Goal: Task Accomplishment & Management: Use online tool/utility

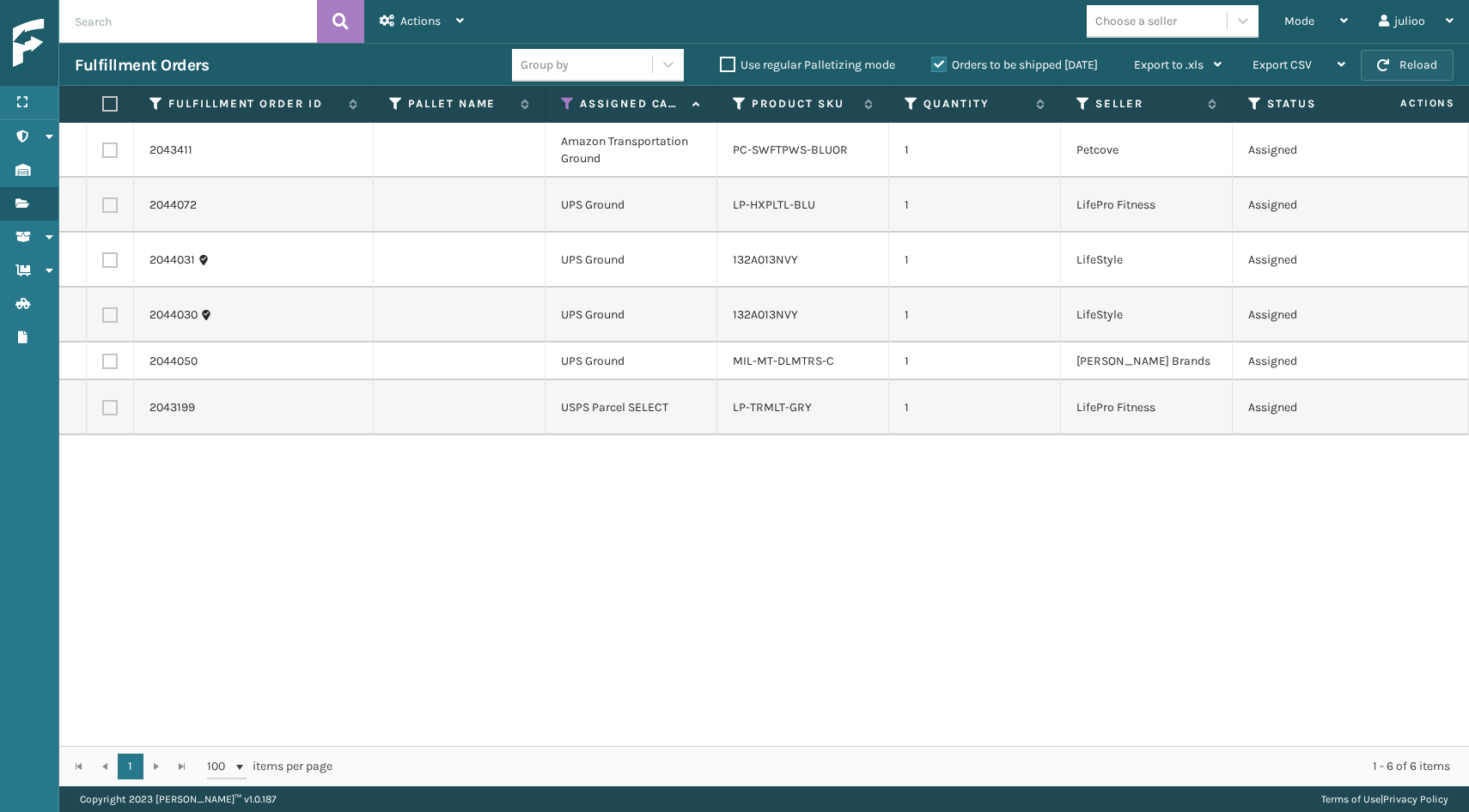
click at [1420, 65] on button "Reload" at bounding box center [1407, 65] width 92 height 31
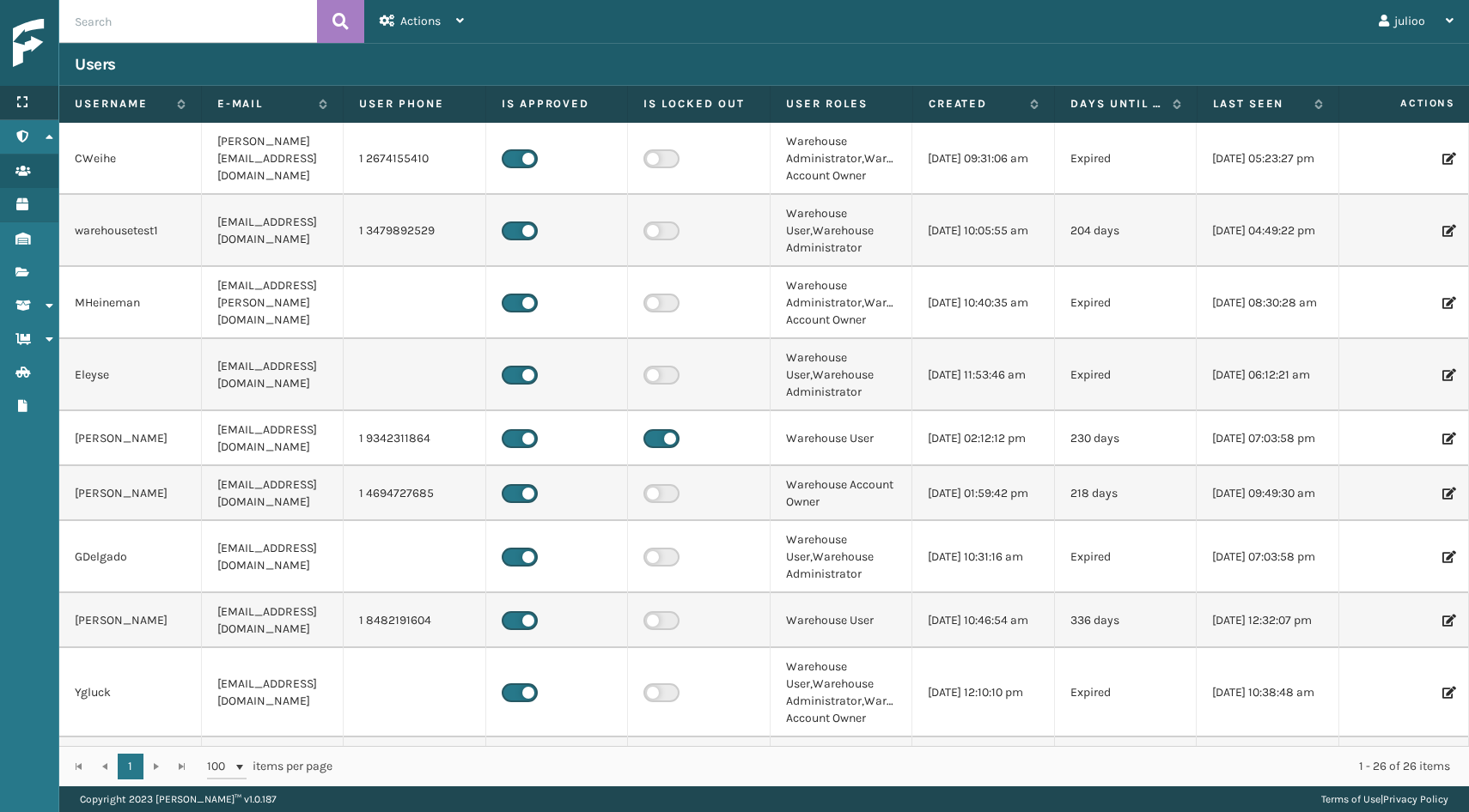
click at [25, 101] on icon at bounding box center [22, 102] width 14 height 12
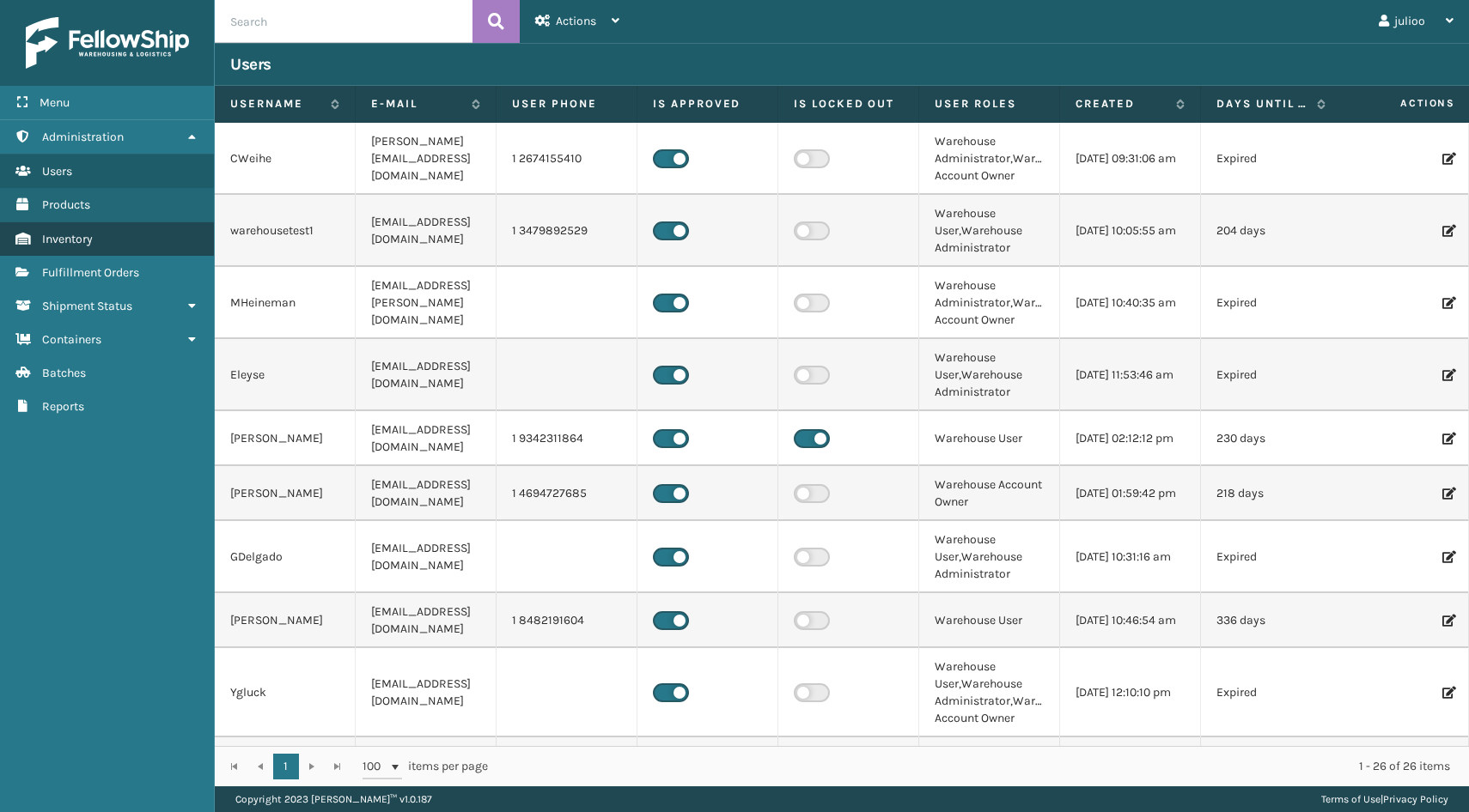
click at [68, 236] on span "Inventory" at bounding box center [68, 239] width 51 height 14
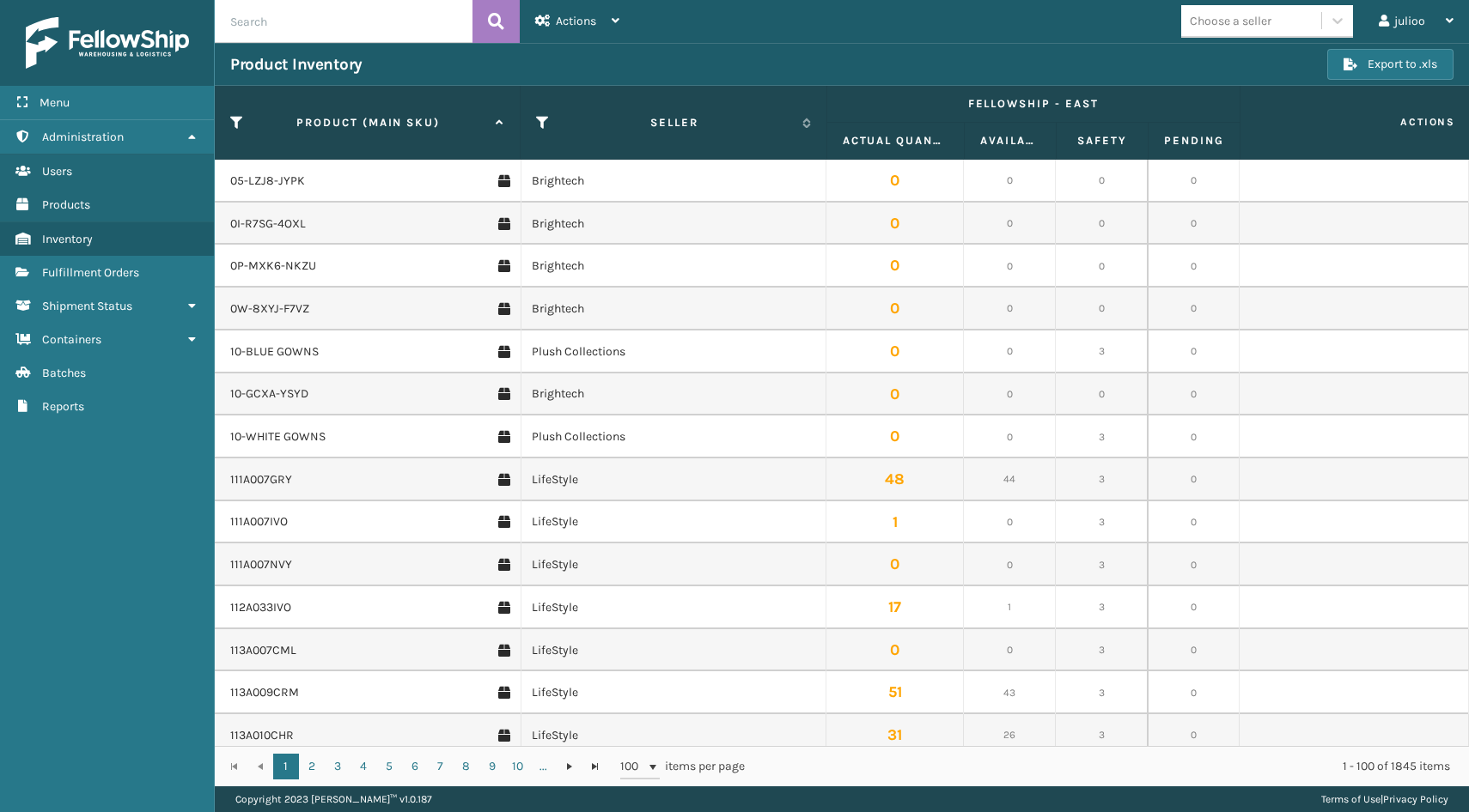
click at [60, 279] on span "Fulfillment Orders" at bounding box center [91, 272] width 97 height 14
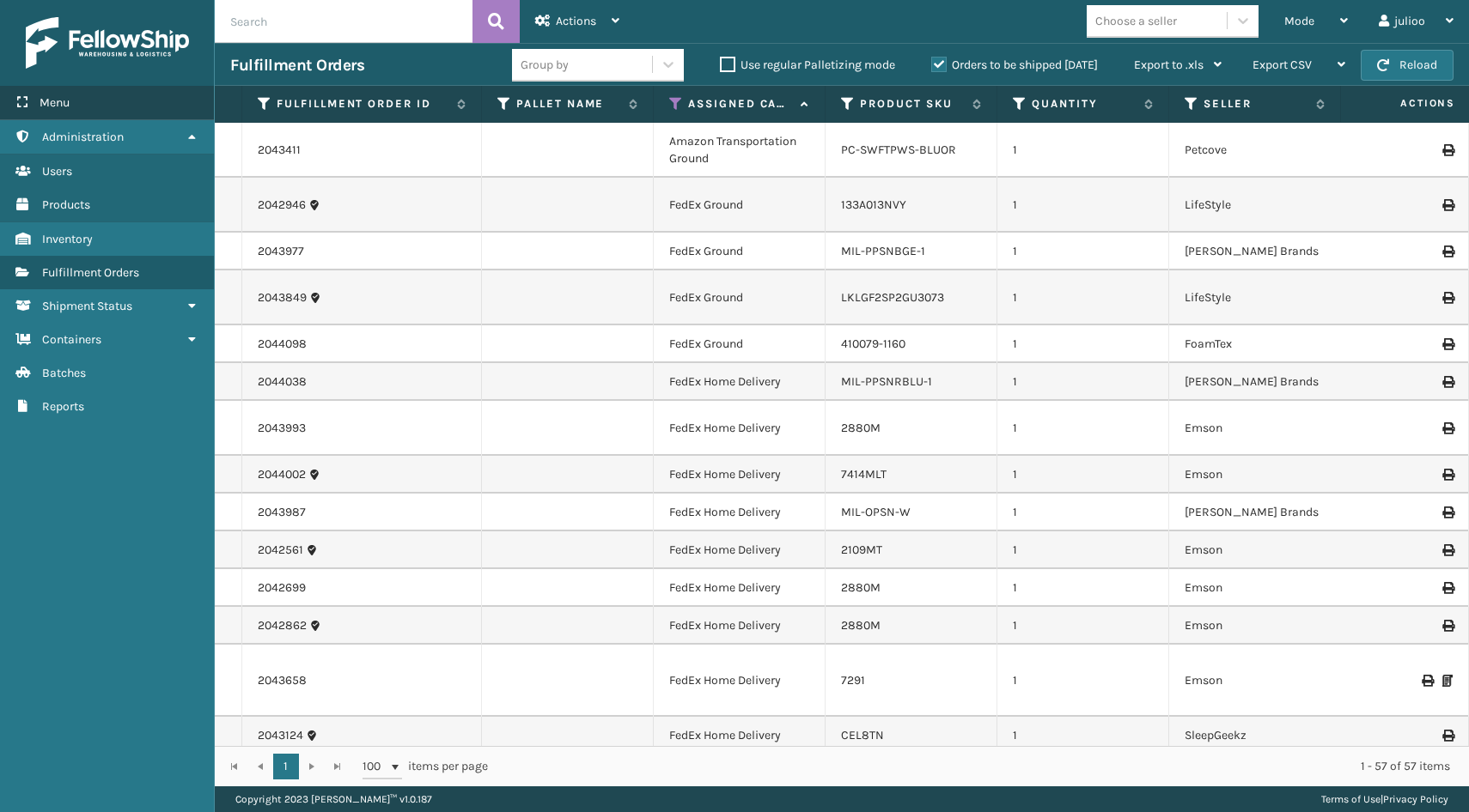
click at [51, 91] on div "Menu" at bounding box center [107, 103] width 214 height 34
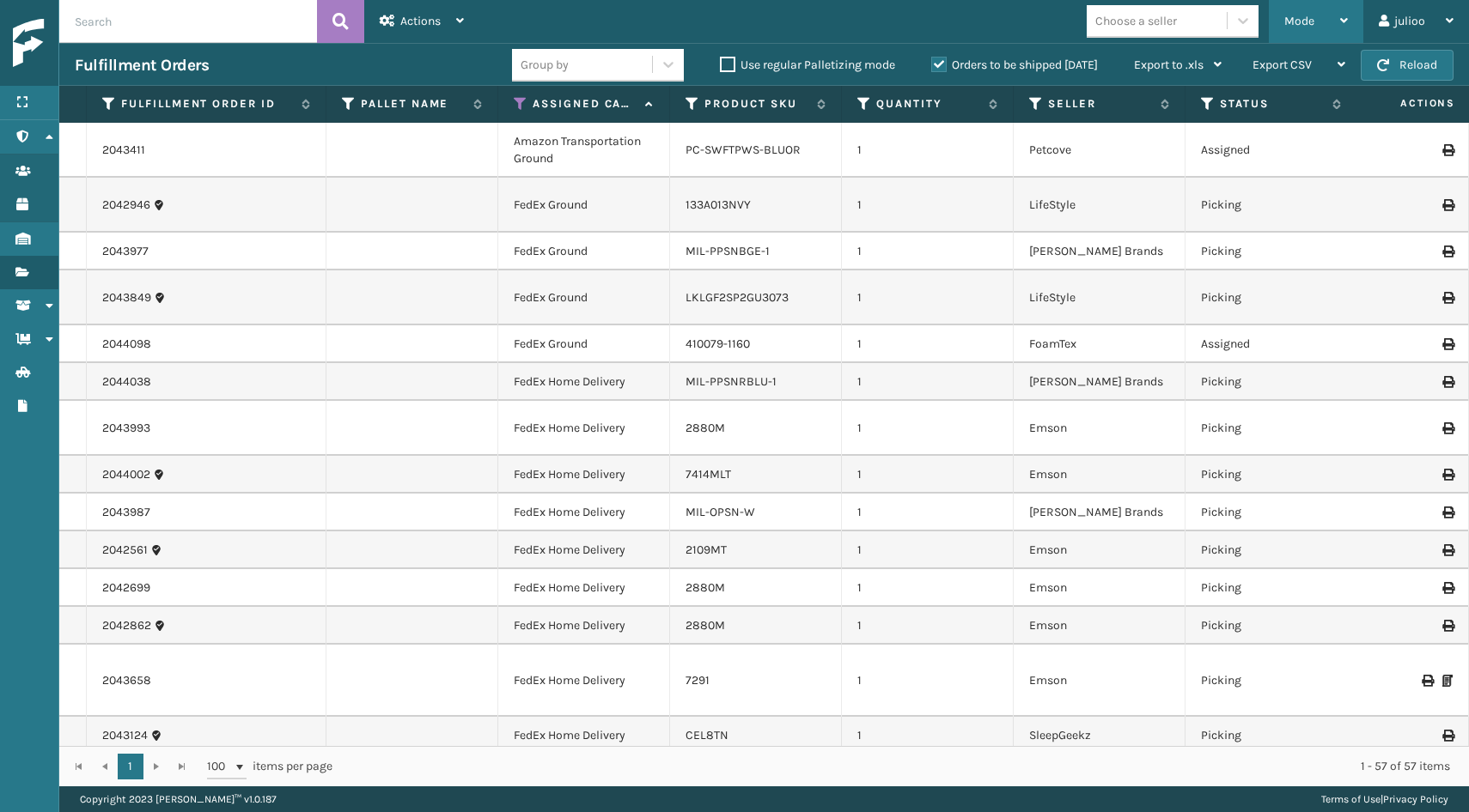
click at [1292, 34] on div "Mode" at bounding box center [1315, 22] width 63 height 43
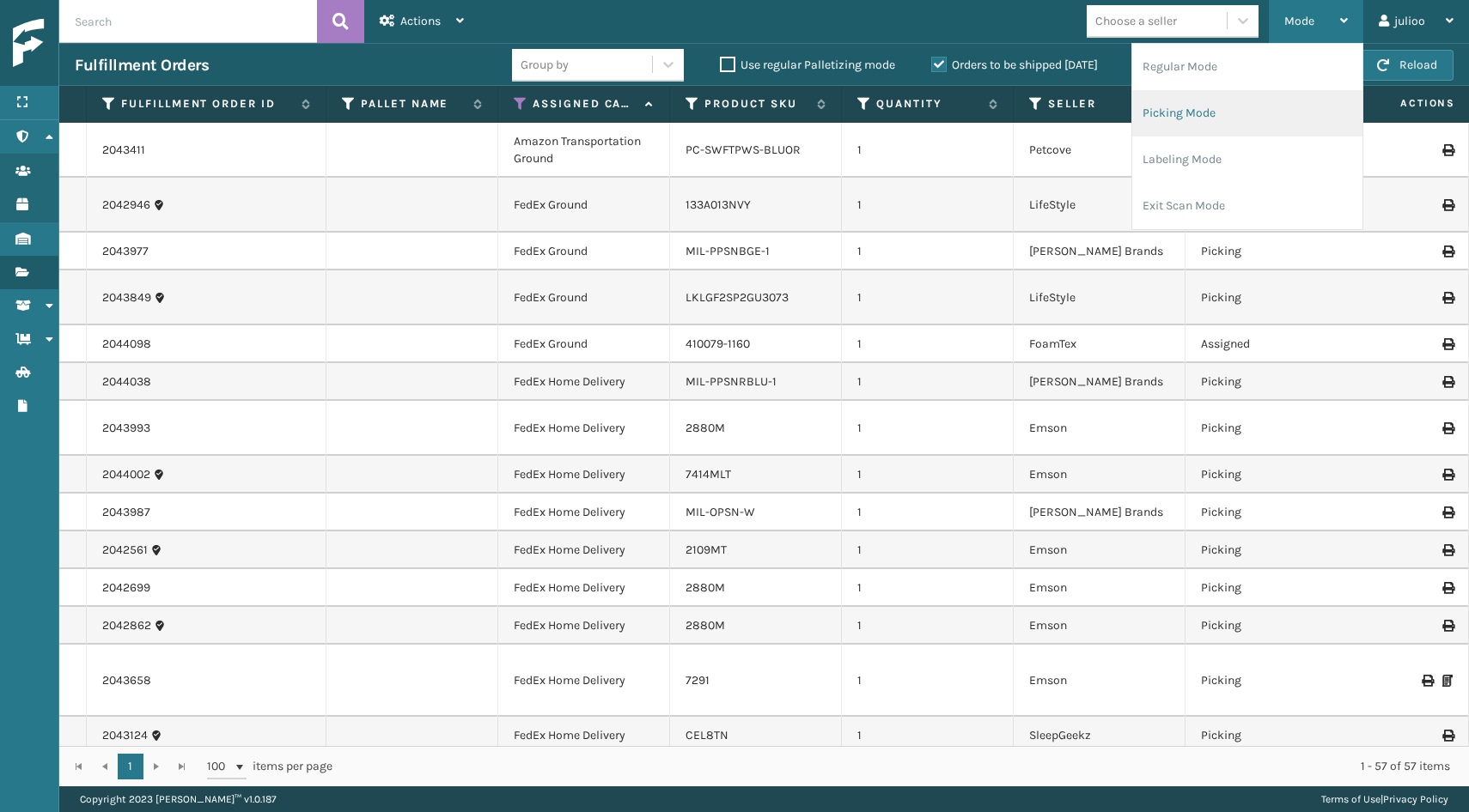
click at [1233, 102] on li "Picking Mode" at bounding box center [1247, 113] width 230 height 46
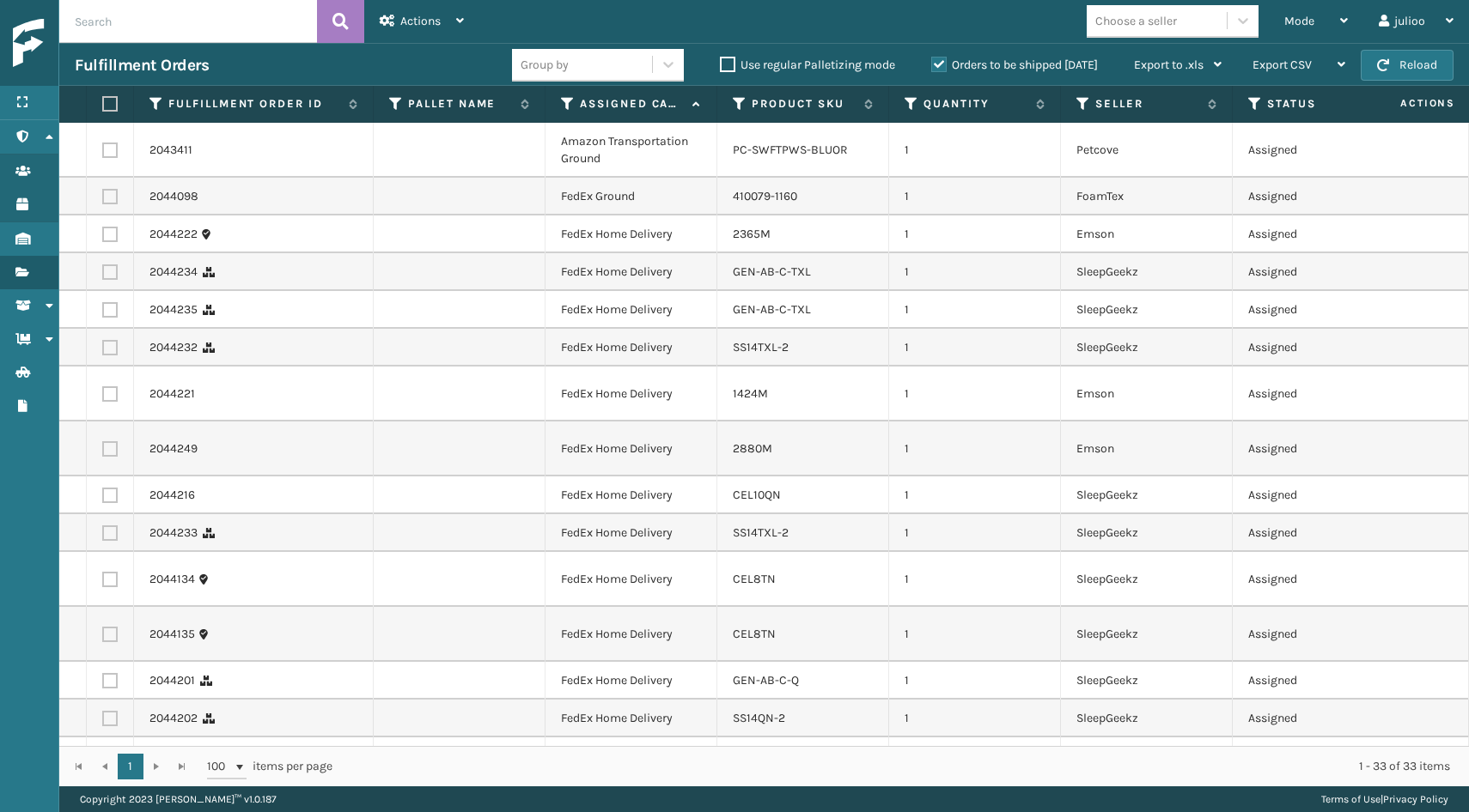
click at [108, 108] on label at bounding box center [107, 104] width 10 height 15
click at [103, 108] on input "checkbox" at bounding box center [102, 105] width 1 height 11
checkbox input "true"
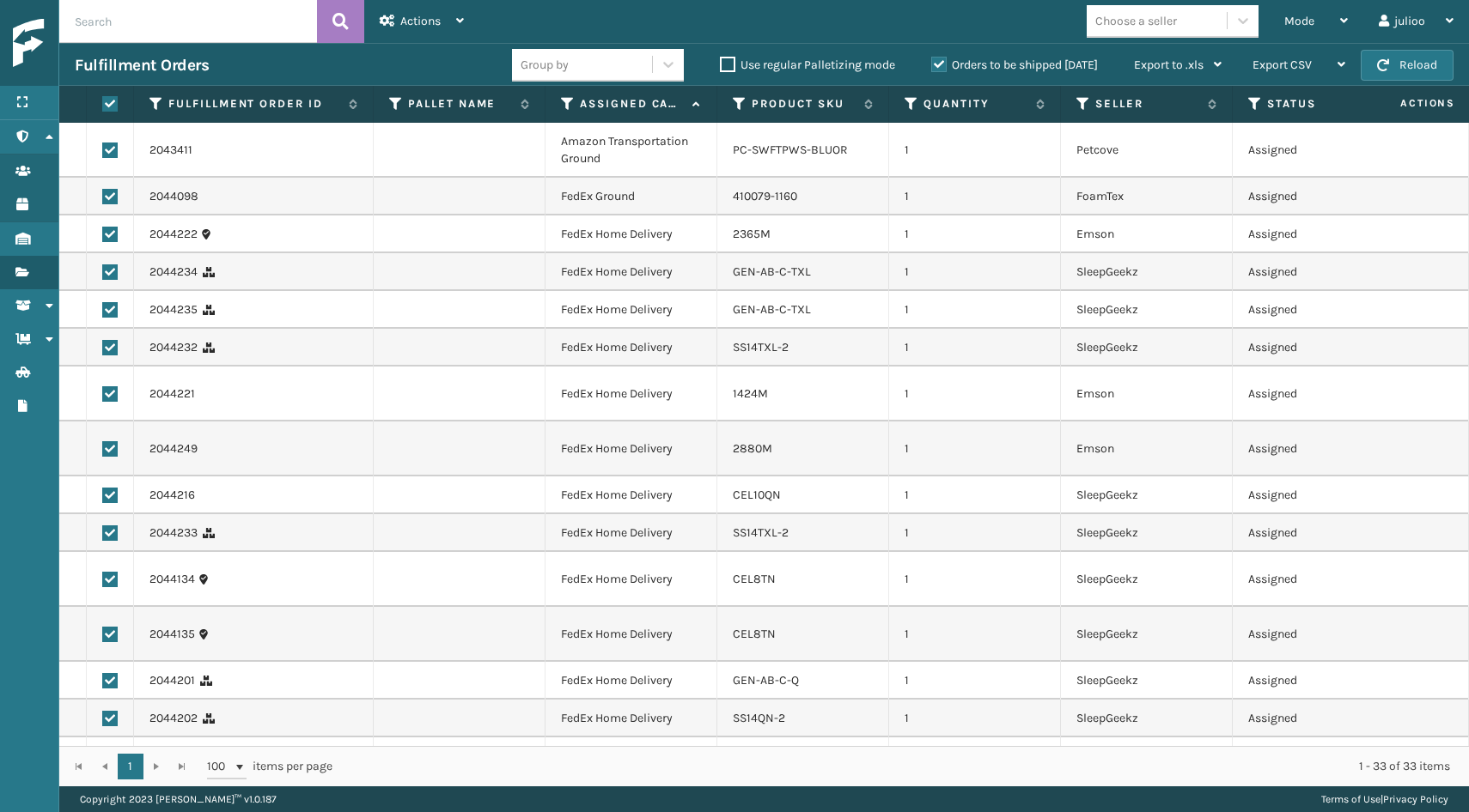
checkbox input "true"
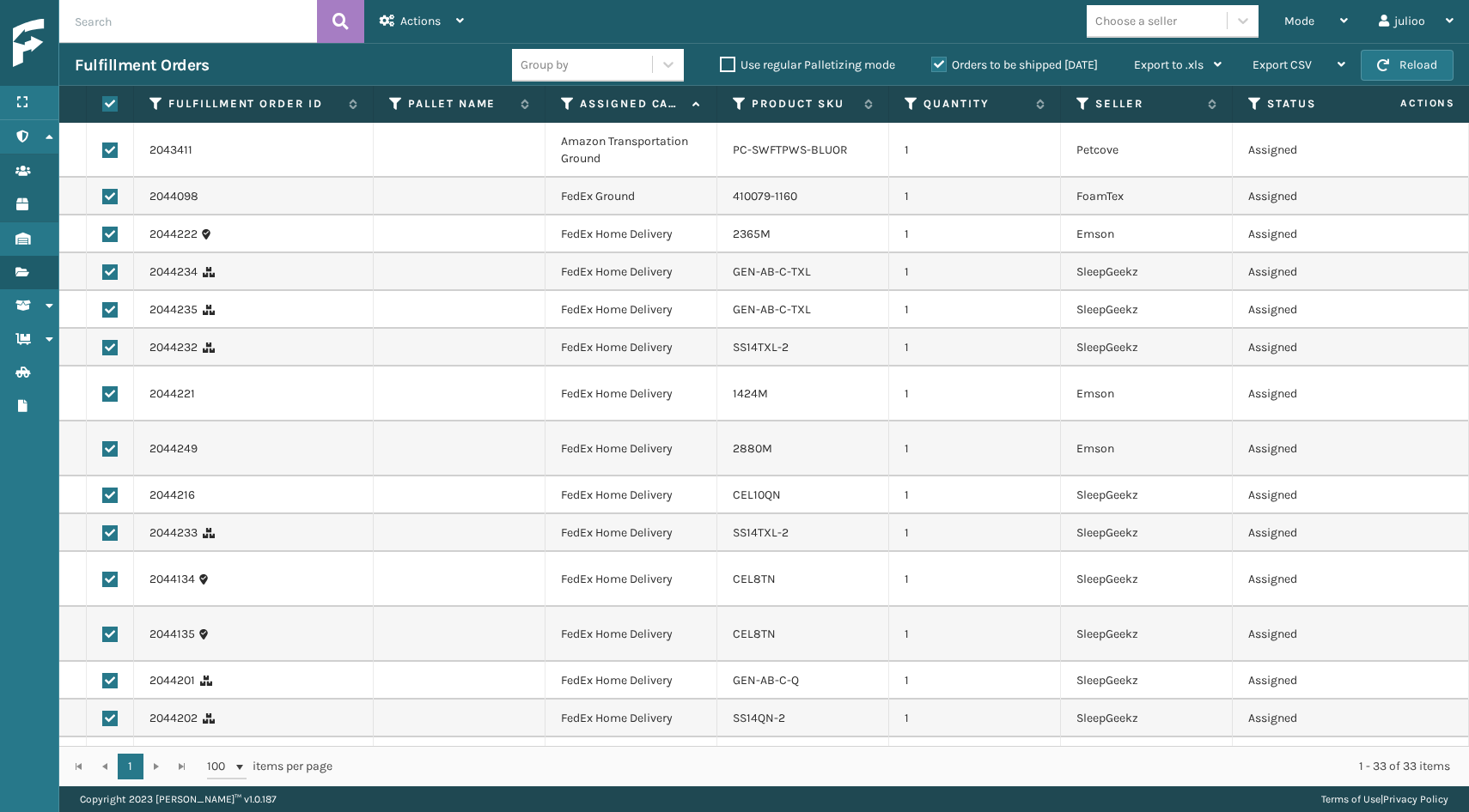
checkbox input "true"
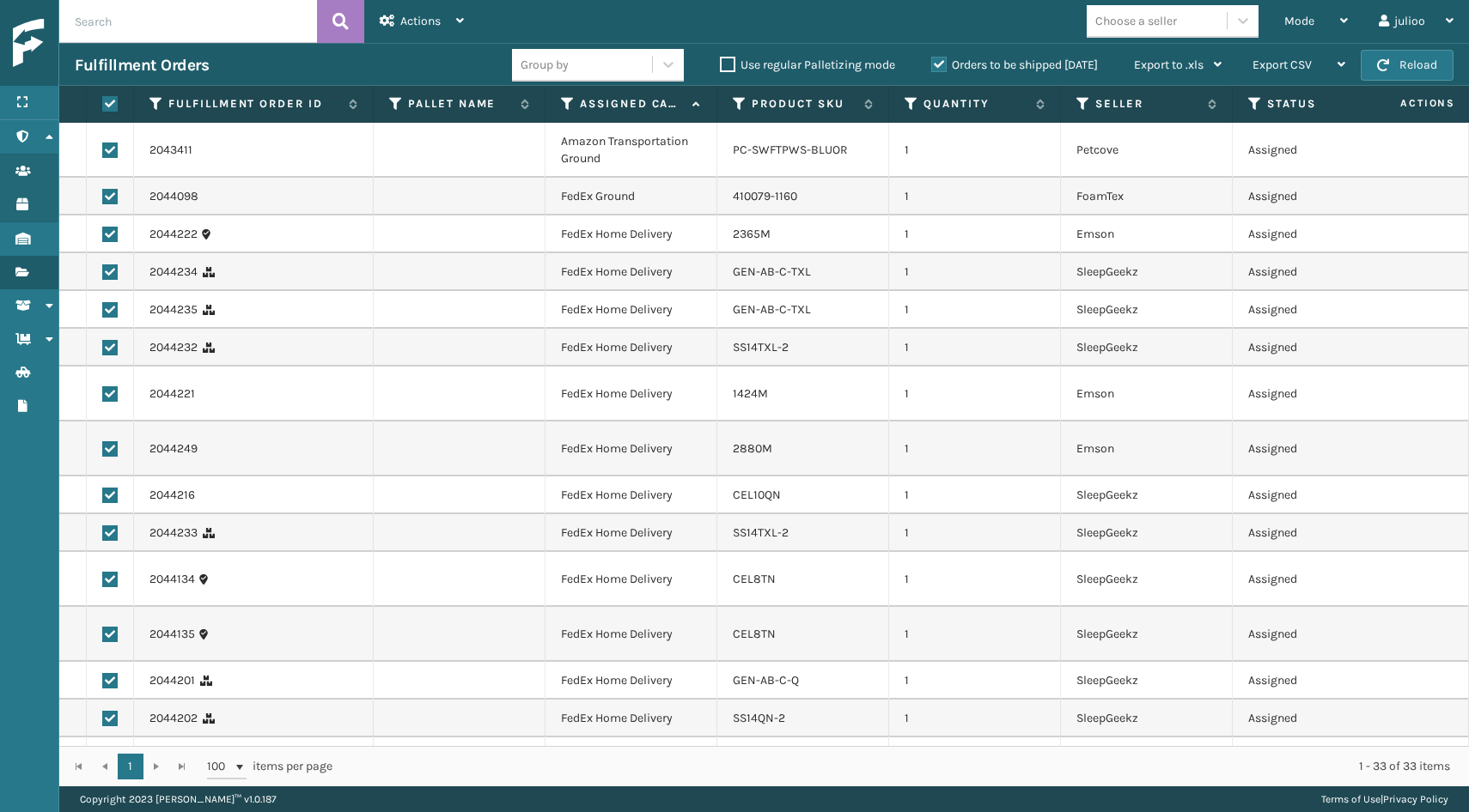
checkbox input "true"
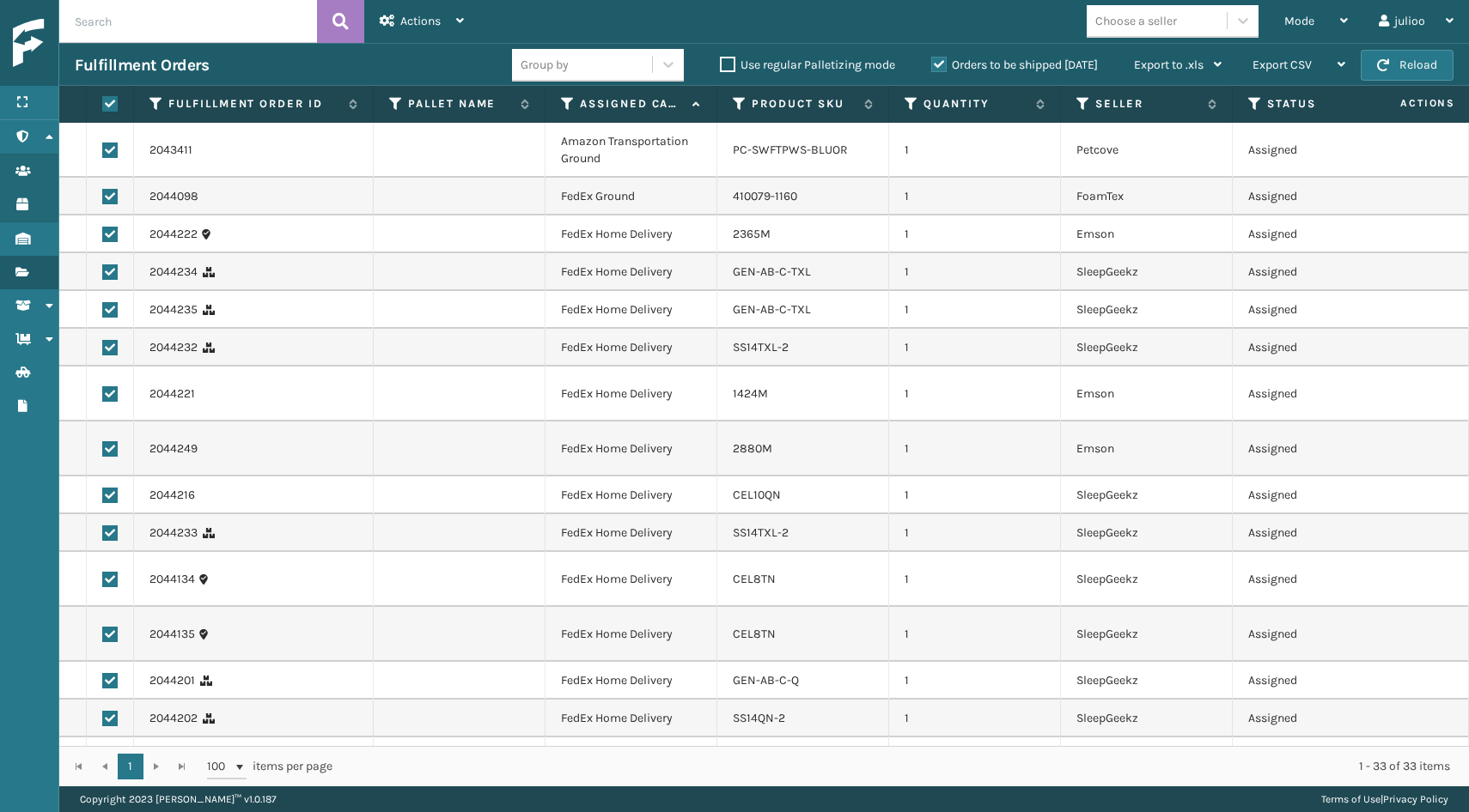
checkbox input "true"
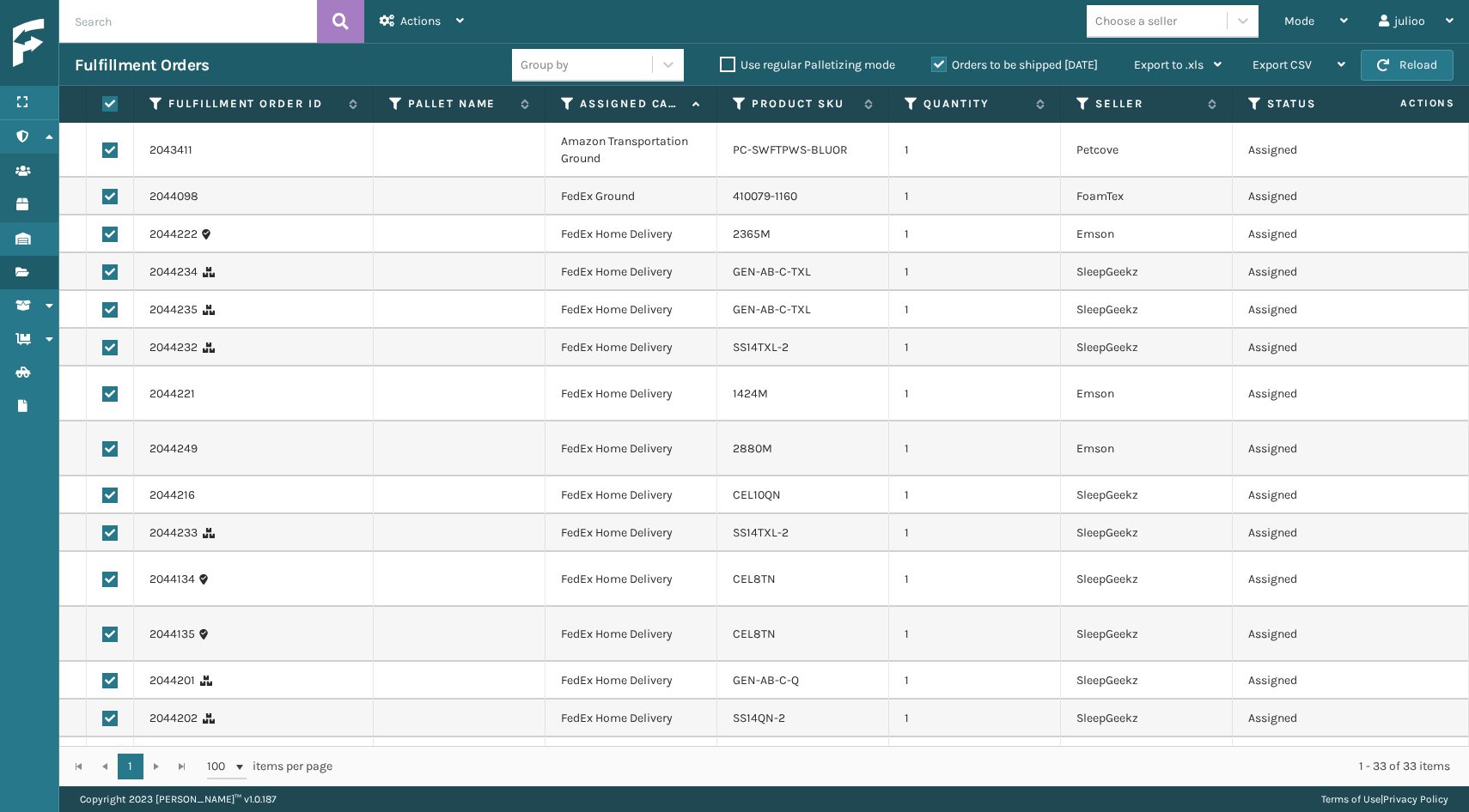
checkbox input "true"
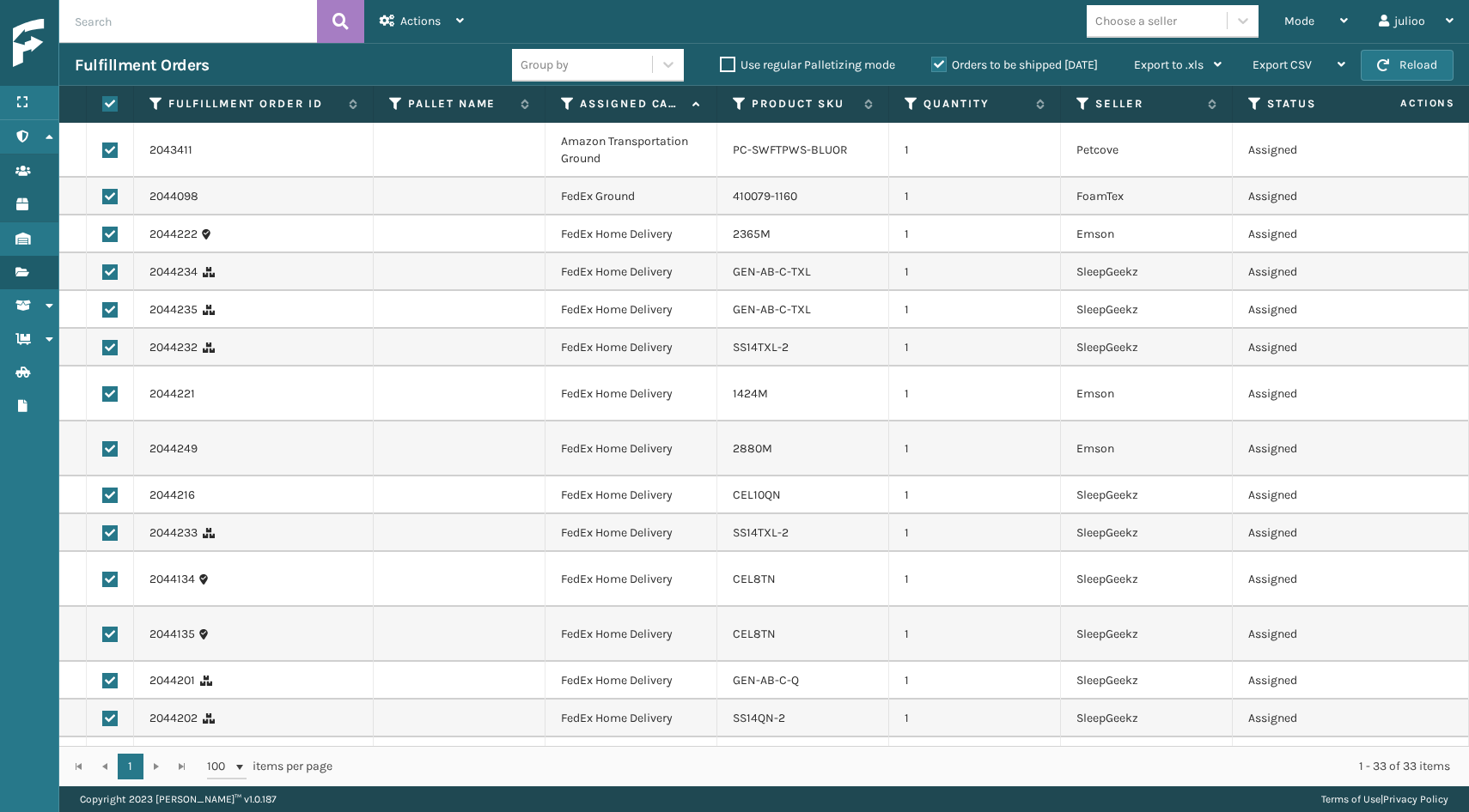
checkbox input "true"
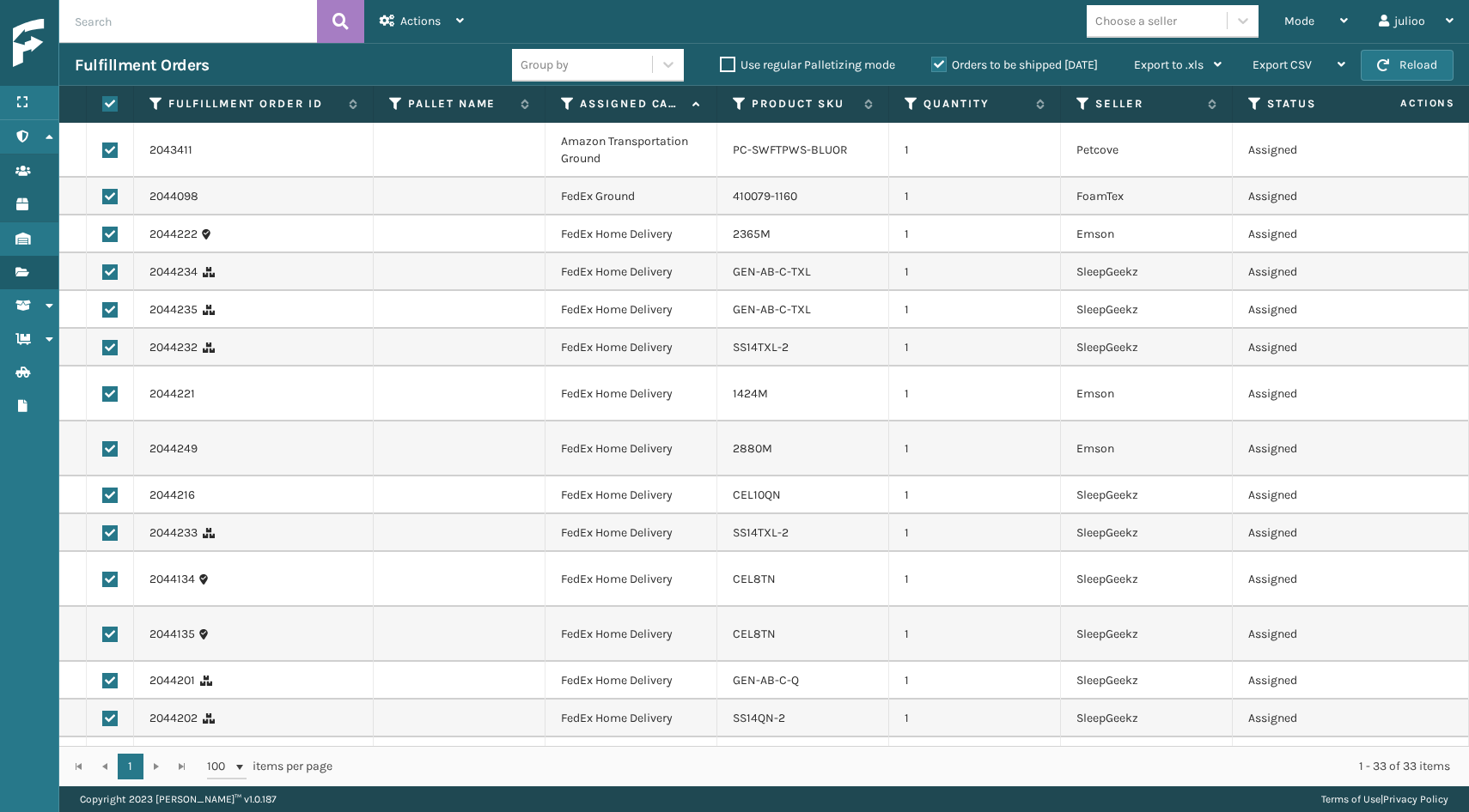
checkbox input "true"
click at [110, 148] on label at bounding box center [109, 150] width 15 height 15
click at [103, 148] on input "checkbox" at bounding box center [102, 148] width 1 height 11
checkbox input "false"
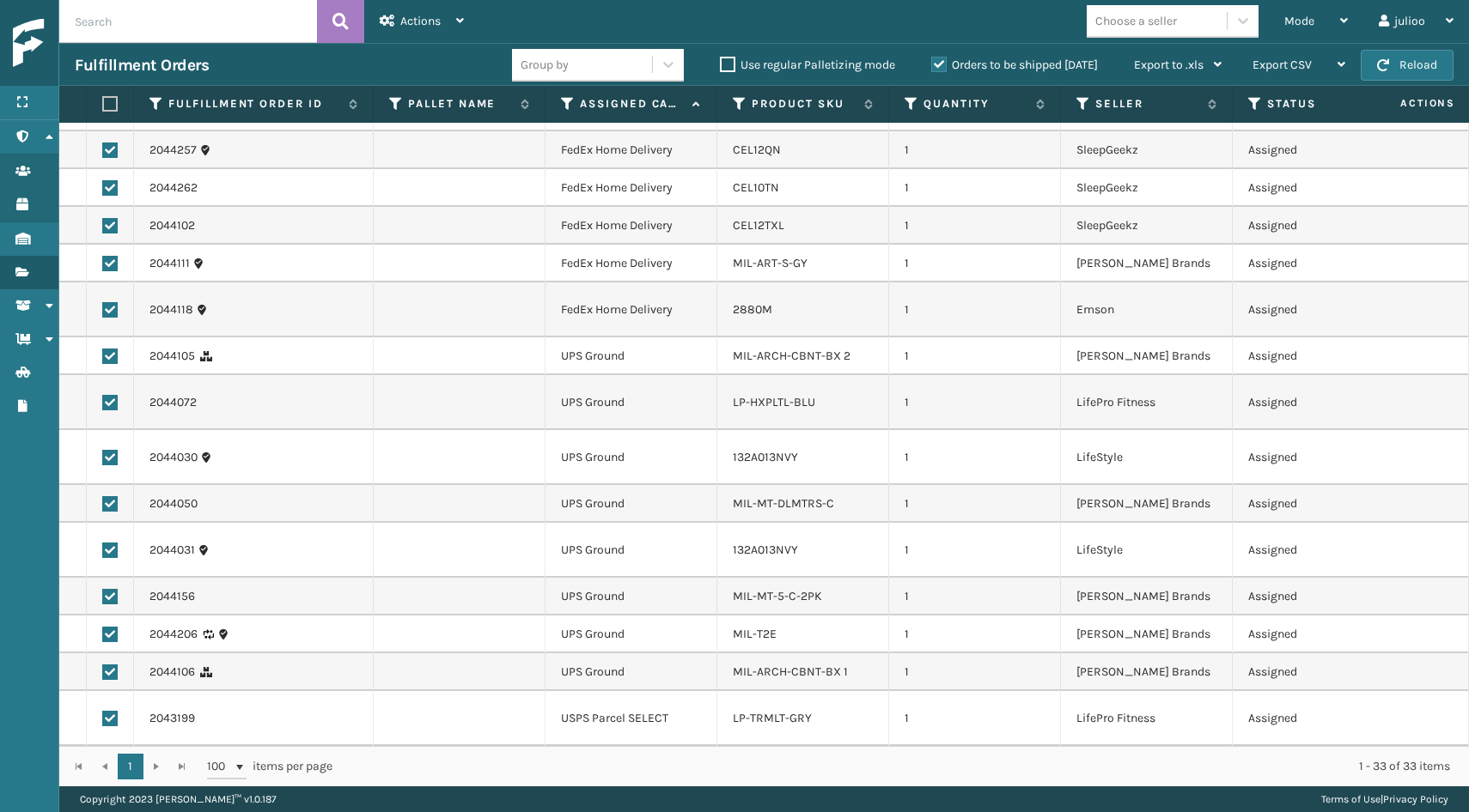
click at [109, 721] on label at bounding box center [109, 719] width 15 height 15
click at [103, 721] on input "checkbox" at bounding box center [102, 717] width 1 height 11
checkbox input "false"
click at [109, 671] on label at bounding box center [109, 672] width 15 height 15
click at [103, 671] on input "checkbox" at bounding box center [102, 671] width 1 height 11
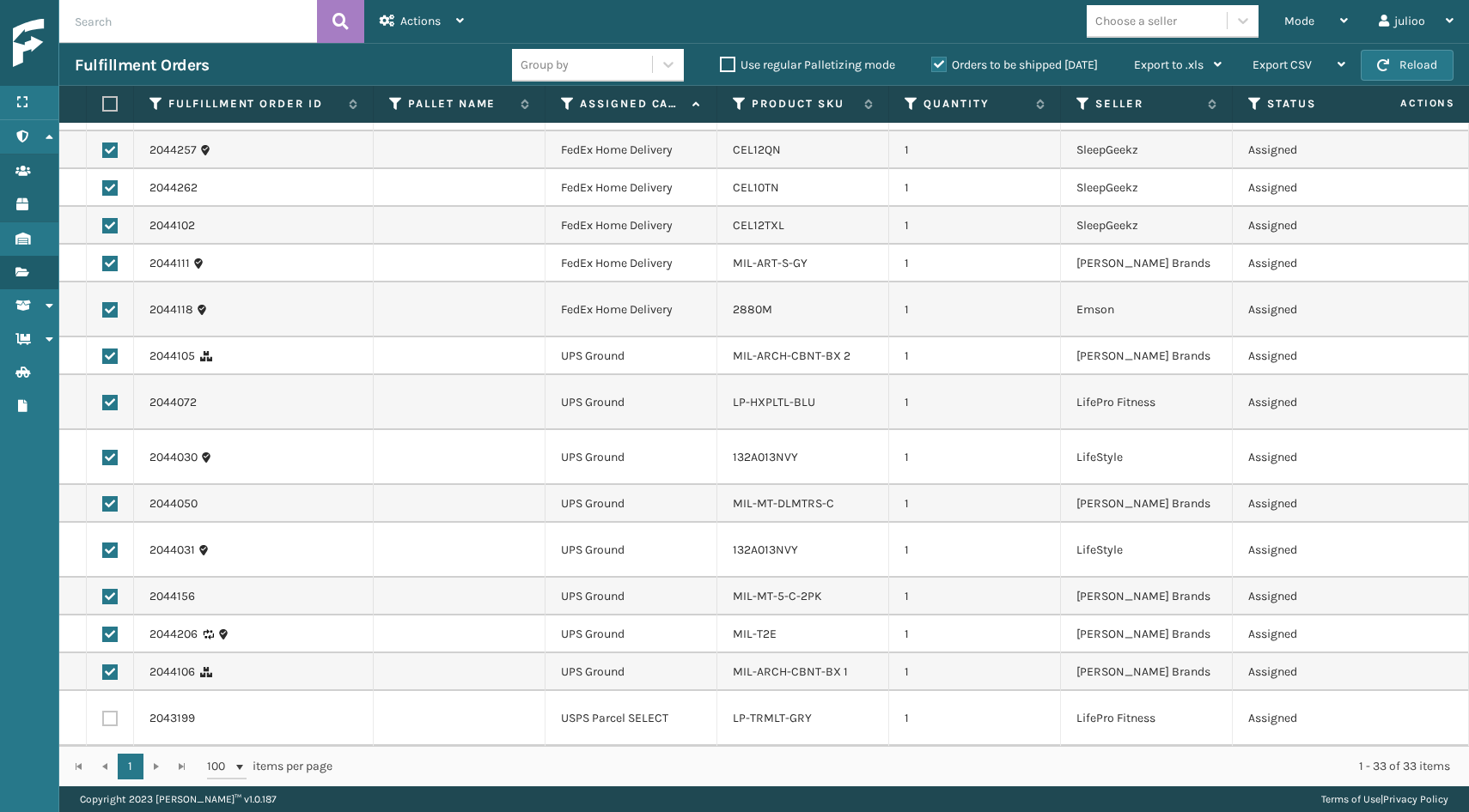
checkbox input "false"
click at [109, 639] on label at bounding box center [109, 635] width 15 height 15
click at [103, 638] on input "checkbox" at bounding box center [102, 633] width 1 height 11
checkbox input "false"
click at [109, 599] on label at bounding box center [109, 597] width 15 height 15
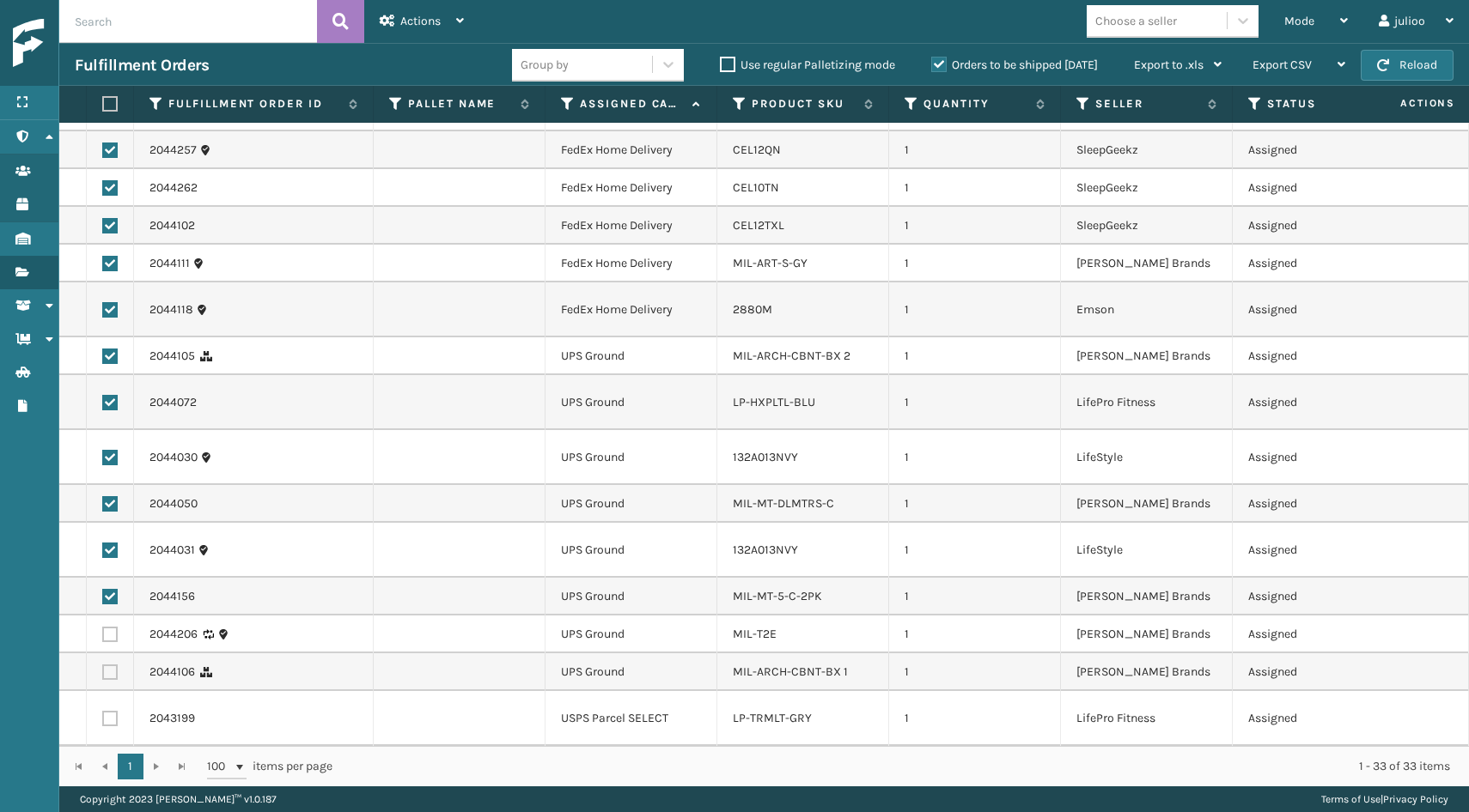
click at [103, 599] on input "checkbox" at bounding box center [102, 595] width 1 height 11
checkbox input "false"
click at [110, 552] on label at bounding box center [109, 550] width 15 height 15
click at [103, 552] on input "checkbox" at bounding box center [102, 548] width 1 height 11
checkbox input "false"
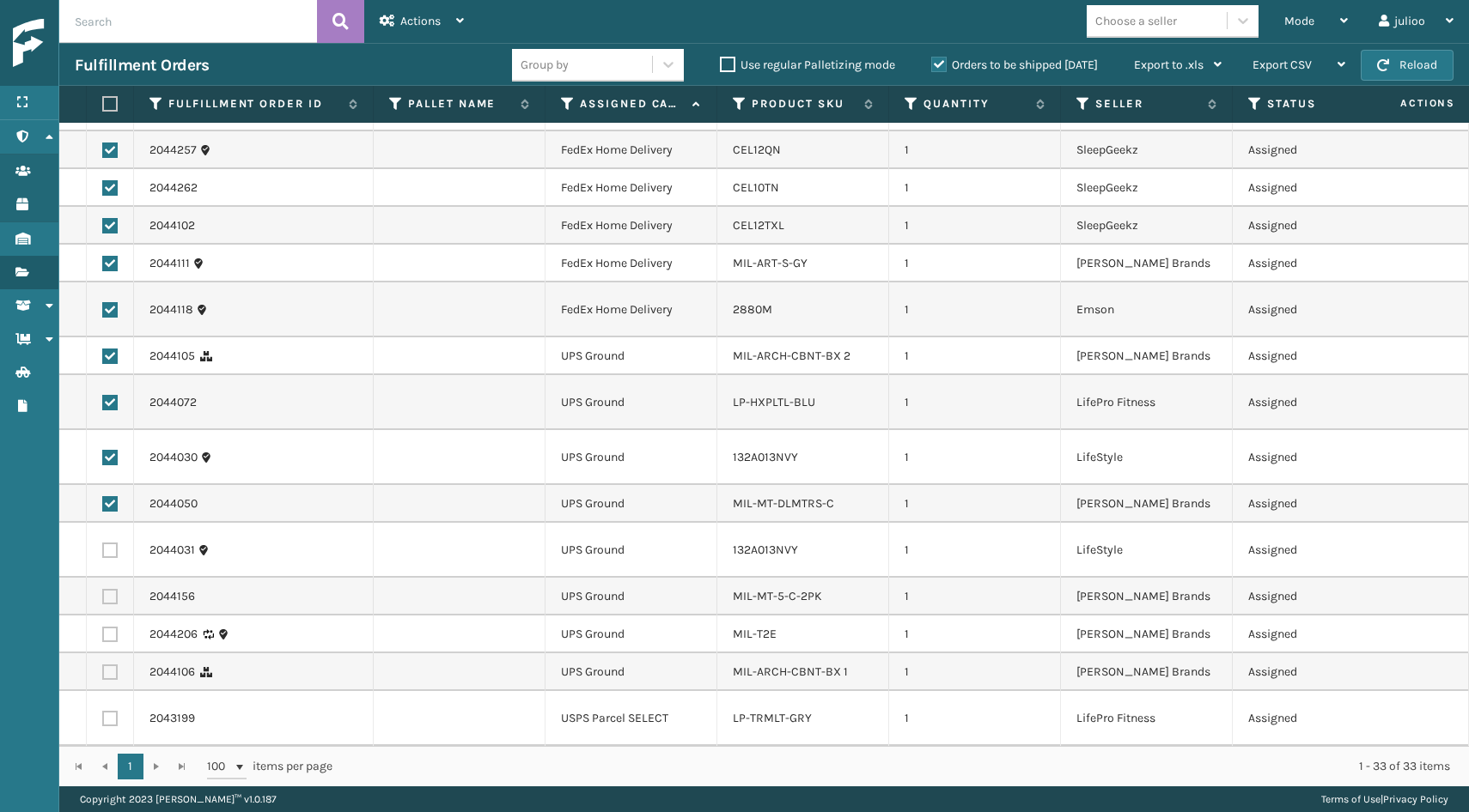
click at [109, 496] on label at bounding box center [109, 504] width 15 height 15
click at [103, 496] on input "checkbox" at bounding box center [102, 502] width 1 height 11
checkbox input "false"
click at [109, 445] on td at bounding box center [110, 457] width 47 height 55
click at [109, 461] on label at bounding box center [109, 457] width 15 height 15
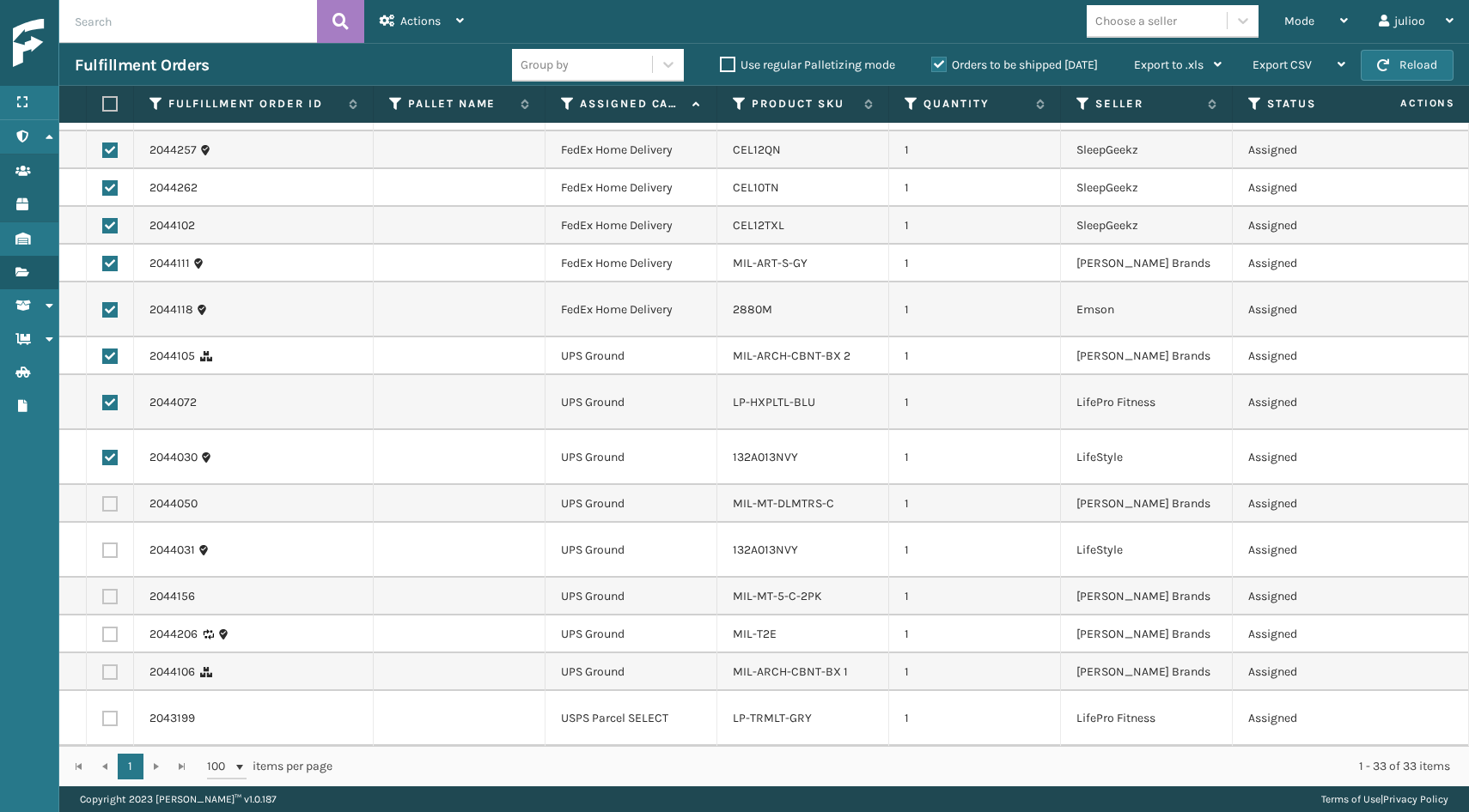
click at [103, 461] on input "checkbox" at bounding box center [102, 456] width 1 height 11
checkbox input "false"
click at [109, 403] on label at bounding box center [109, 403] width 15 height 15
click at [103, 403] on input "checkbox" at bounding box center [102, 401] width 1 height 11
checkbox input "false"
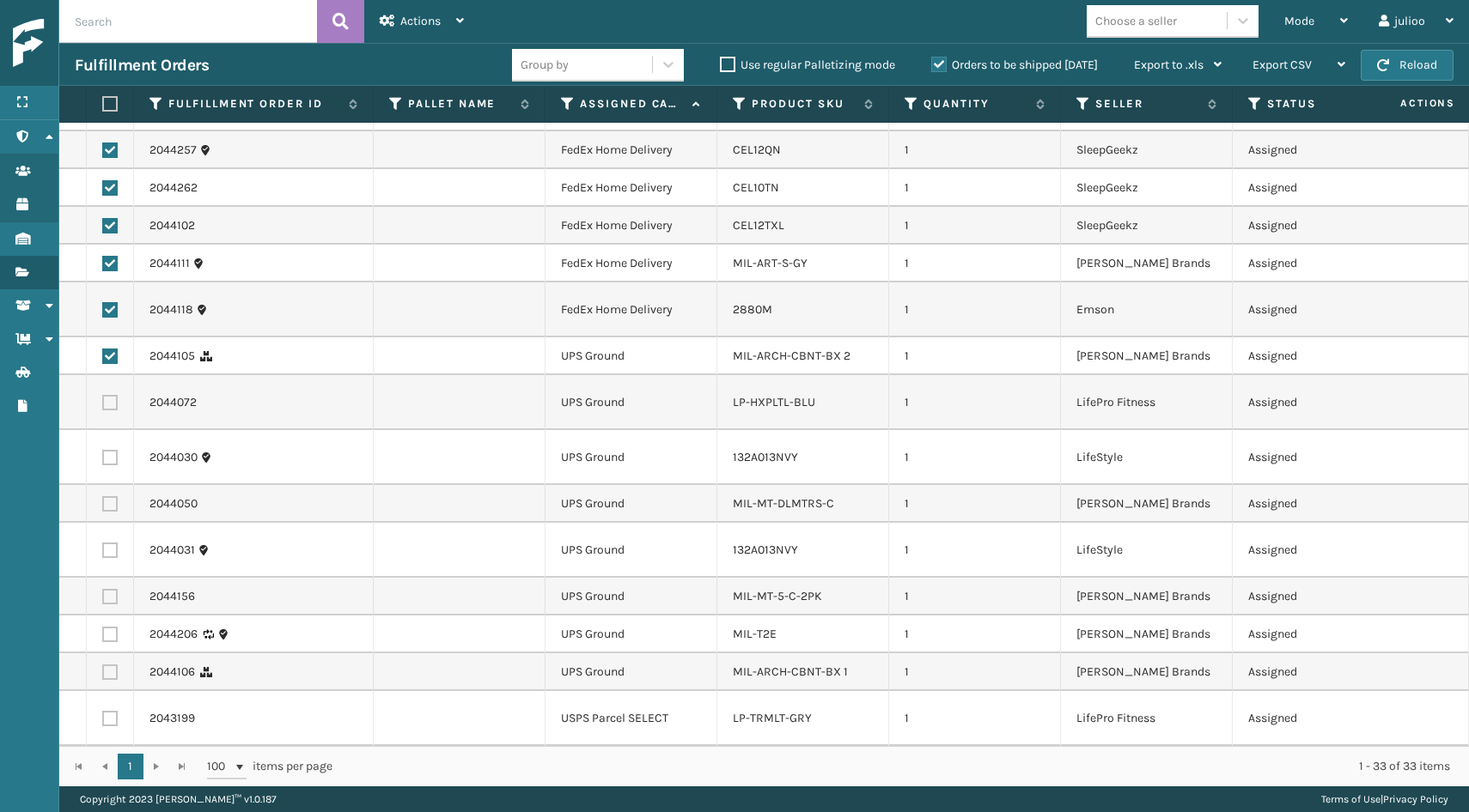
click at [109, 354] on label at bounding box center [109, 356] width 15 height 15
click at [103, 354] on input "checkbox" at bounding box center [102, 355] width 1 height 11
checkbox input "false"
click at [421, 16] on span "Actions" at bounding box center [420, 21] width 41 height 14
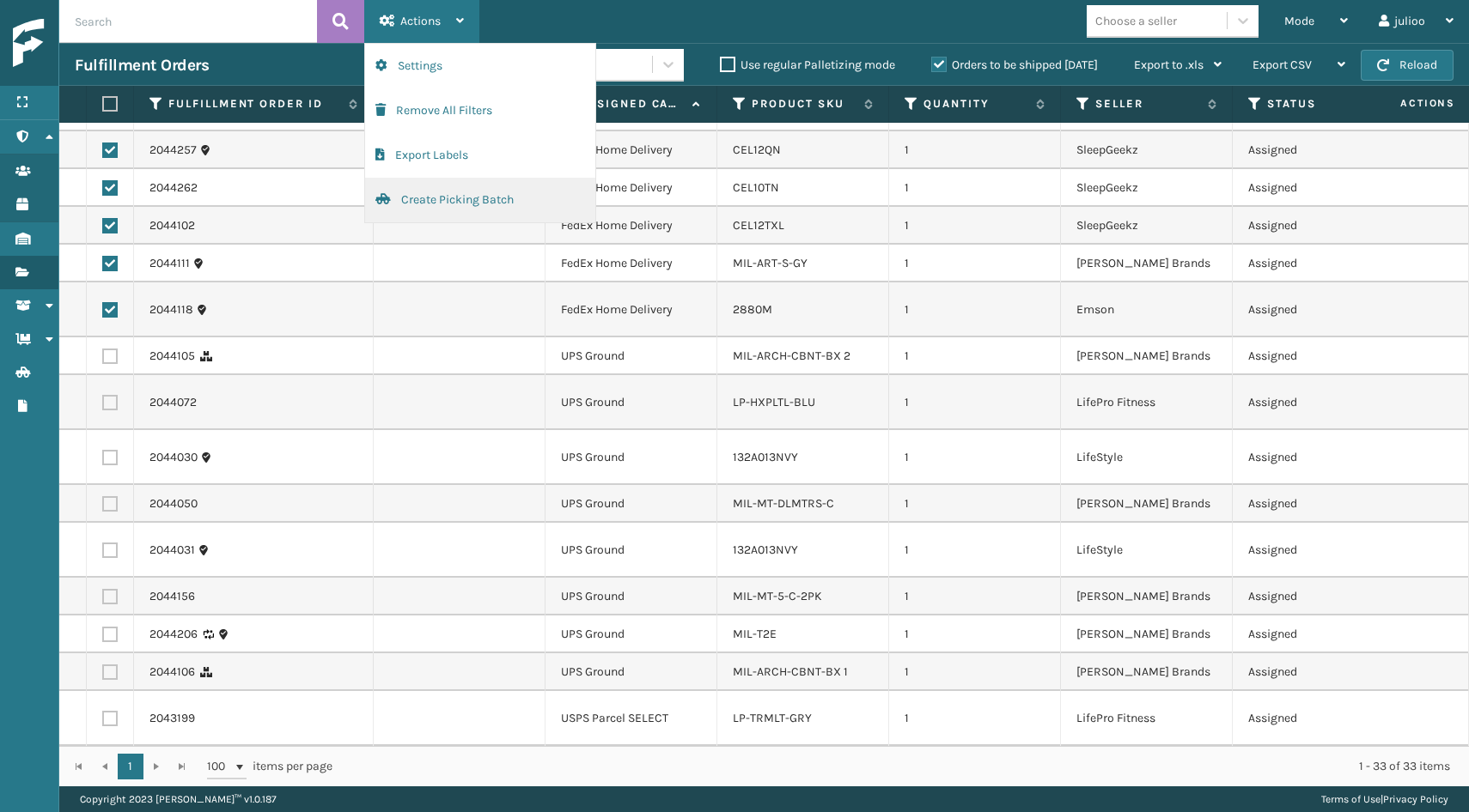
click at [449, 206] on button "Create Picking Batch" at bounding box center [480, 199] width 230 height 44
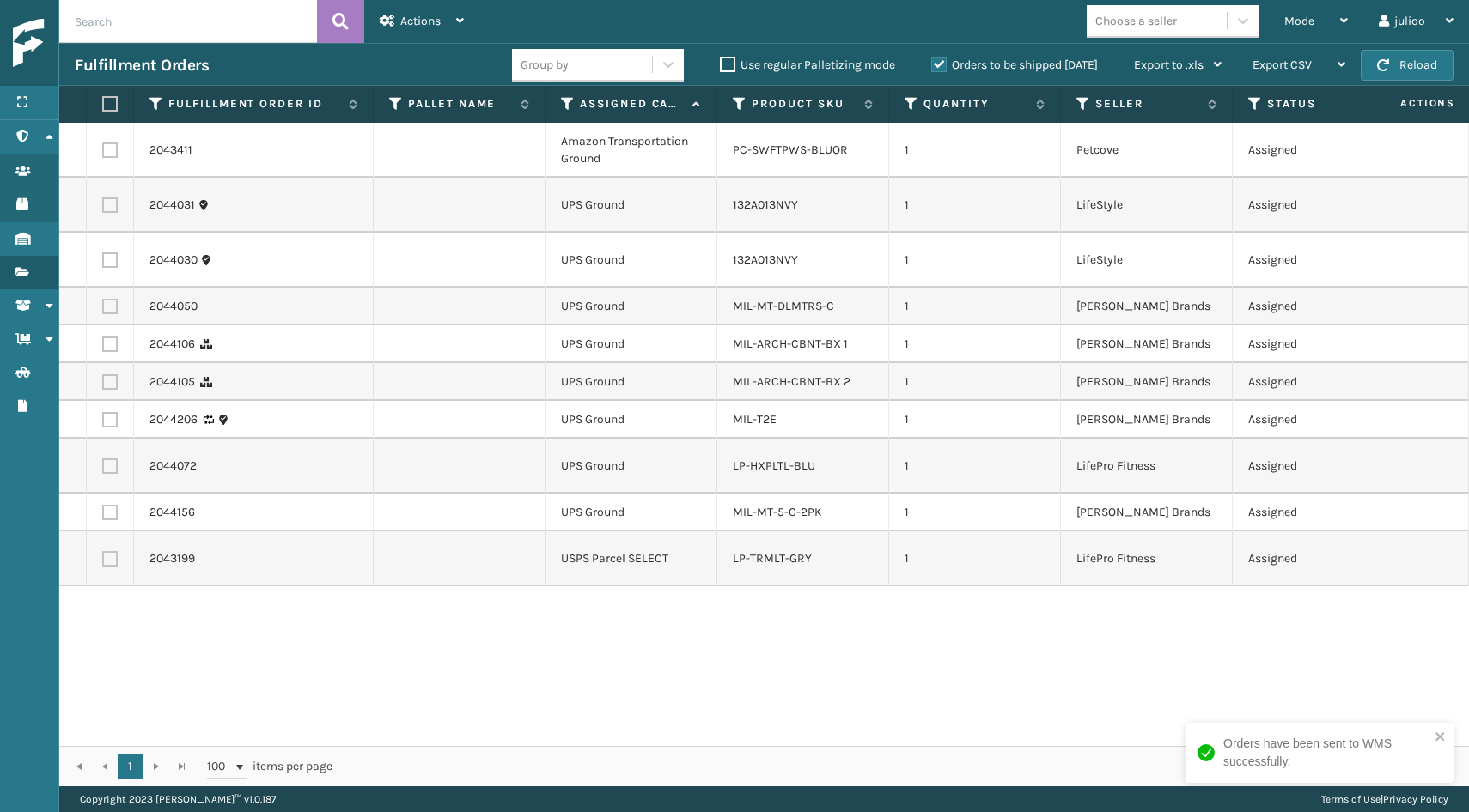
click at [111, 106] on label at bounding box center [107, 104] width 10 height 15
click at [103, 106] on input "checkbox" at bounding box center [102, 105] width 1 height 11
checkbox input "true"
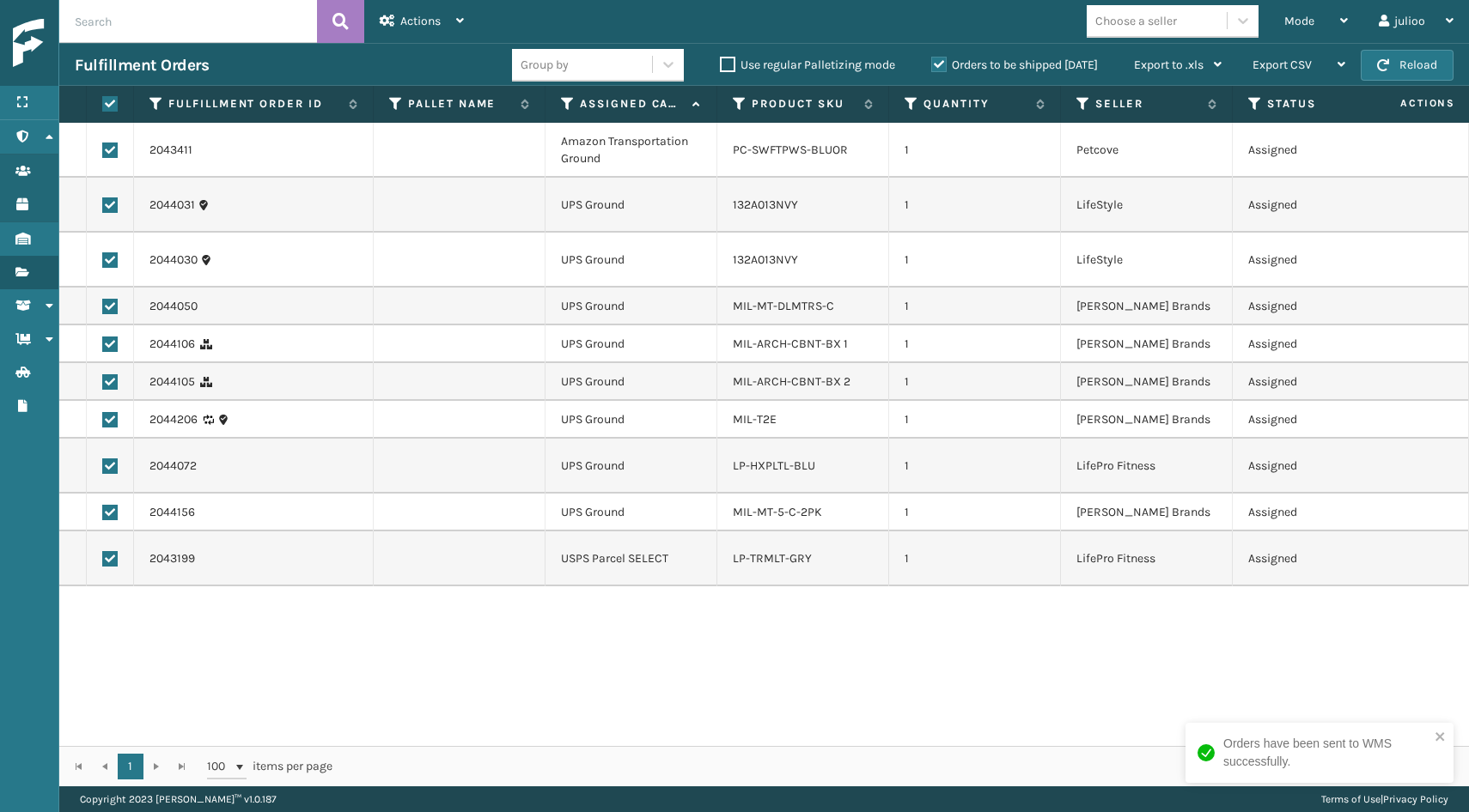
checkbox input "true"
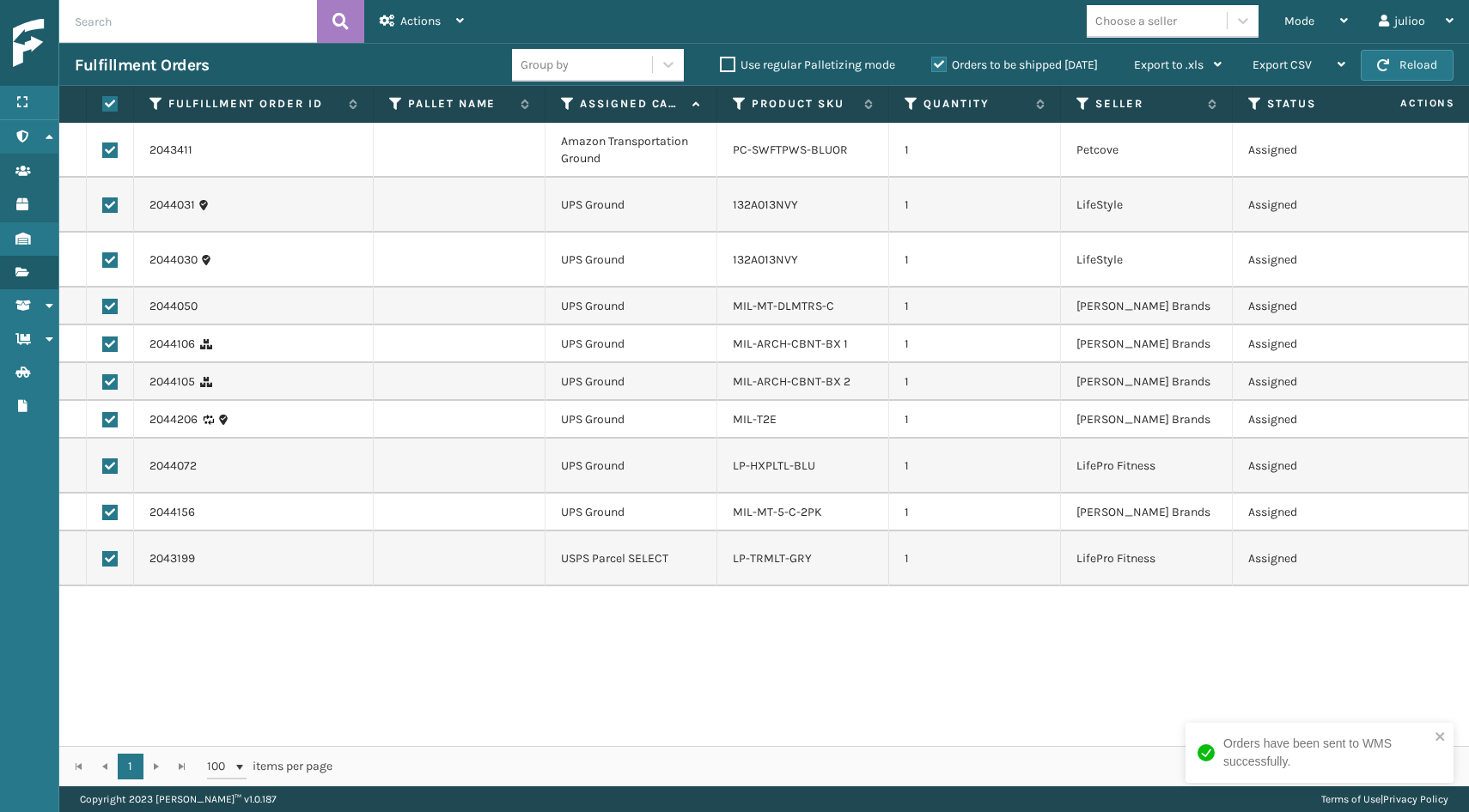
checkbox input "true"
click at [110, 148] on label at bounding box center [109, 150] width 15 height 15
click at [103, 148] on input "checkbox" at bounding box center [102, 148] width 1 height 11
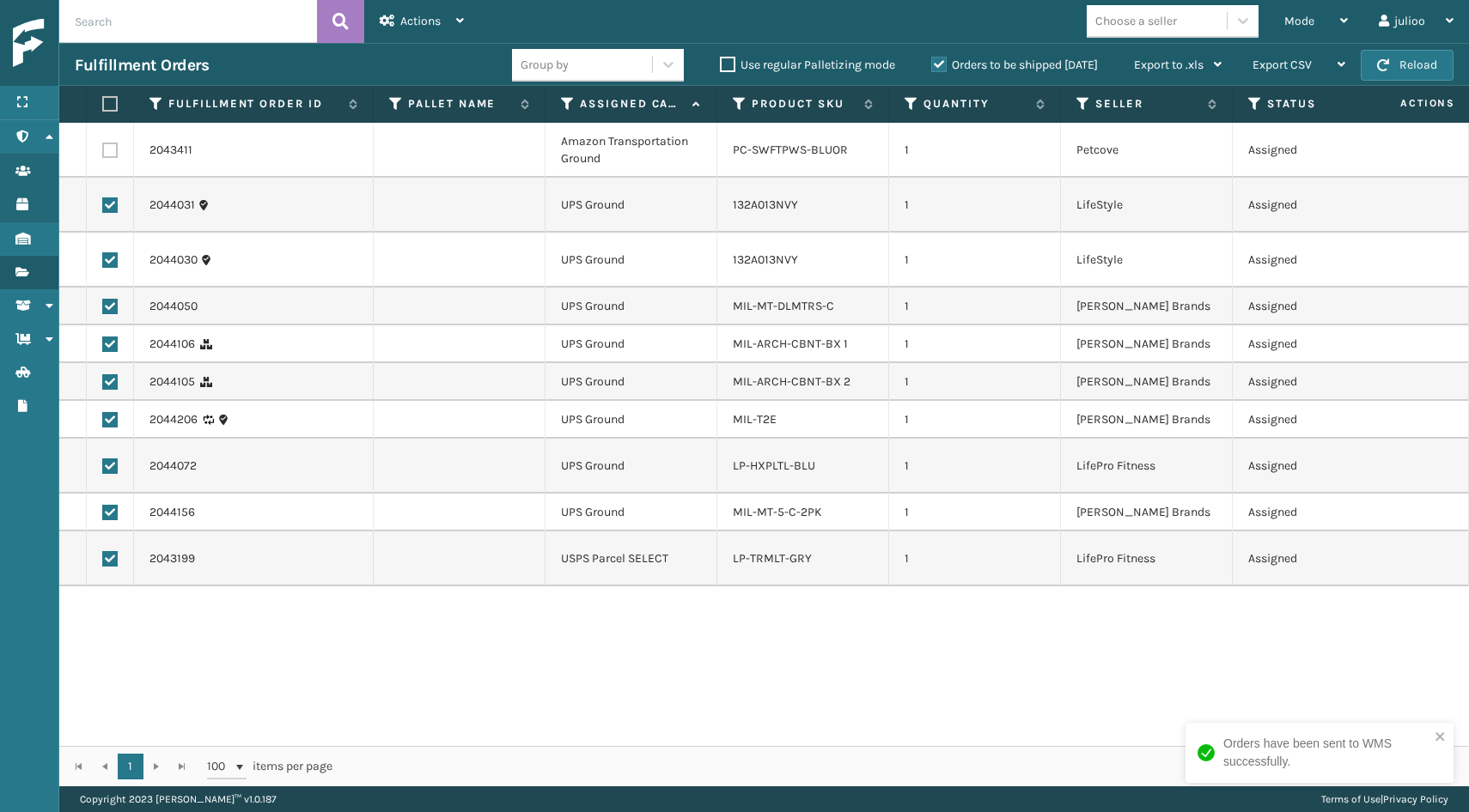
checkbox input "false"
click at [110, 547] on td at bounding box center [110, 559] width 47 height 55
click at [107, 556] on label at bounding box center [109, 558] width 15 height 15
click at [103, 556] on input "checkbox" at bounding box center [102, 556] width 1 height 11
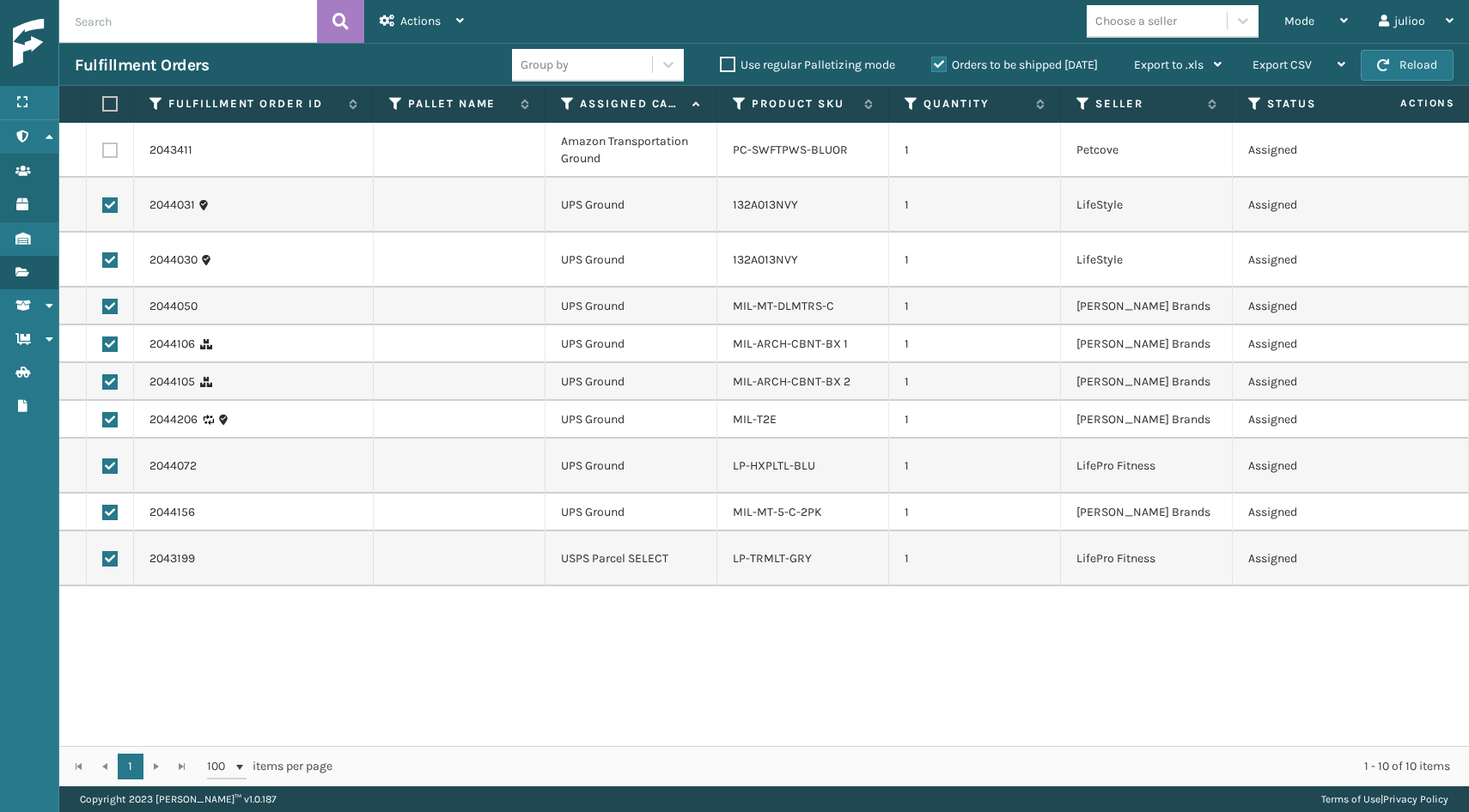
checkbox input "false"
click at [1326, 10] on div "Mode" at bounding box center [1315, 22] width 63 height 43
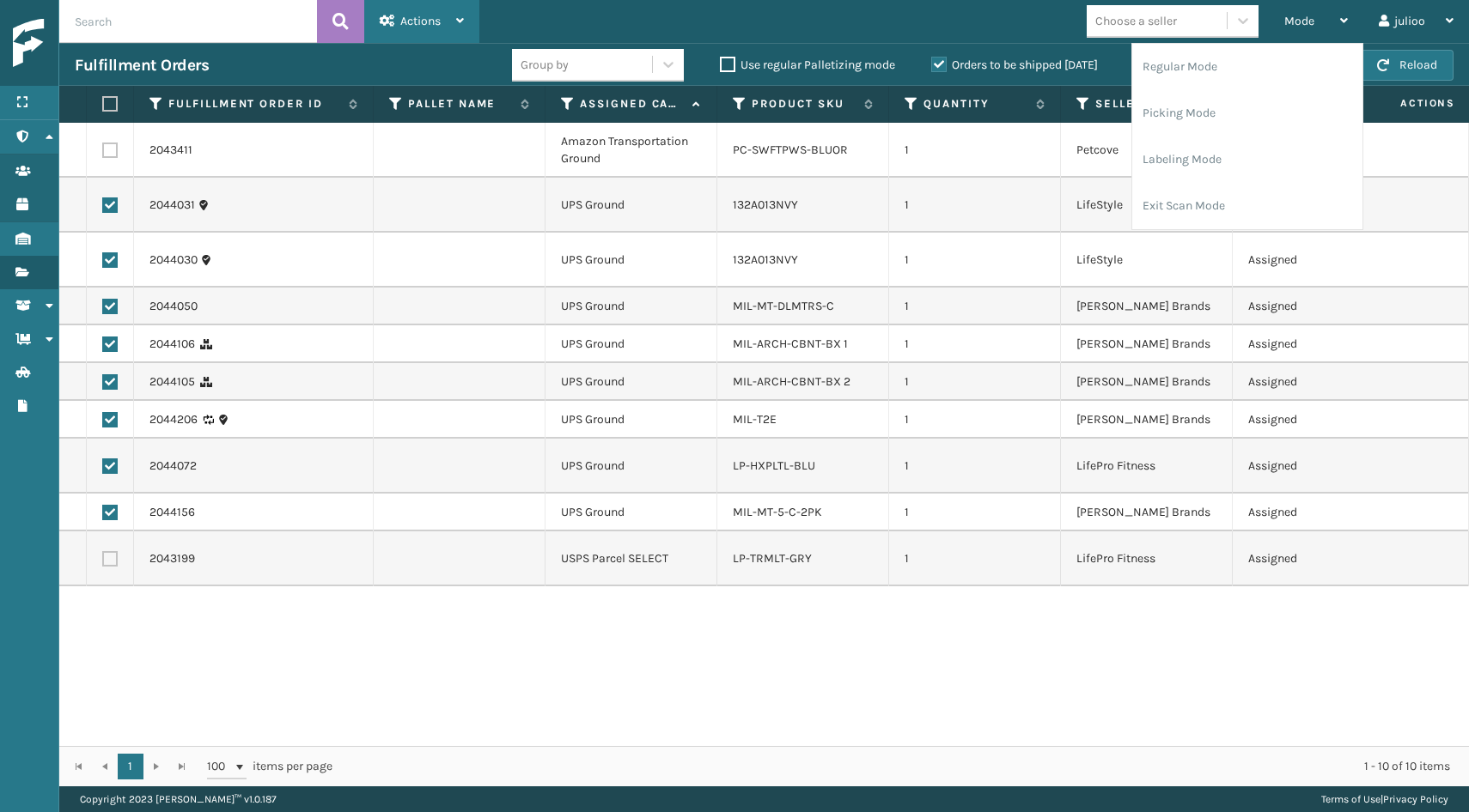
click at [456, 25] on icon at bounding box center [459, 20] width 8 height 12
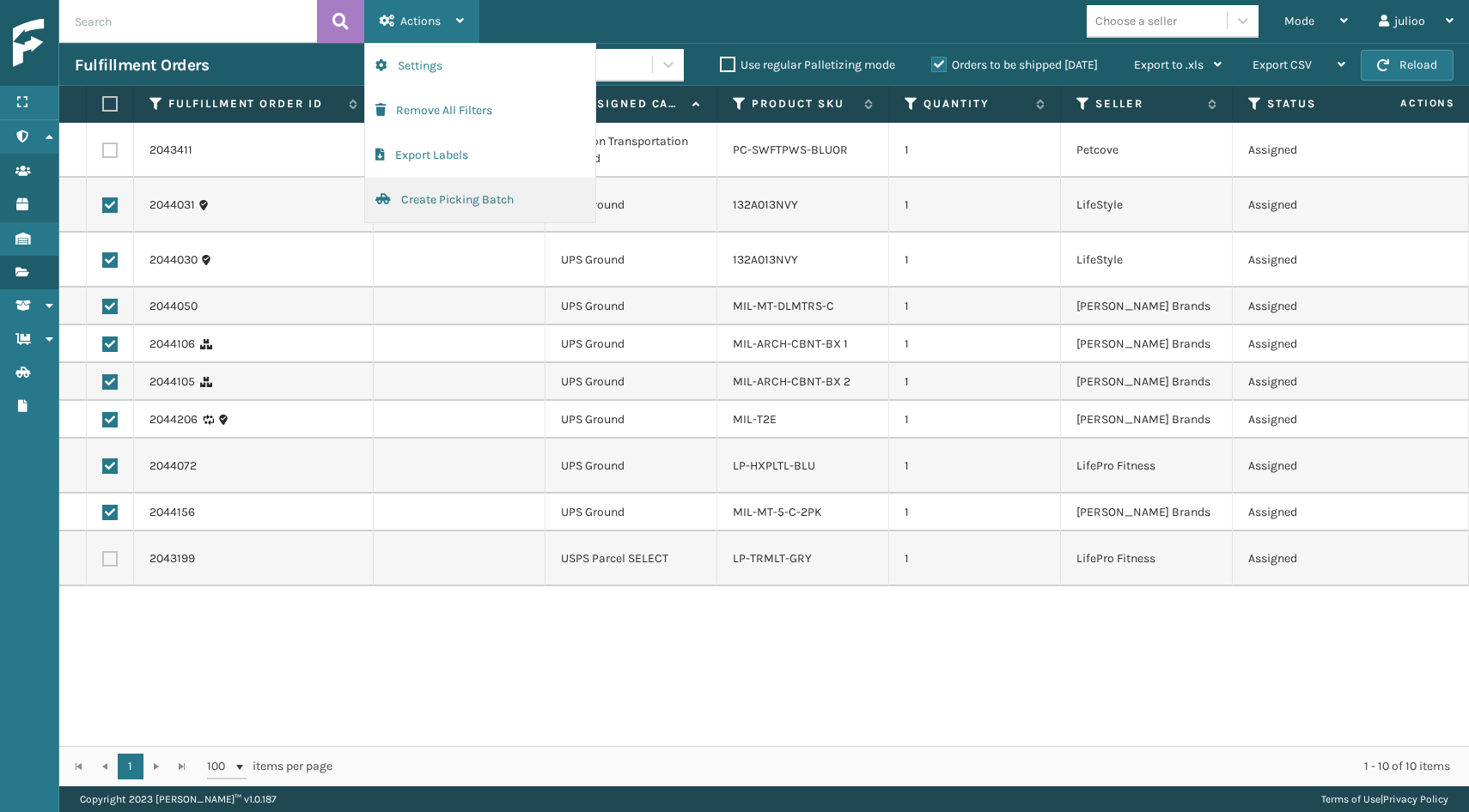
click at [440, 204] on button "Create Picking Batch" at bounding box center [480, 199] width 230 height 44
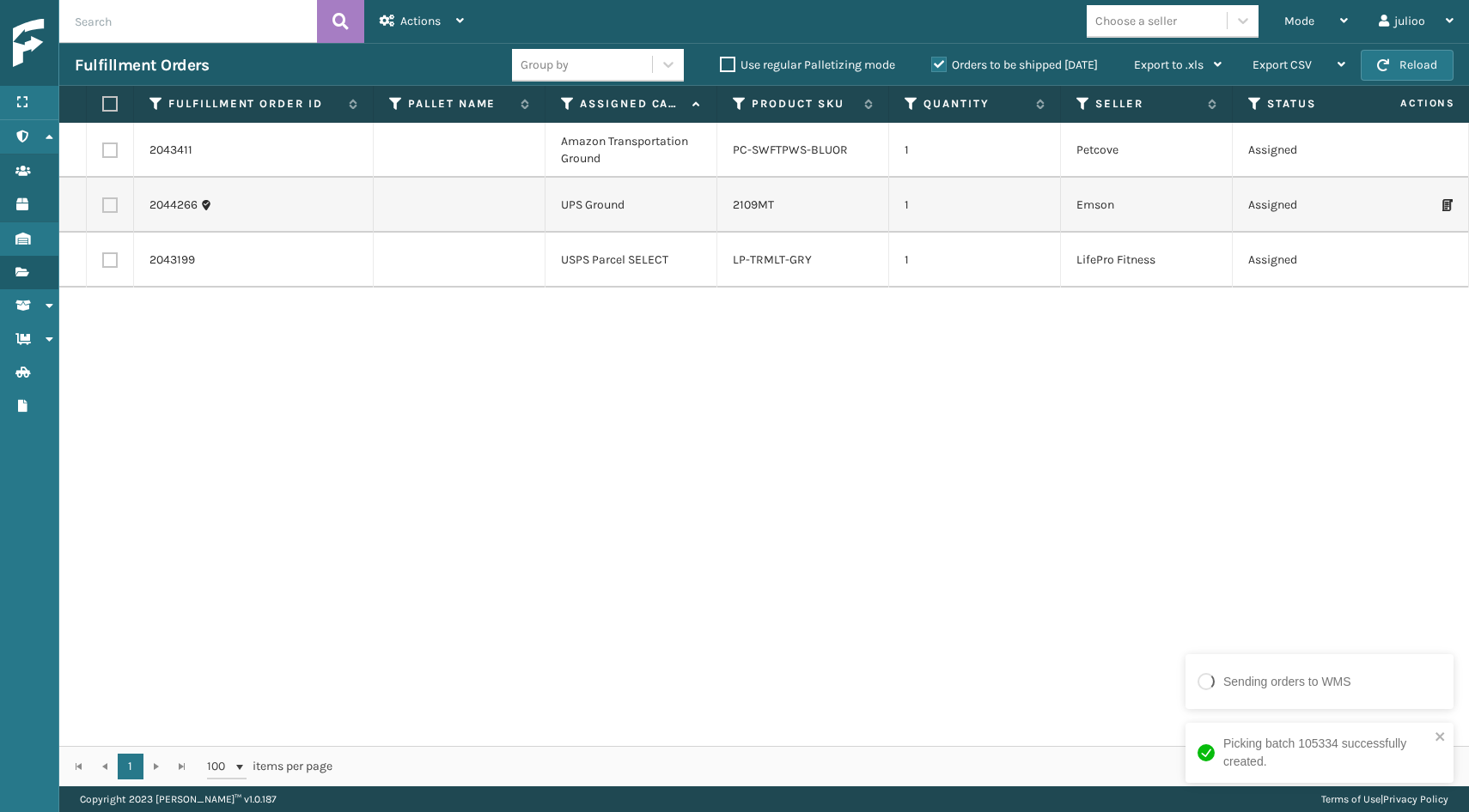
click at [99, 202] on td at bounding box center [110, 205] width 47 height 55
click at [114, 196] on td at bounding box center [110, 205] width 47 height 55
click at [110, 200] on label at bounding box center [109, 205] width 15 height 15
click at [103, 200] on input "checkbox" at bounding box center [102, 203] width 1 height 11
checkbox input "true"
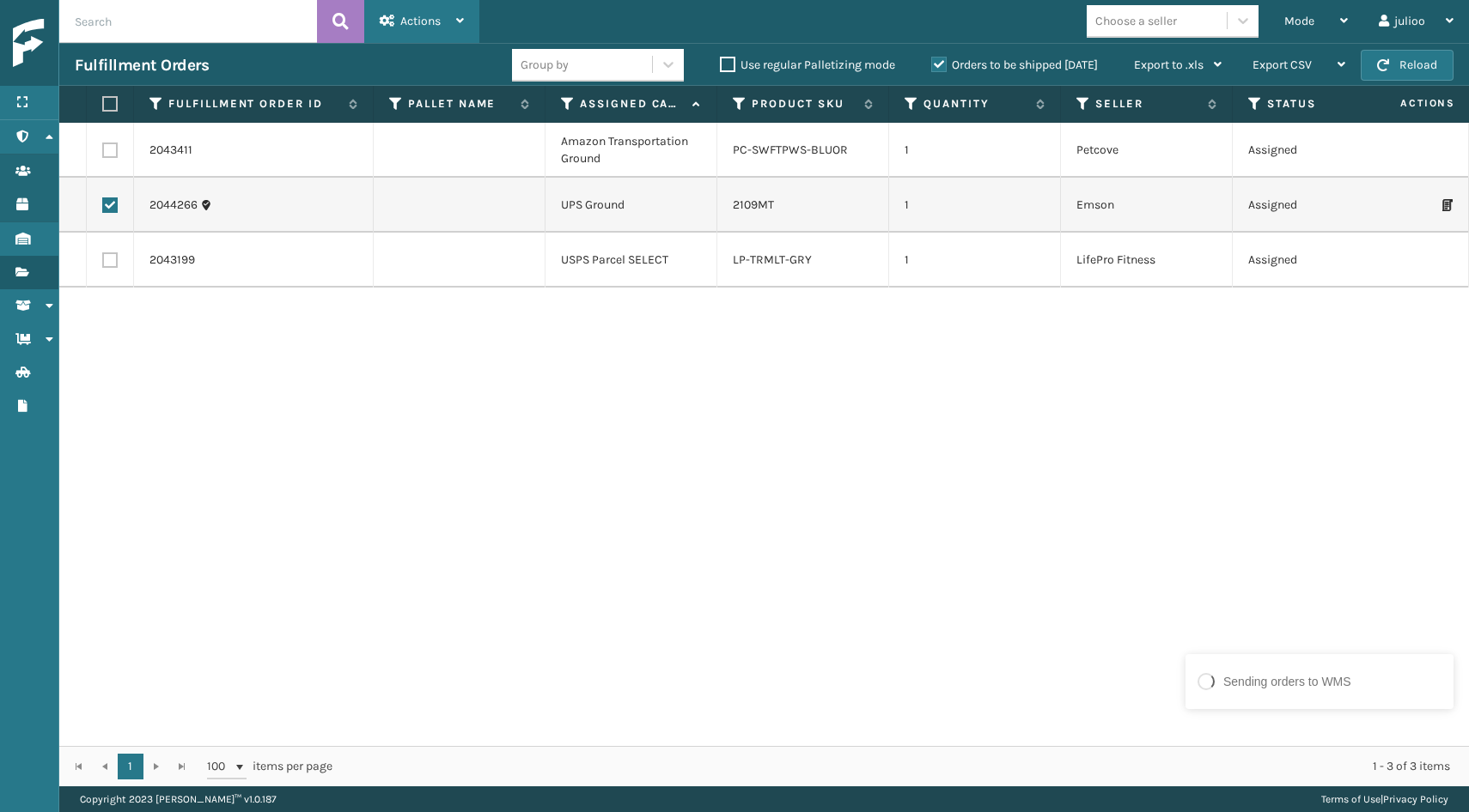
click at [435, 18] on span "Actions" at bounding box center [420, 21] width 41 height 14
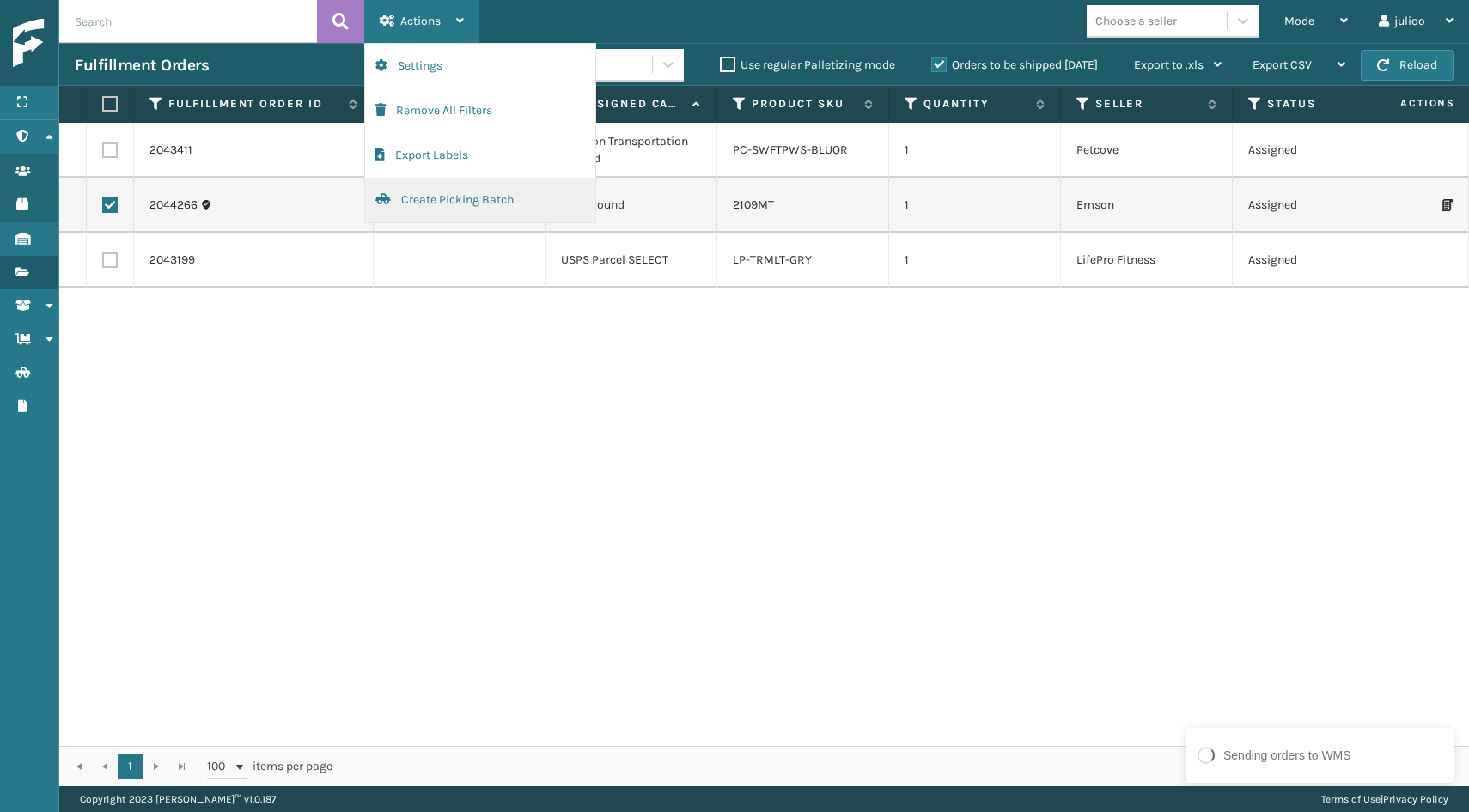
click at [467, 201] on button "Create Picking Batch" at bounding box center [480, 199] width 230 height 44
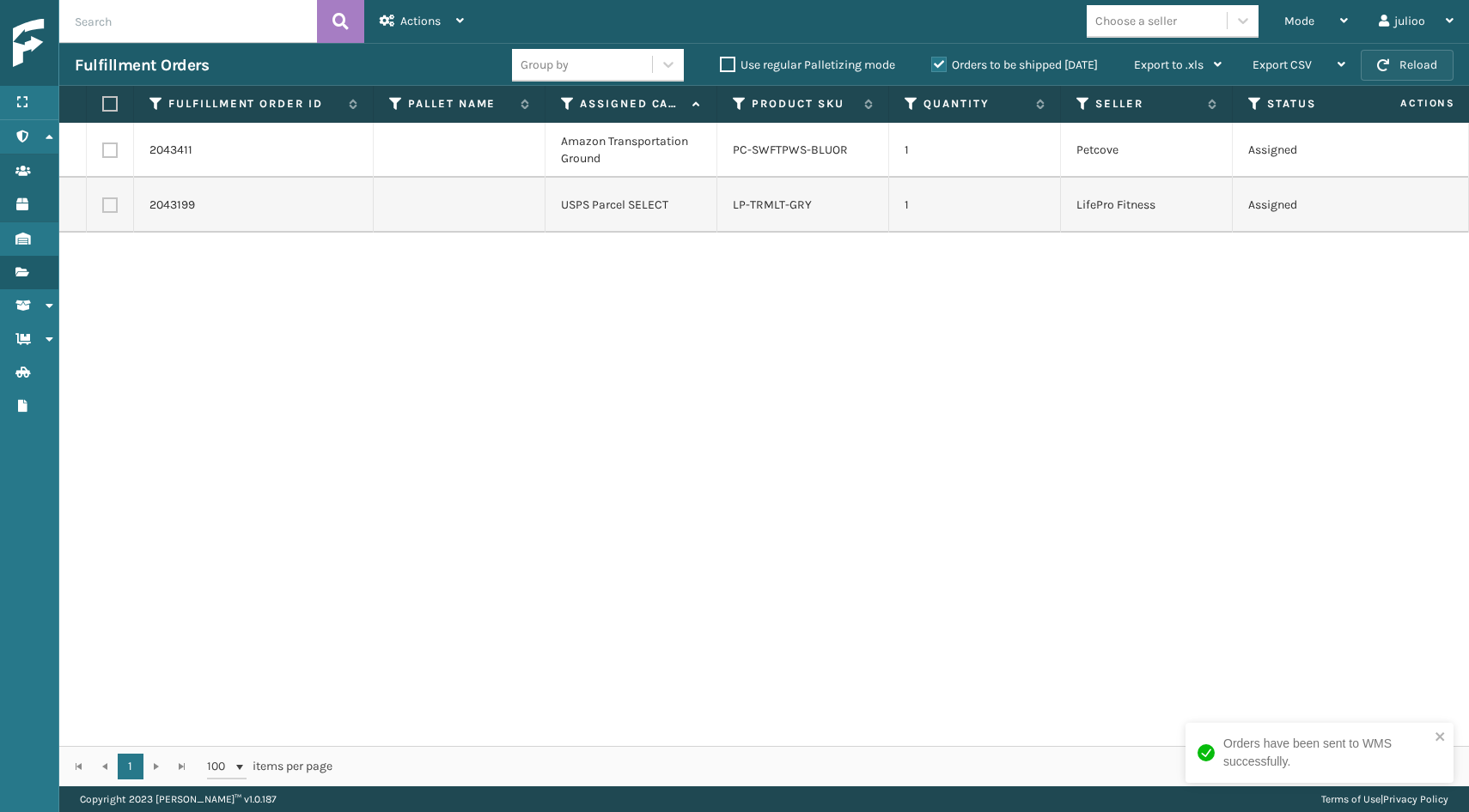
click at [1394, 71] on button "Reload" at bounding box center [1407, 65] width 92 height 31
click at [1389, 66] on span "button" at bounding box center [1382, 65] width 12 height 12
click at [1388, 66] on span "button" at bounding box center [1382, 65] width 12 height 12
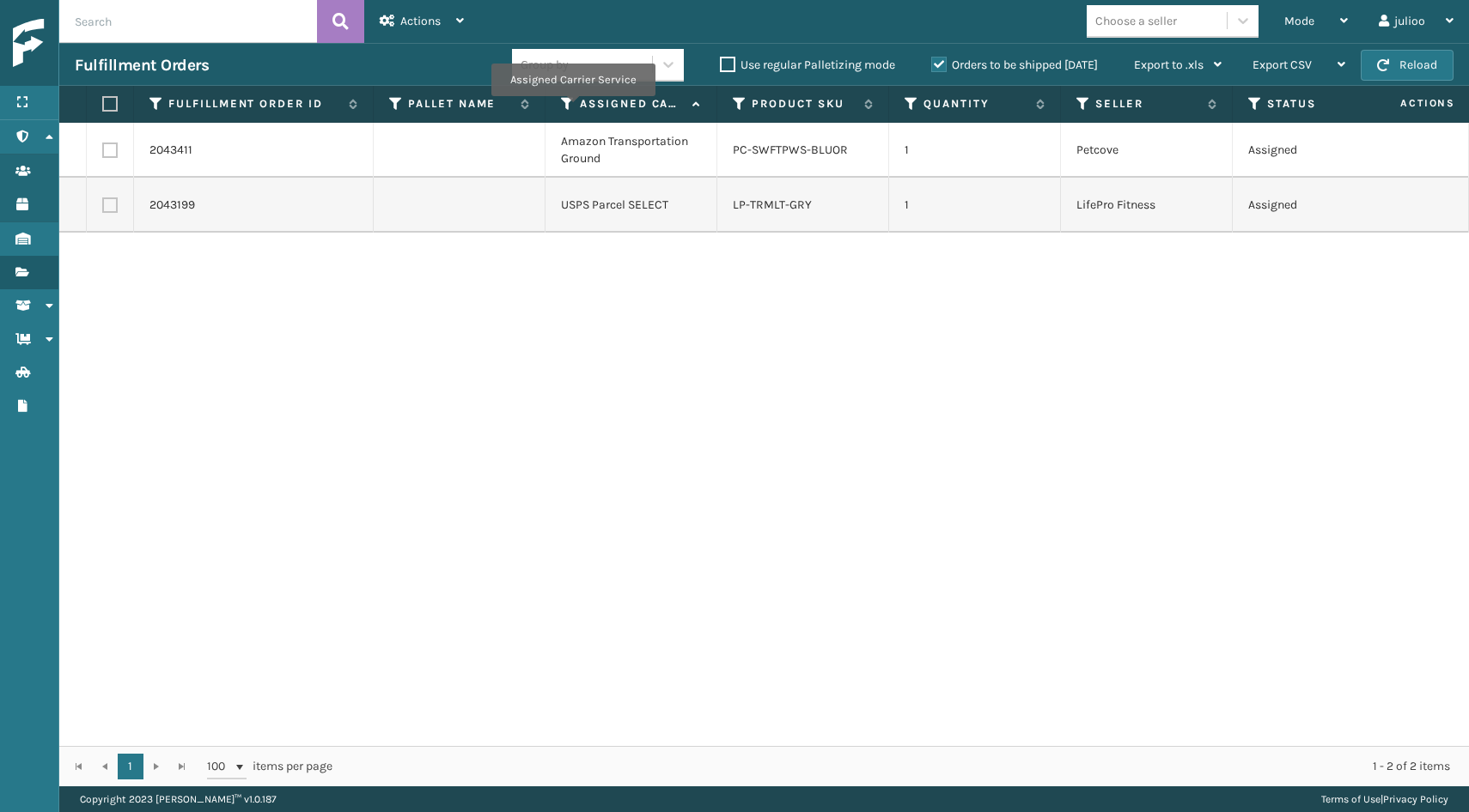
click at [572, 108] on icon at bounding box center [567, 104] width 14 height 15
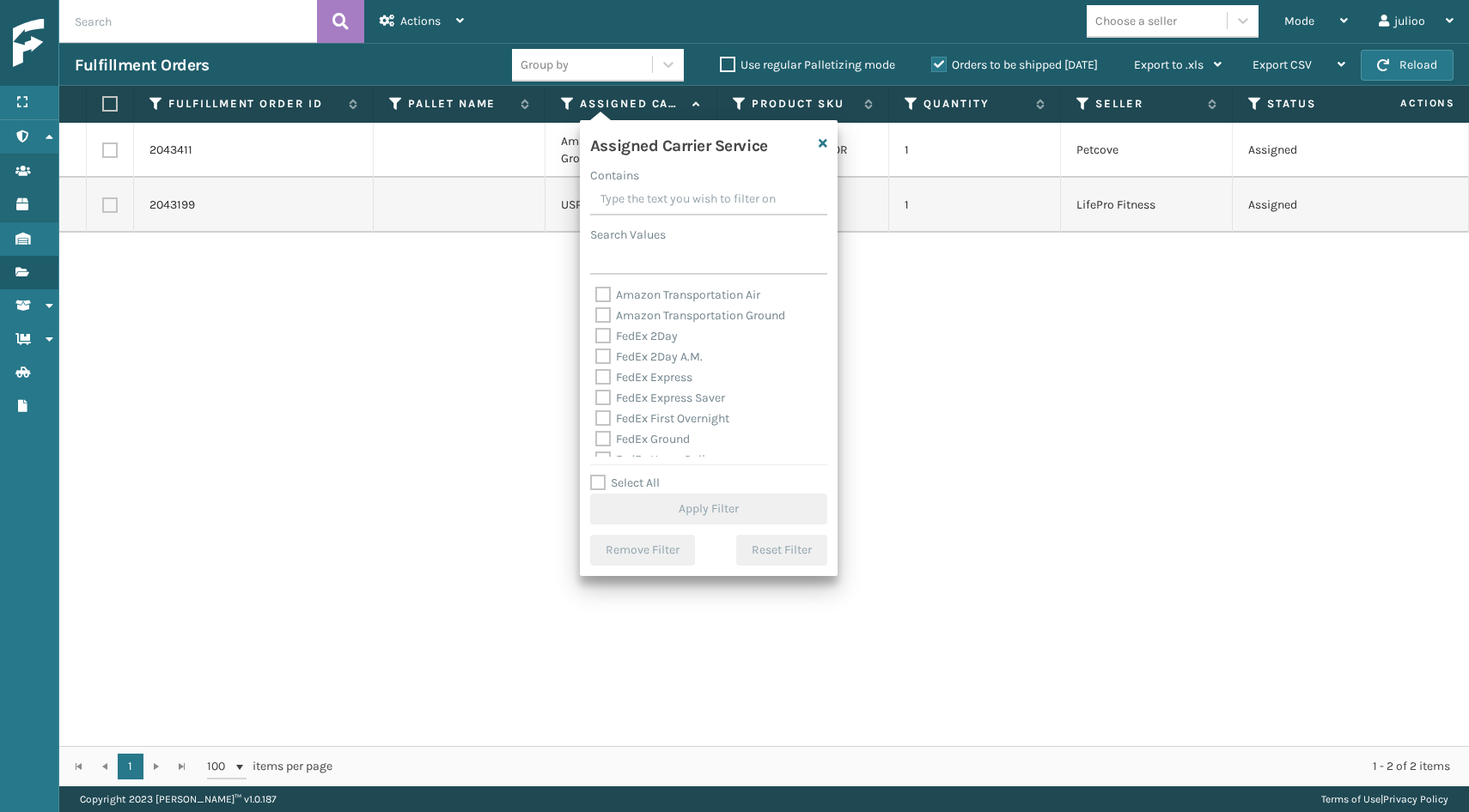
click at [594, 482] on label "Select All" at bounding box center [625, 482] width 70 height 14
click at [594, 474] on input "Select All" at bounding box center [718, 474] width 258 height 2
checkbox input "true"
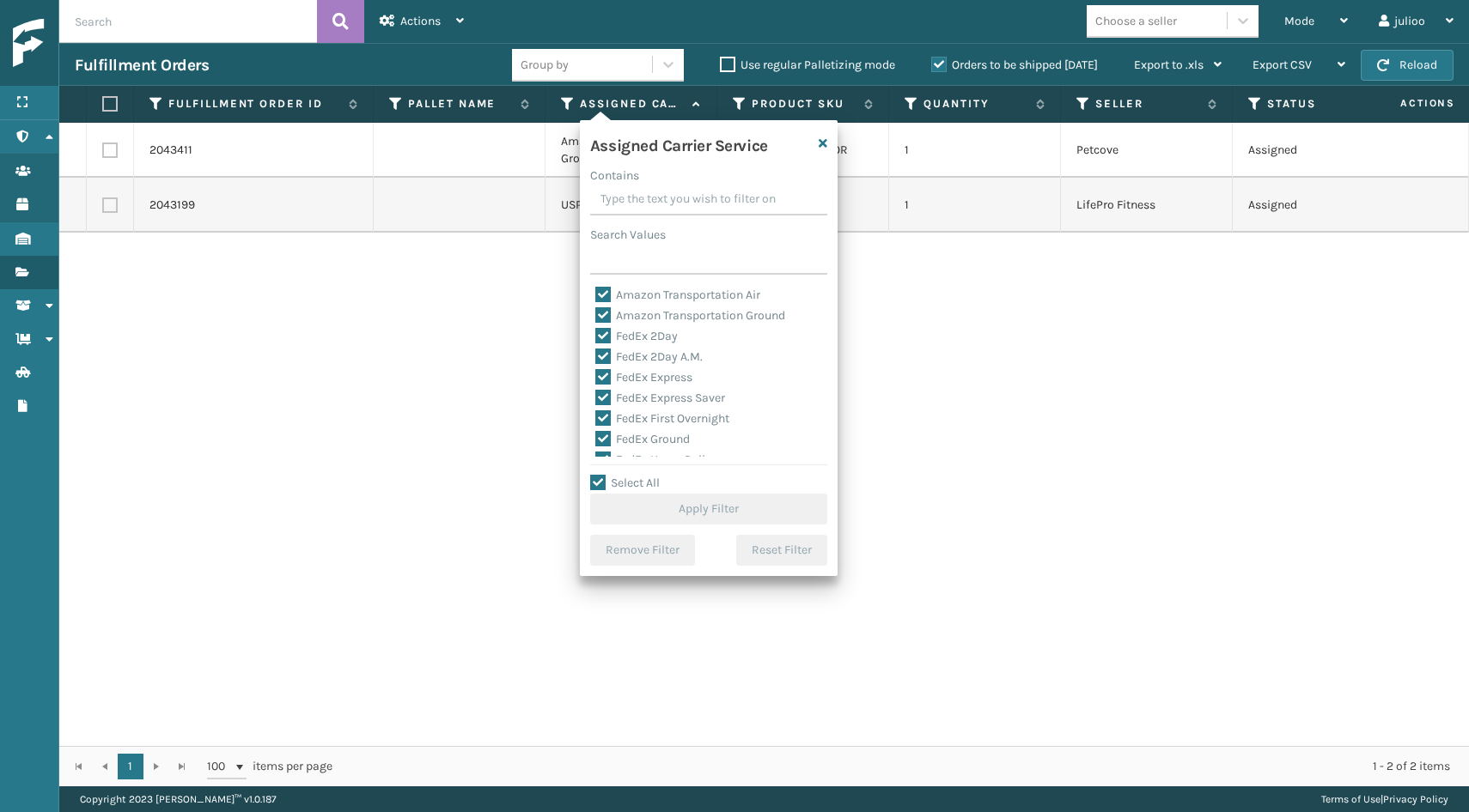
checkbox input "true"
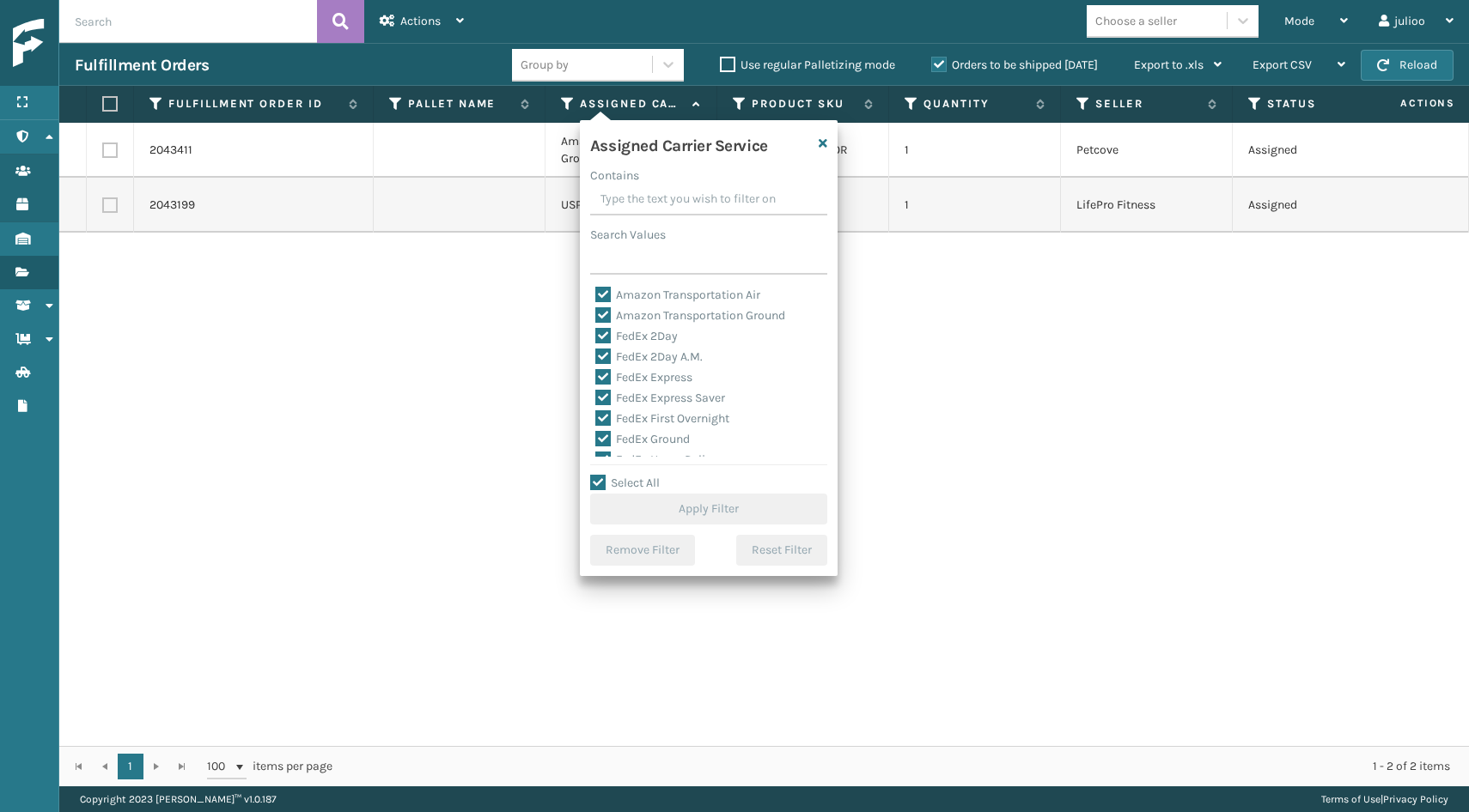
checkbox input "true"
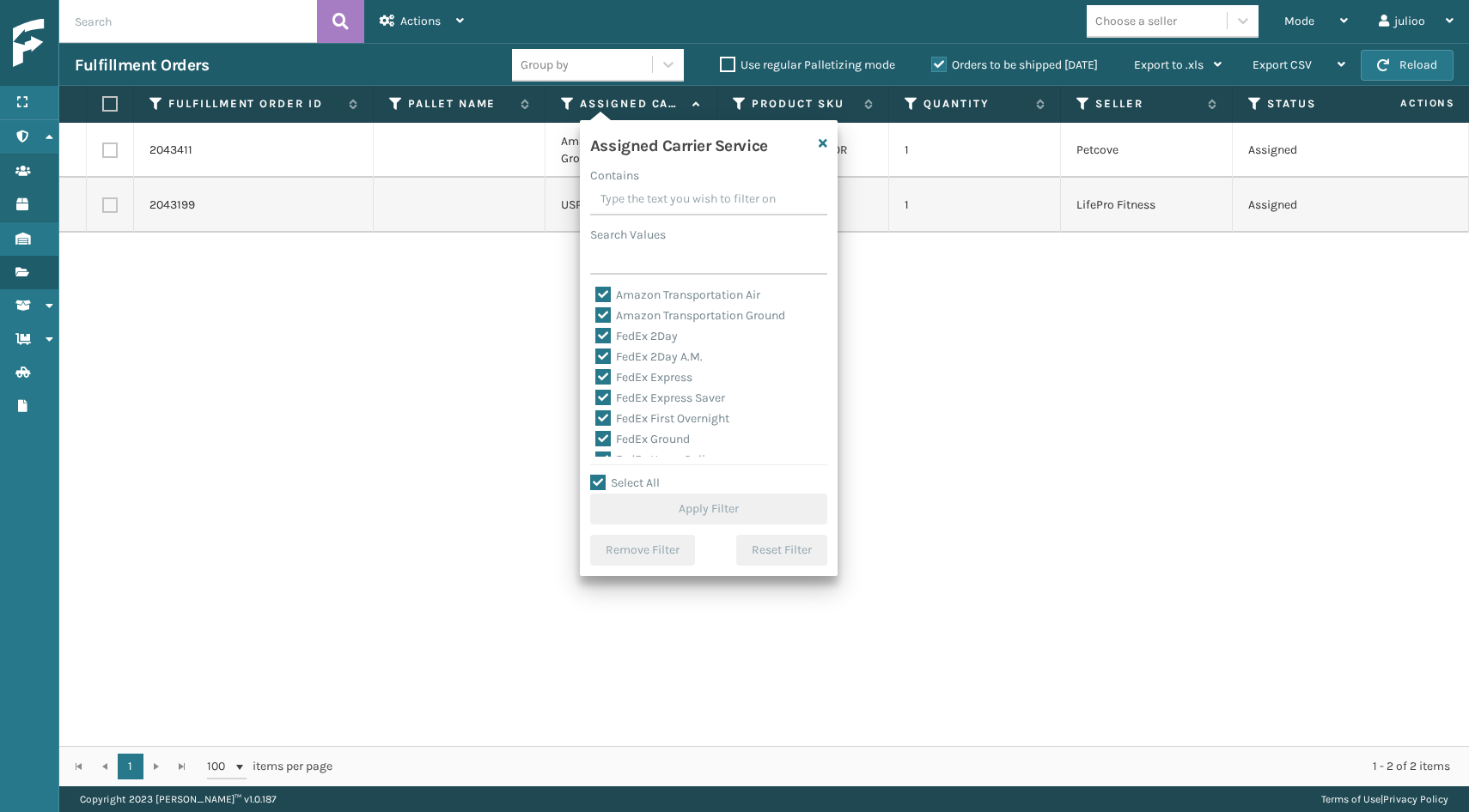
checkbox input "true"
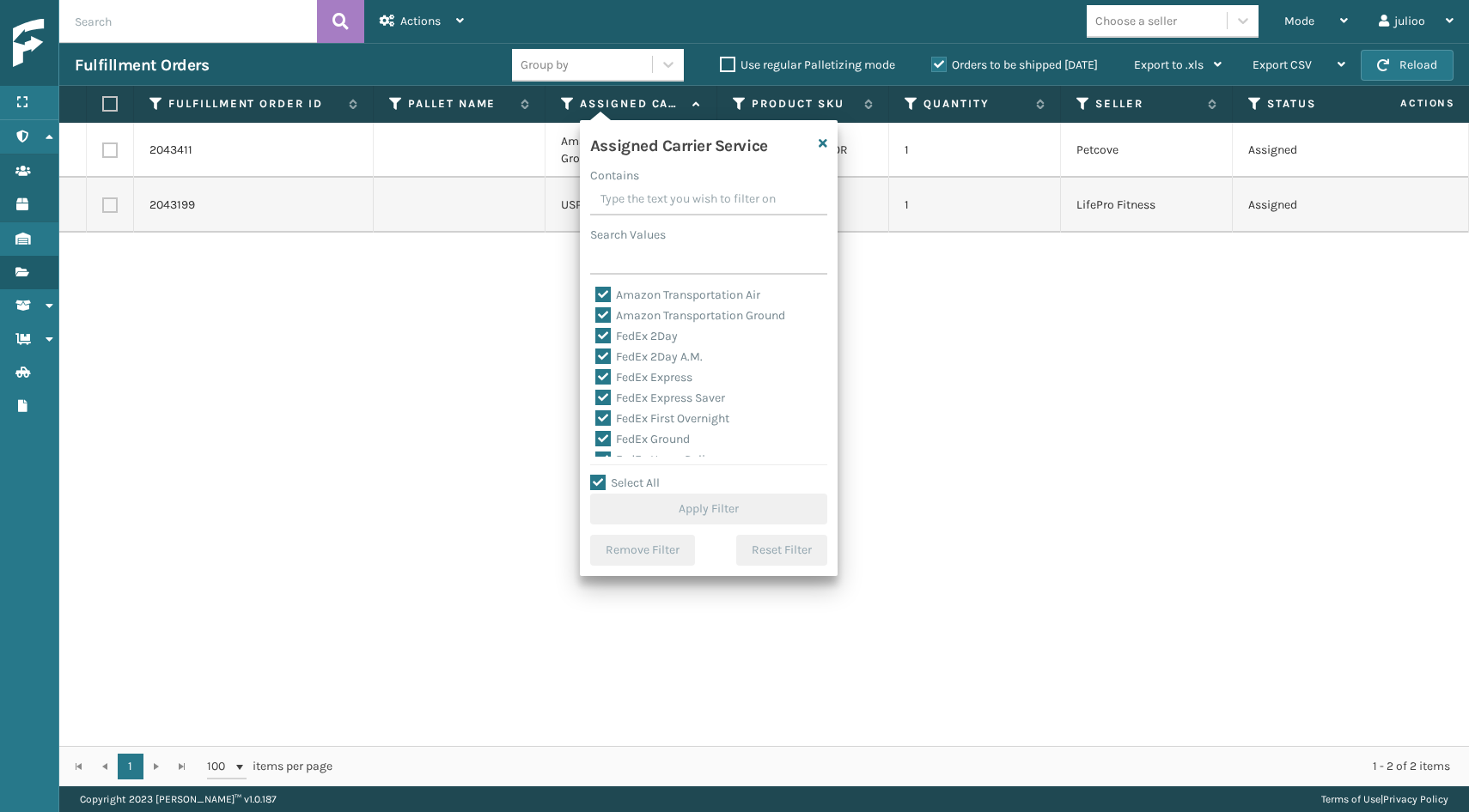
checkbox input "true"
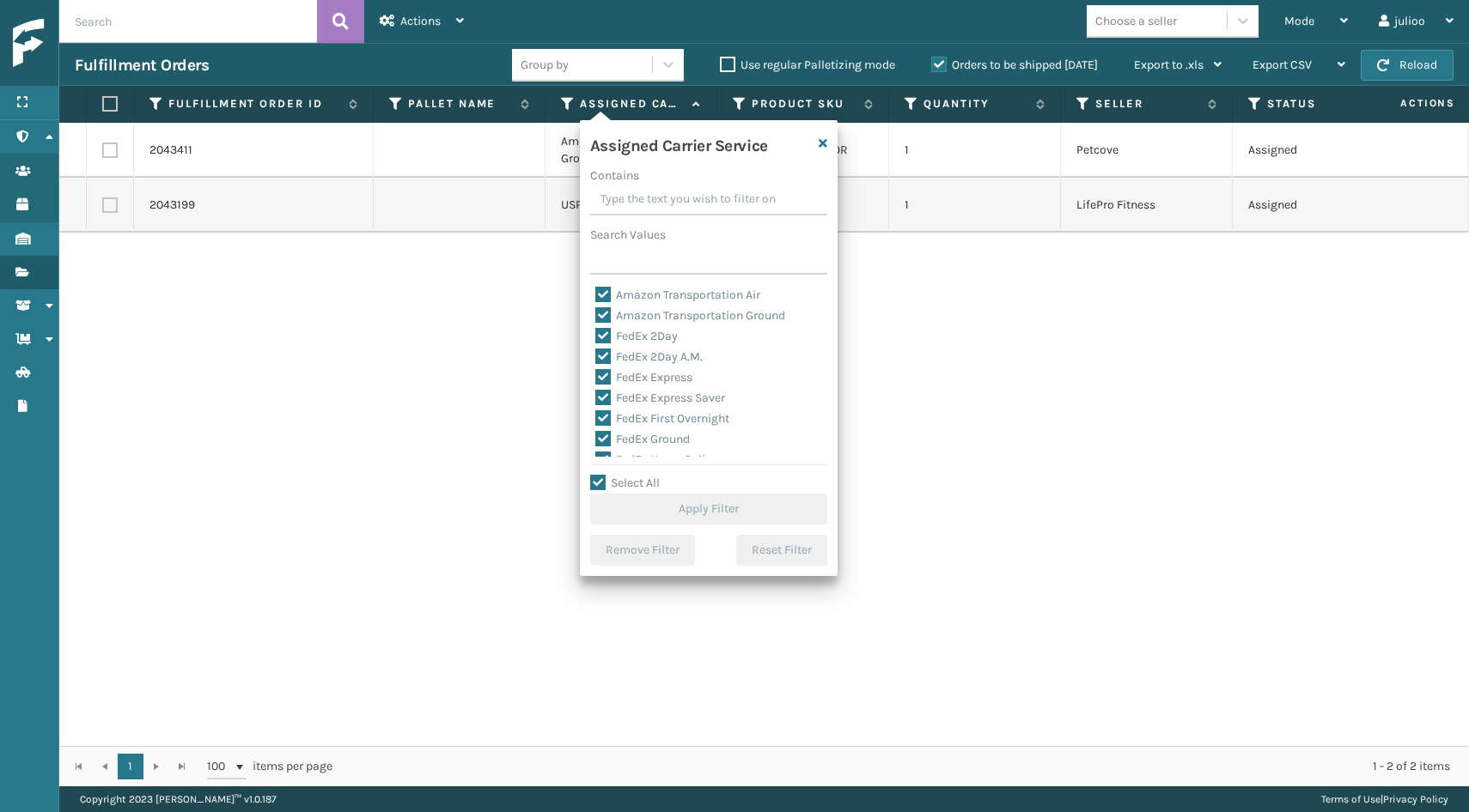
checkbox input "true"
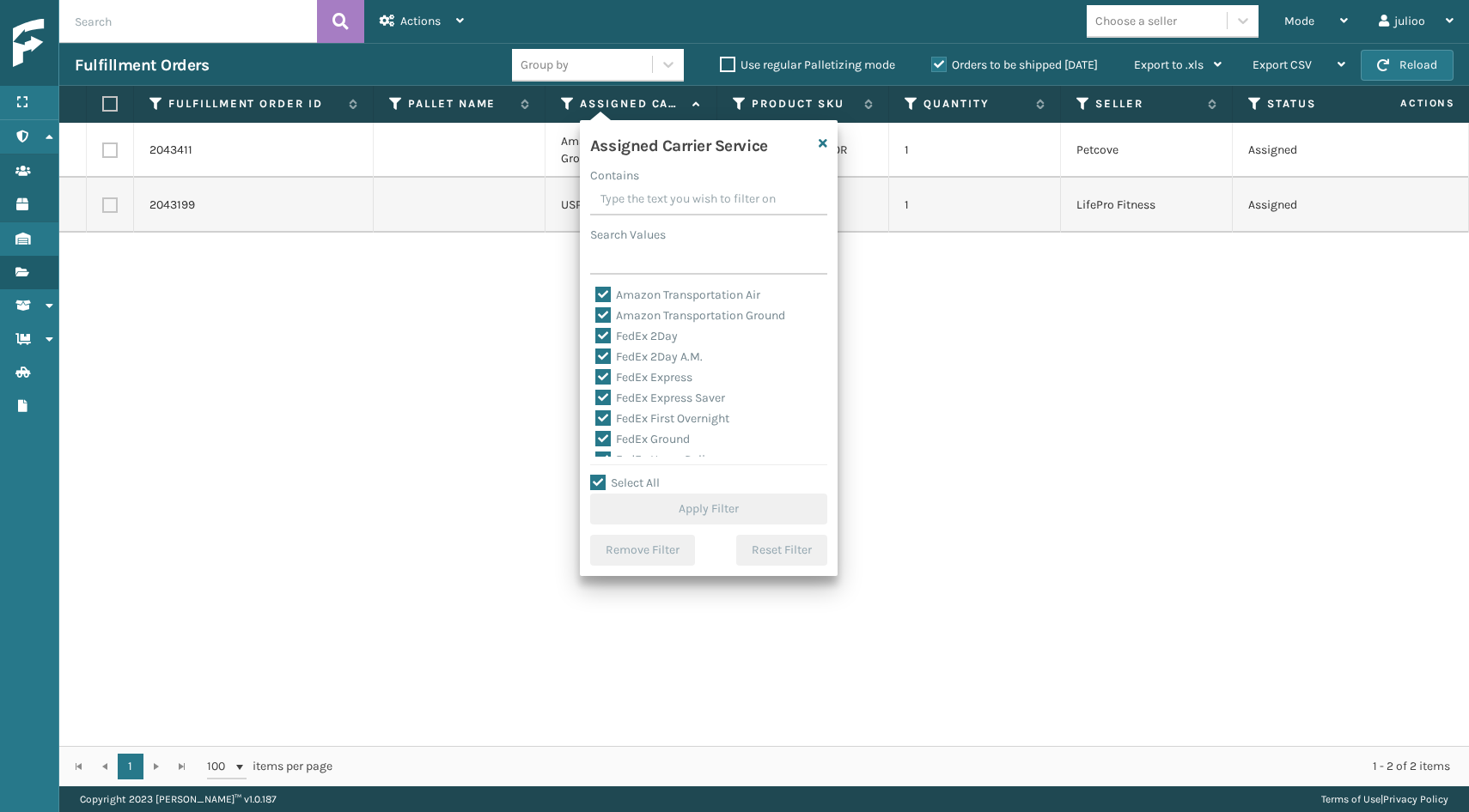
checkbox input "true"
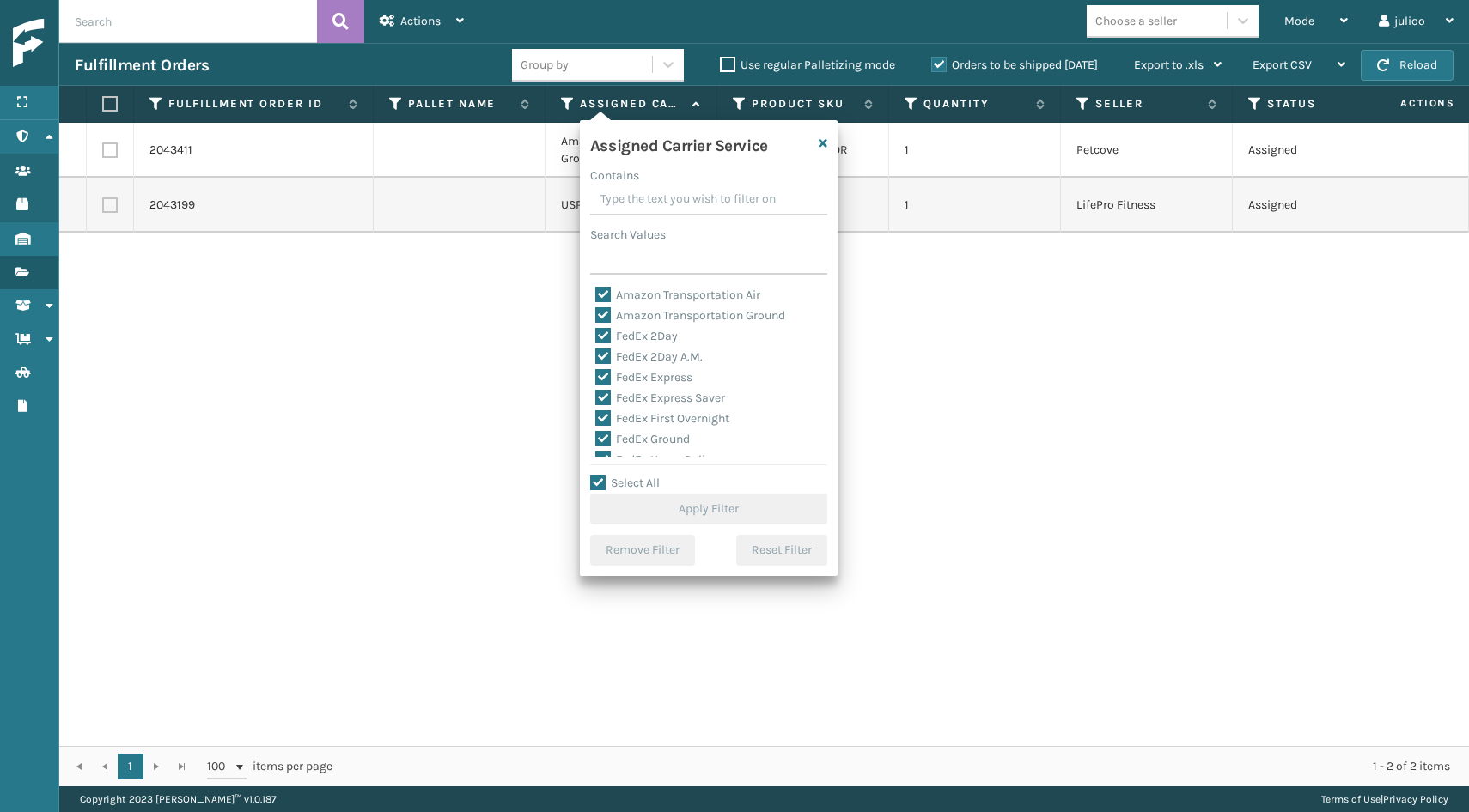
checkbox input "true"
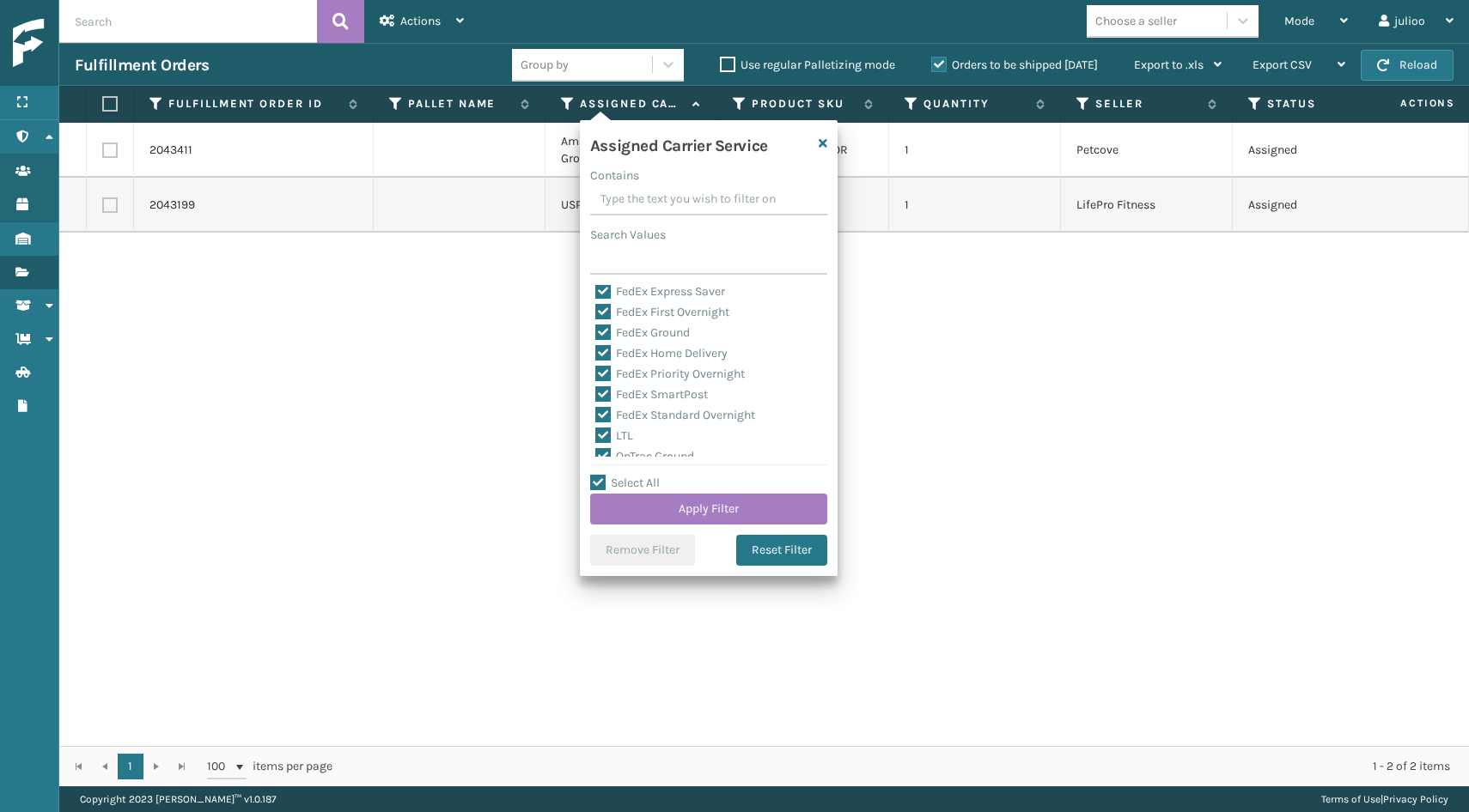
scroll to position [110, 0]
click at [598, 436] on label "LTL" at bounding box center [614, 432] width 38 height 14
click at [596, 434] on input "LTL" at bounding box center [595, 428] width 1 height 11
checkbox input "false"
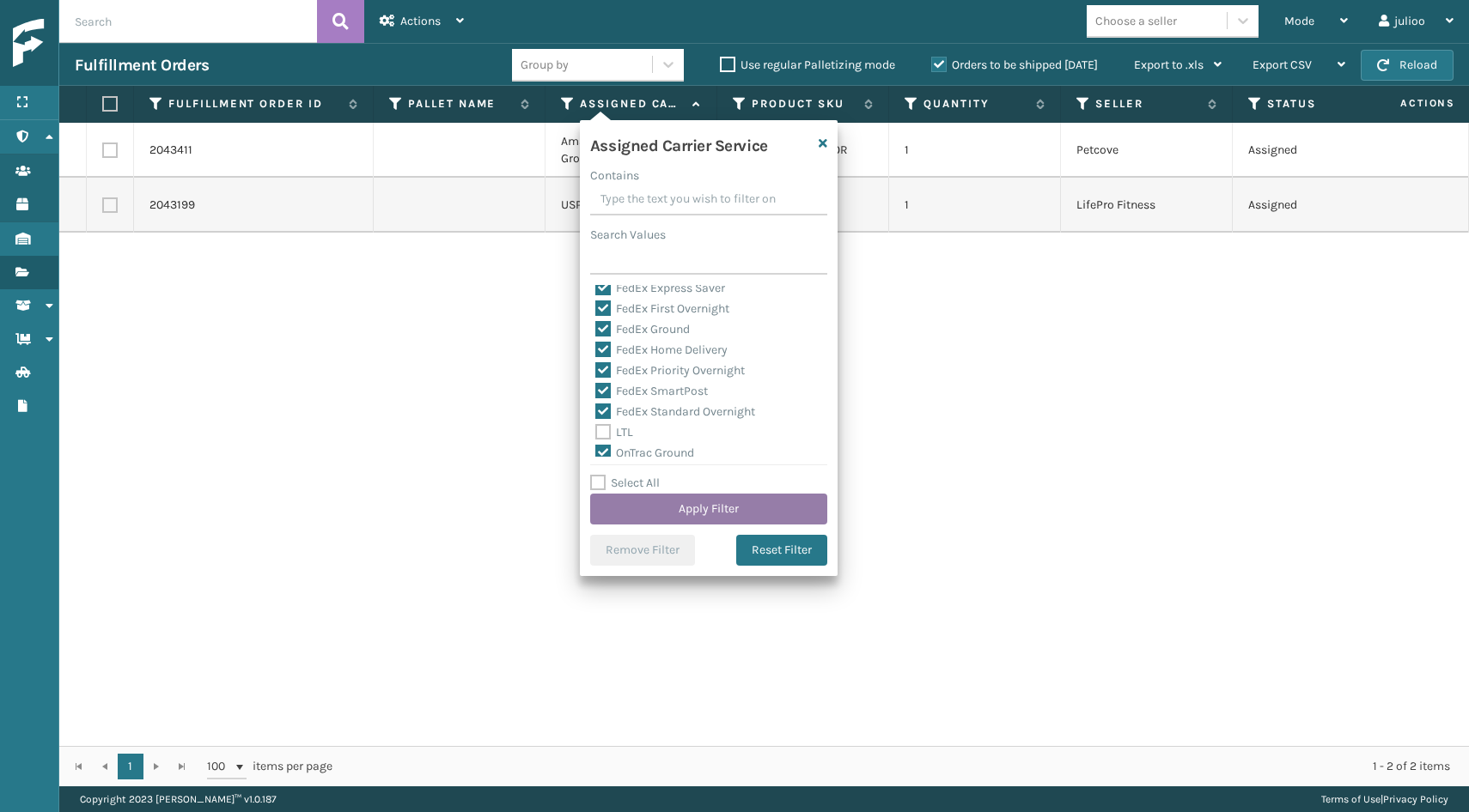
click at [639, 502] on button "Apply Filter" at bounding box center [708, 508] width 237 height 31
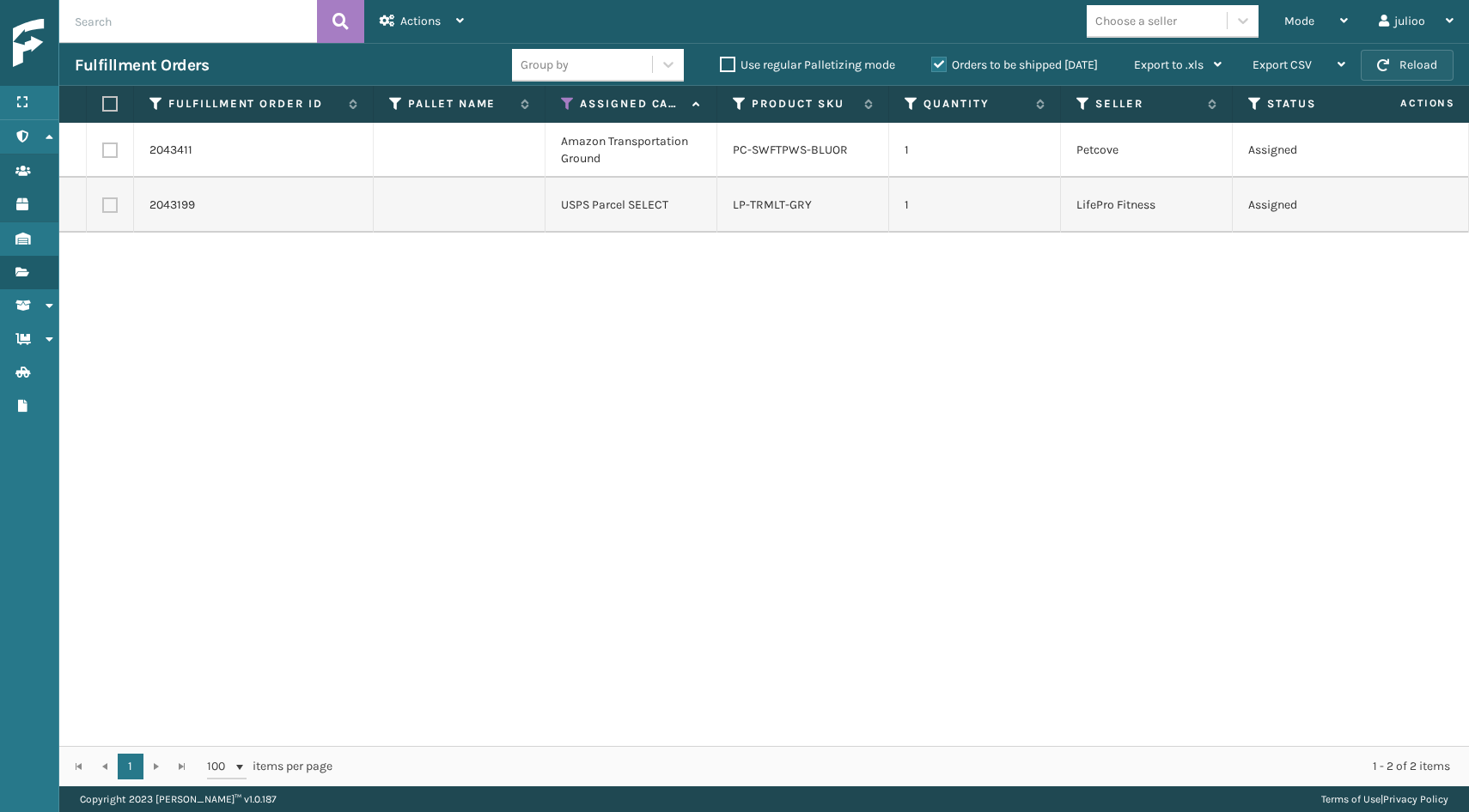
click at [1391, 69] on button "Reload" at bounding box center [1407, 65] width 92 height 31
click at [1425, 72] on button "Reload" at bounding box center [1407, 65] width 92 height 31
click at [1402, 68] on button "Reload" at bounding box center [1407, 65] width 92 height 31
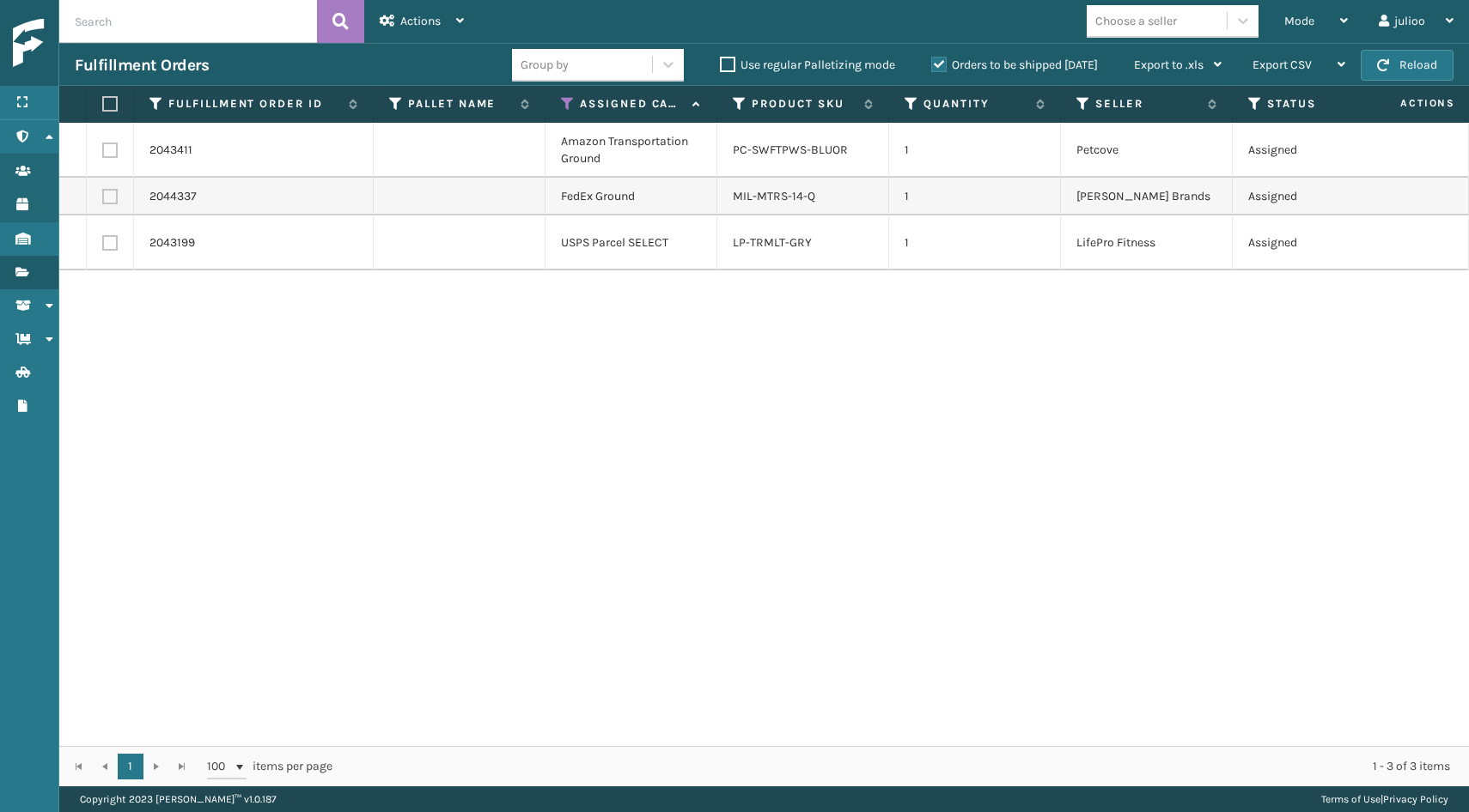
click at [1402, 68] on button "Reload" at bounding box center [1407, 65] width 92 height 31
click at [1454, 58] on div "Fulfillment Orders Group by Use regular Palletizing mode Orders to be shipped t…" at bounding box center [764, 65] width 1410 height 43
click at [1435, 64] on button "Reload" at bounding box center [1407, 65] width 92 height 31
click at [1417, 74] on button "Reload" at bounding box center [1407, 65] width 92 height 31
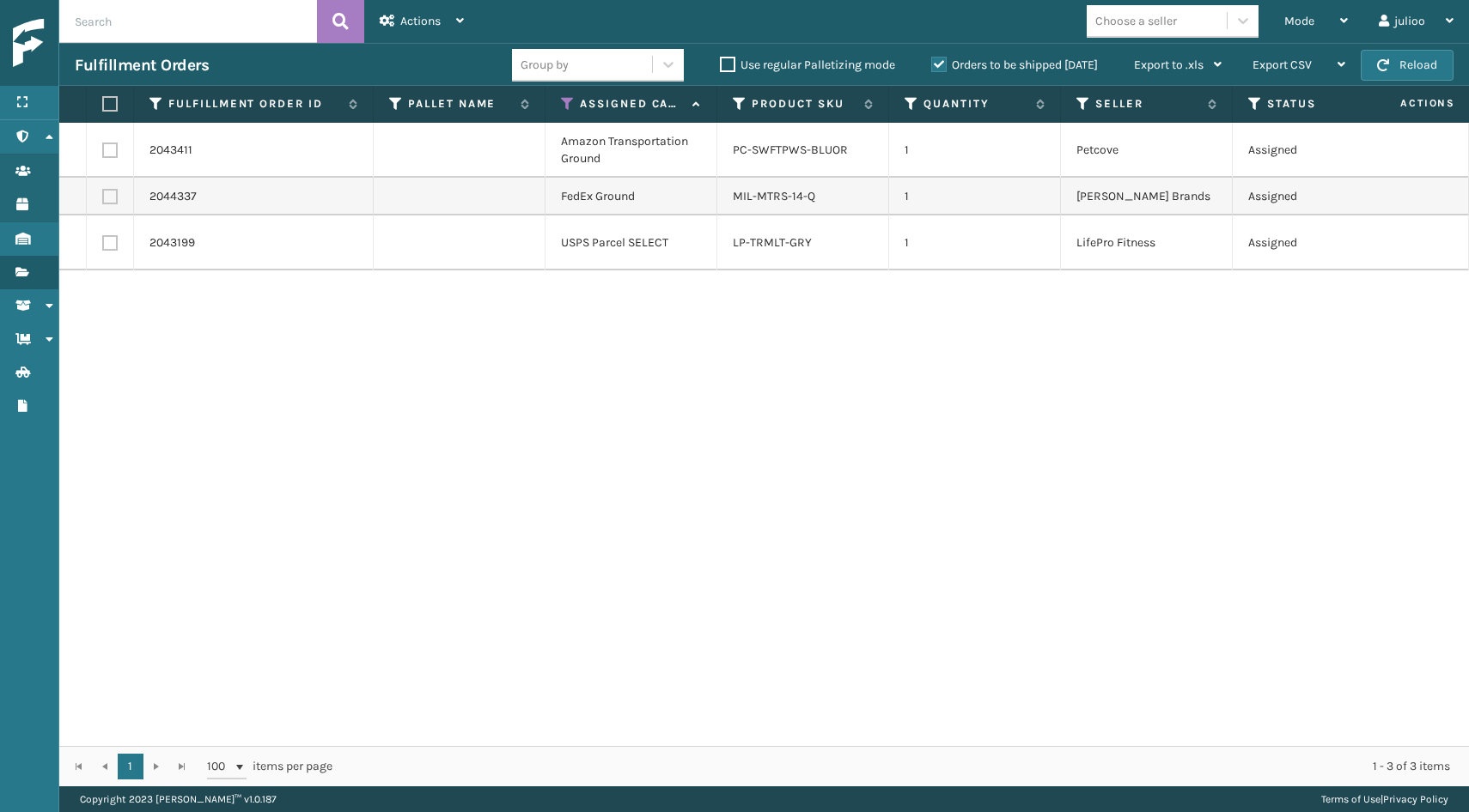
click at [1417, 74] on button "Reload" at bounding box center [1407, 65] width 92 height 31
click at [1394, 75] on button "Reload" at bounding box center [1407, 65] width 92 height 31
click at [108, 196] on label at bounding box center [109, 196] width 15 height 15
click at [103, 196] on input "checkbox" at bounding box center [102, 194] width 1 height 11
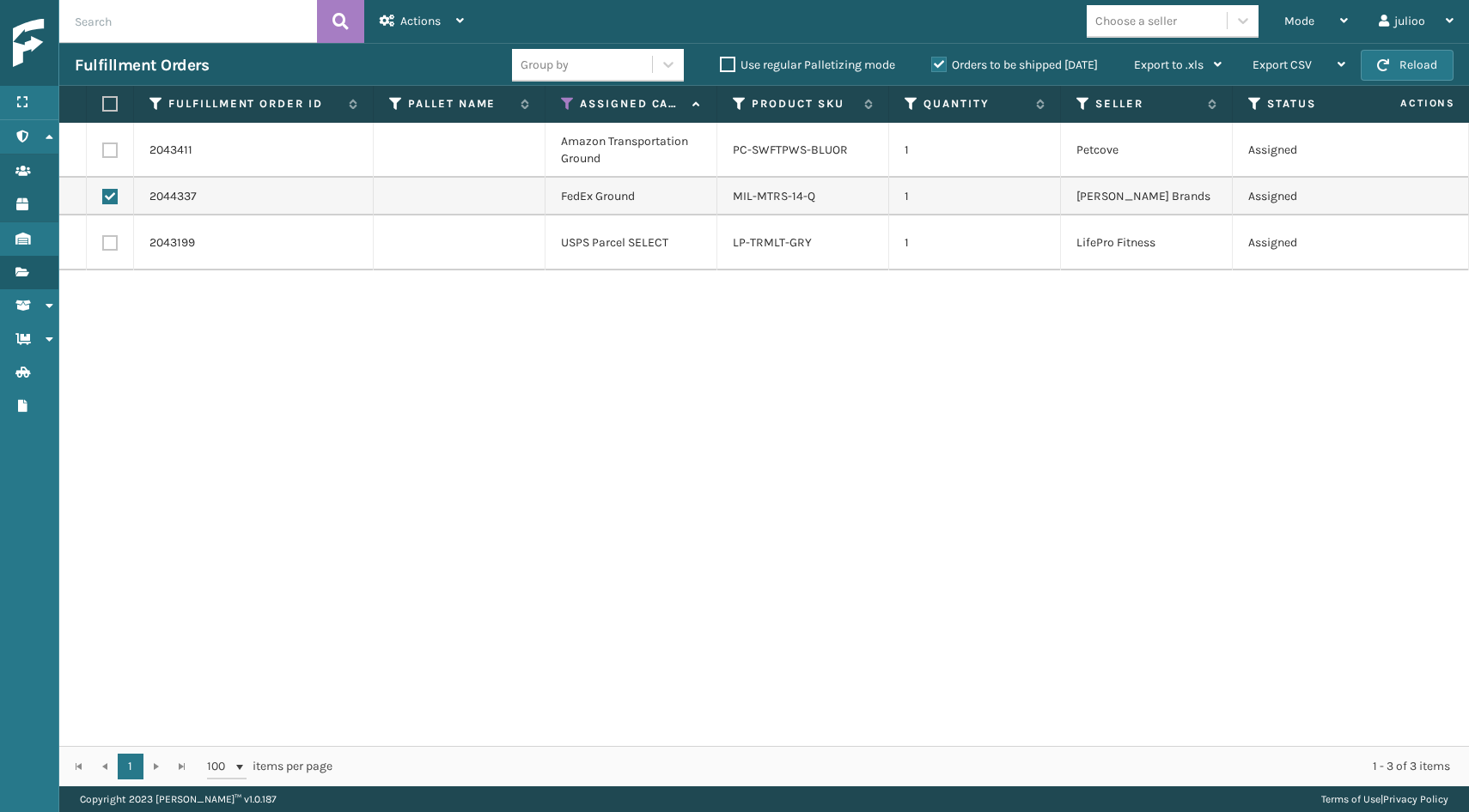
checkbox input "true"
click at [430, 28] on div "Actions" at bounding box center [421, 22] width 84 height 43
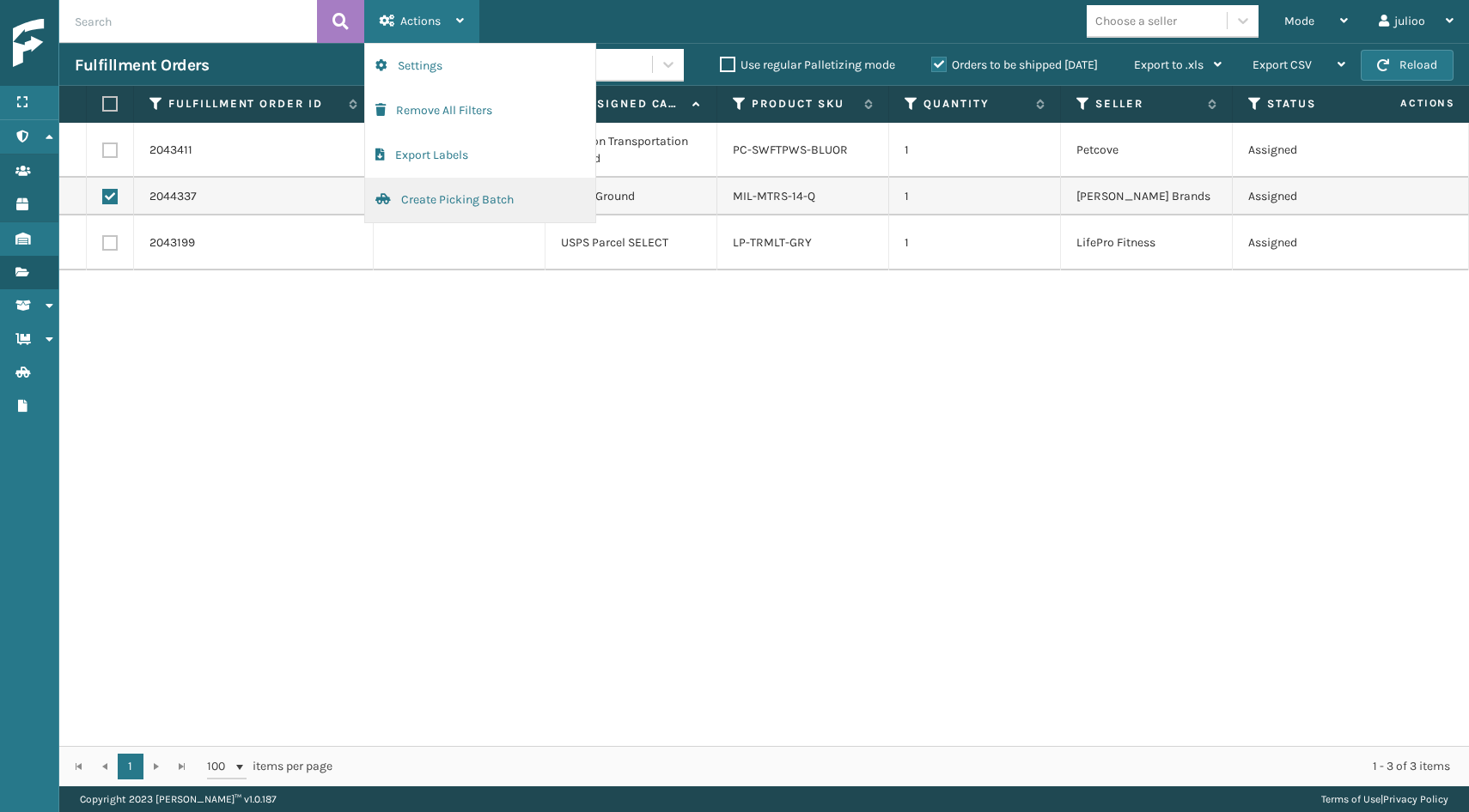
click at [420, 189] on button "Create Picking Batch" at bounding box center [480, 199] width 230 height 44
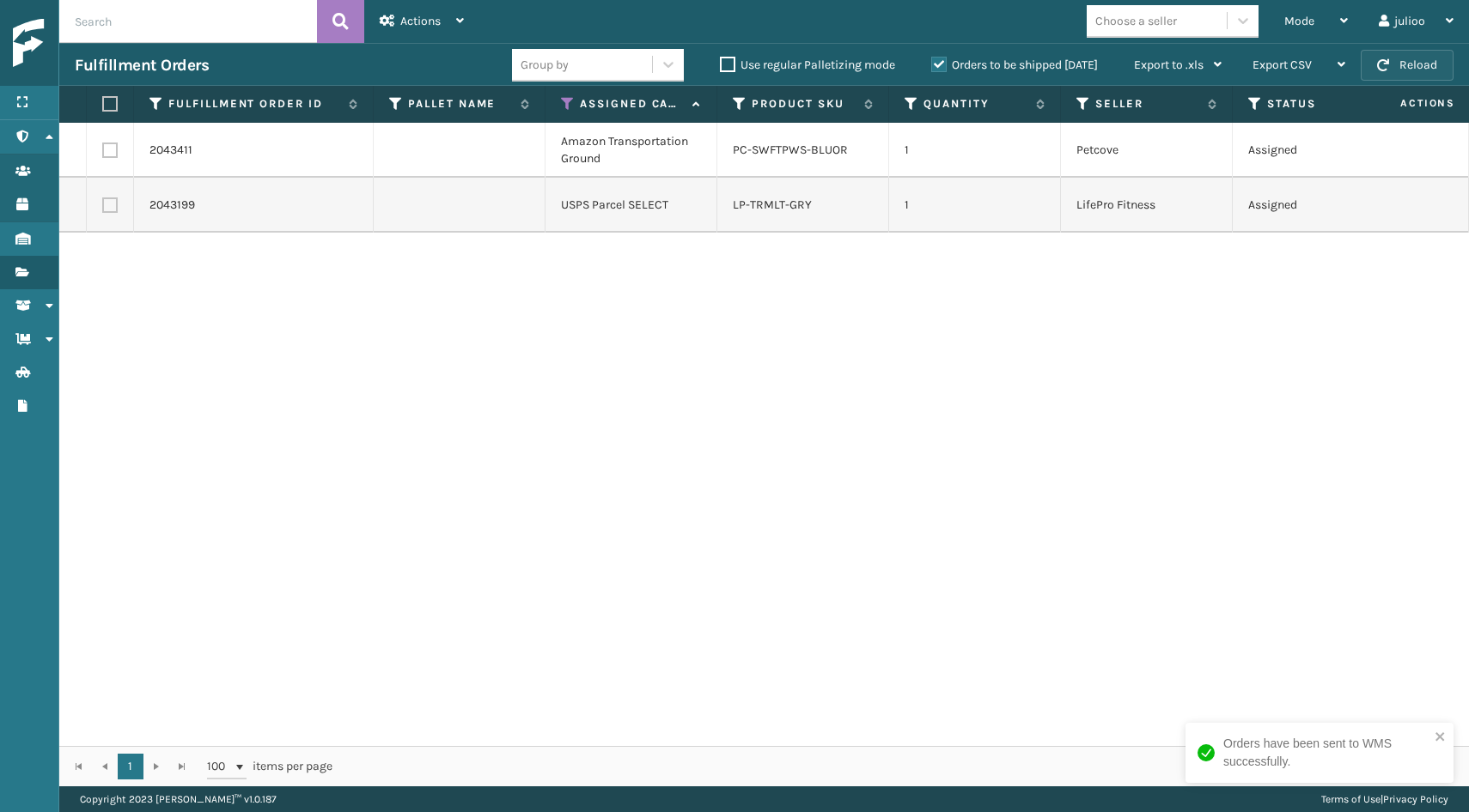
click at [1424, 58] on button "Reload" at bounding box center [1407, 65] width 92 height 31
click at [1390, 56] on button "Reload" at bounding box center [1407, 65] width 92 height 31
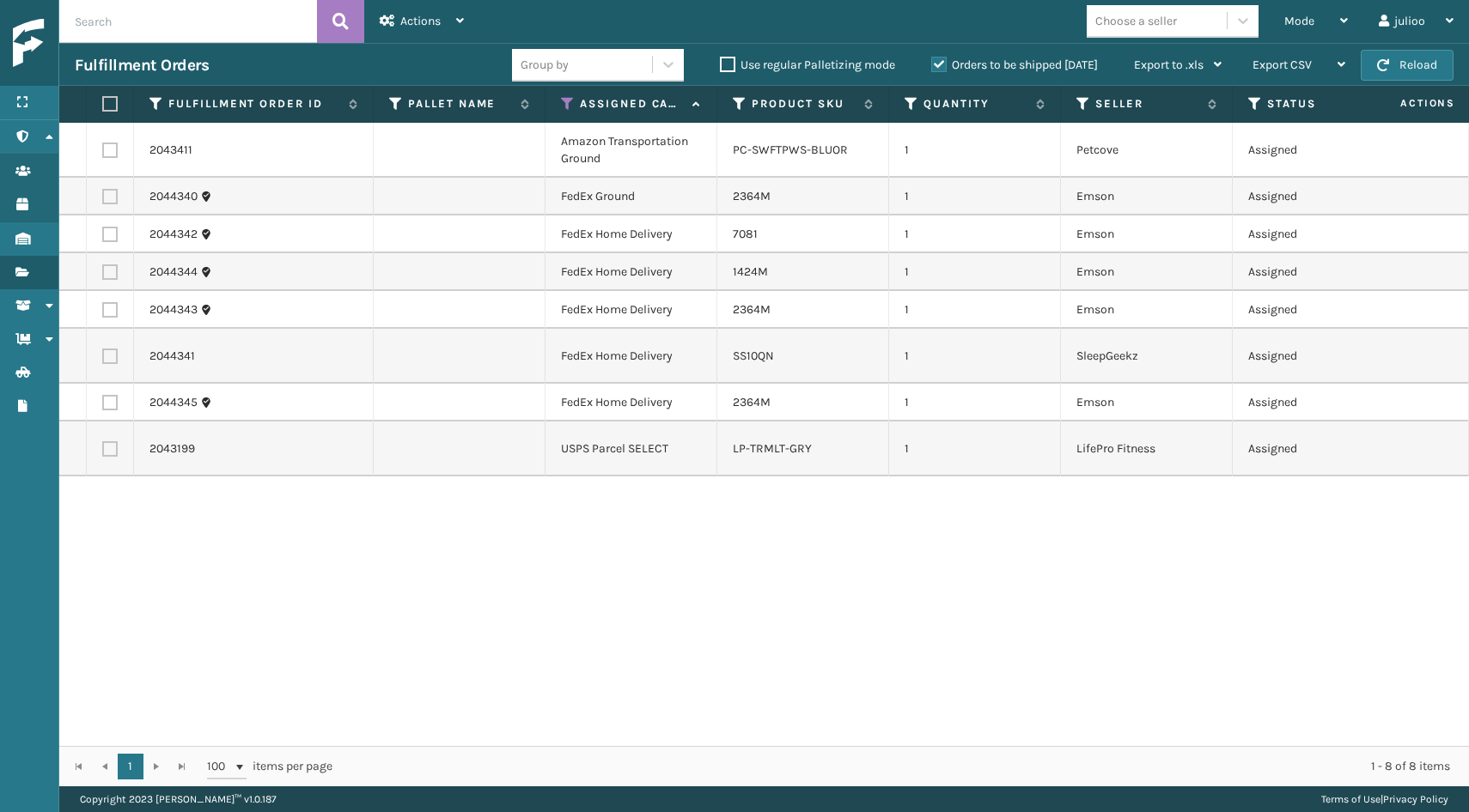
click at [108, 100] on label at bounding box center [107, 104] width 10 height 15
click at [103, 100] on input "checkbox" at bounding box center [102, 105] width 1 height 11
checkbox input "true"
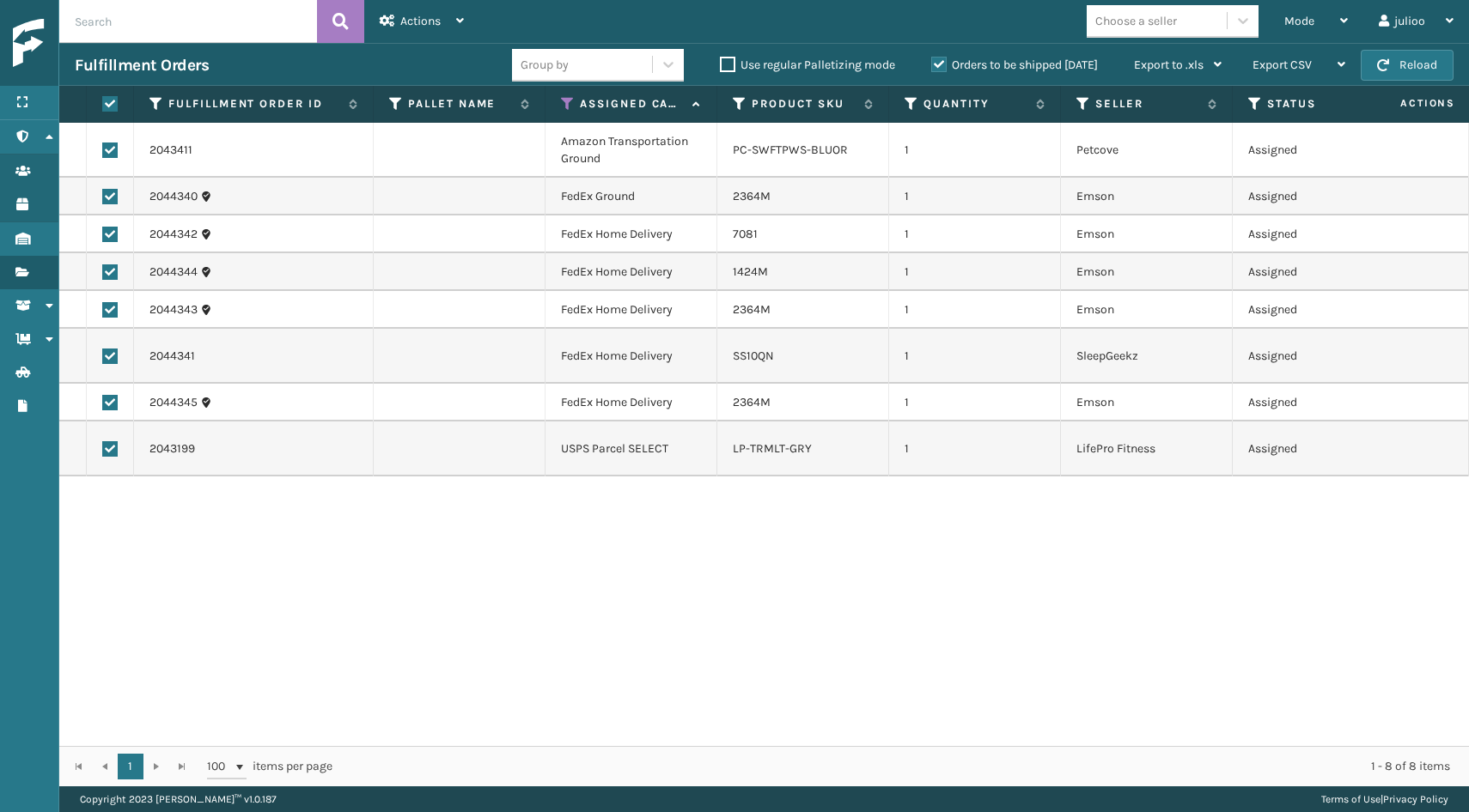
checkbox input "true"
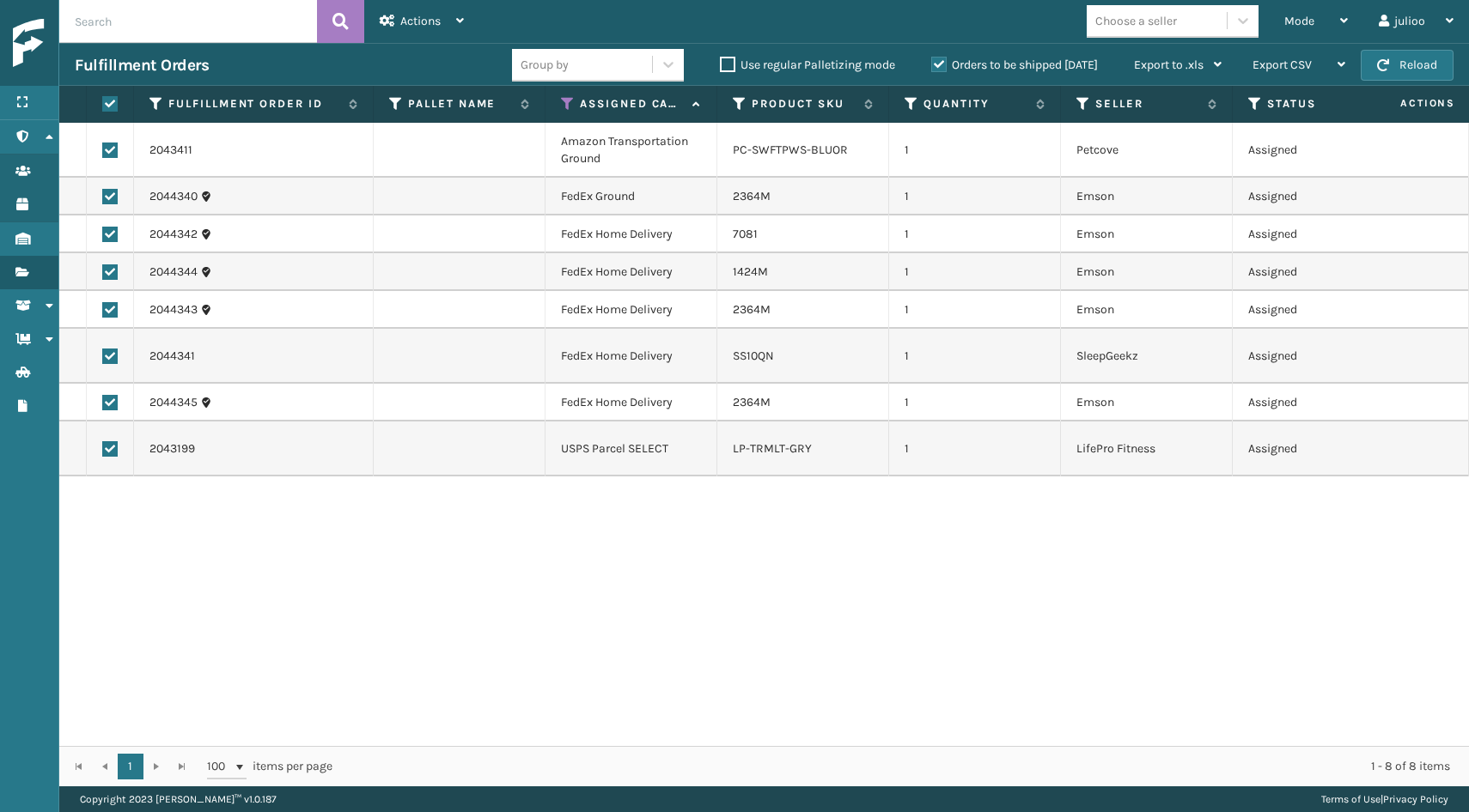
click at [110, 448] on label at bounding box center [109, 449] width 15 height 15
click at [103, 448] on input "checkbox" at bounding box center [102, 447] width 1 height 11
checkbox input "false"
click at [103, 146] on label at bounding box center [109, 150] width 15 height 15
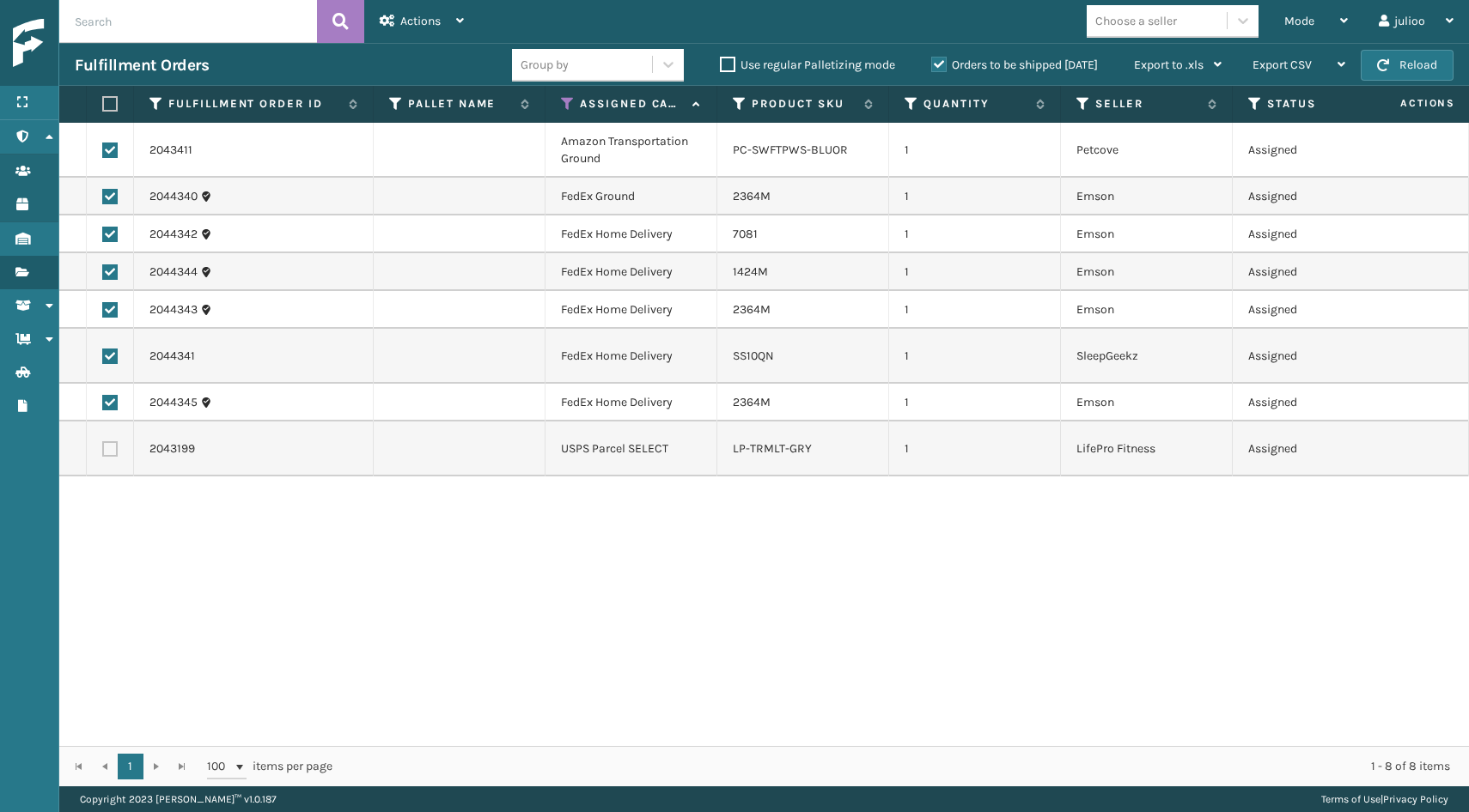
click at [103, 146] on input "checkbox" at bounding box center [102, 148] width 1 height 11
checkbox input "false"
click at [110, 355] on label at bounding box center [109, 356] width 15 height 15
click at [103, 355] on input "checkbox" at bounding box center [102, 355] width 1 height 11
checkbox input "false"
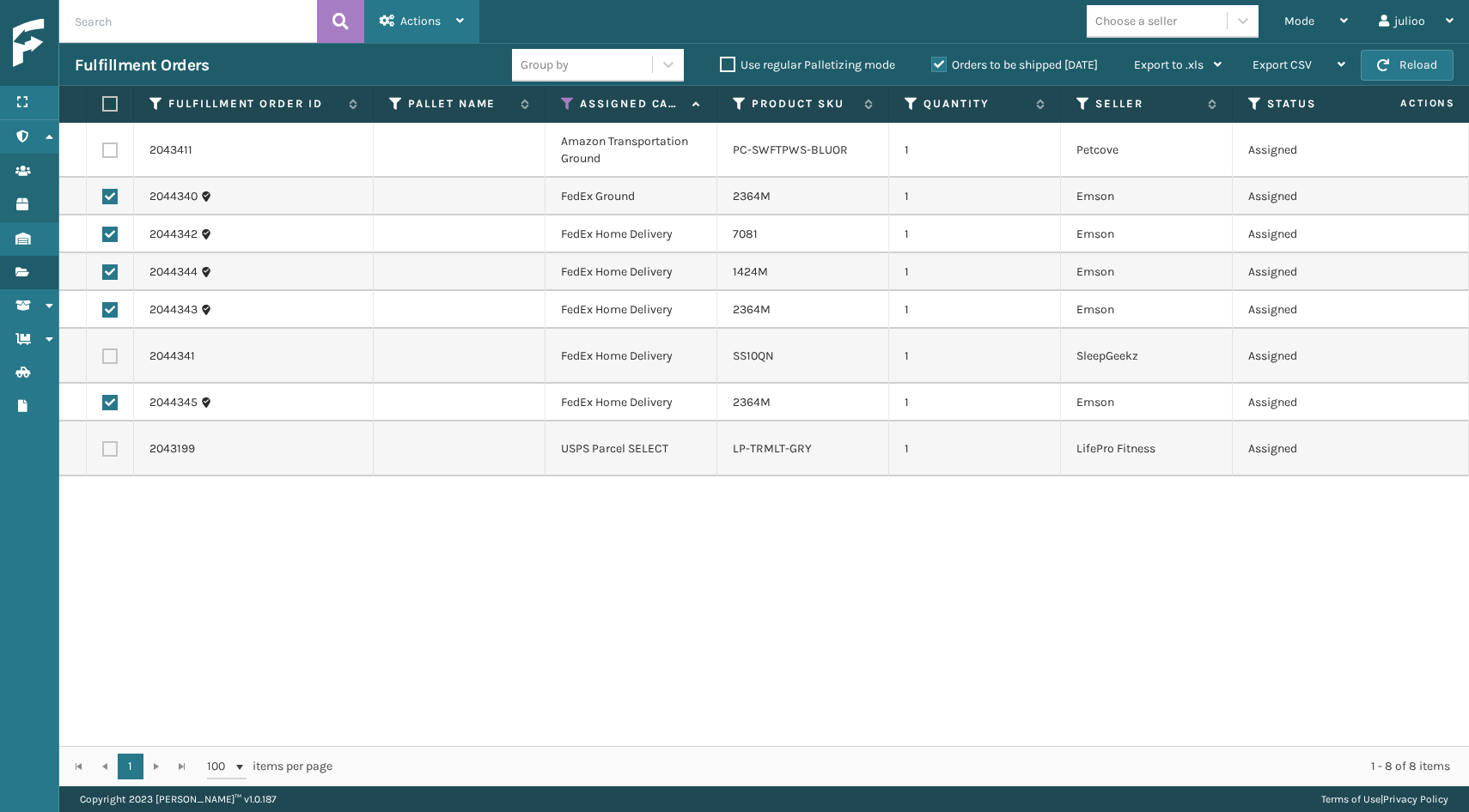
click at [449, 19] on div "Actions" at bounding box center [421, 22] width 84 height 43
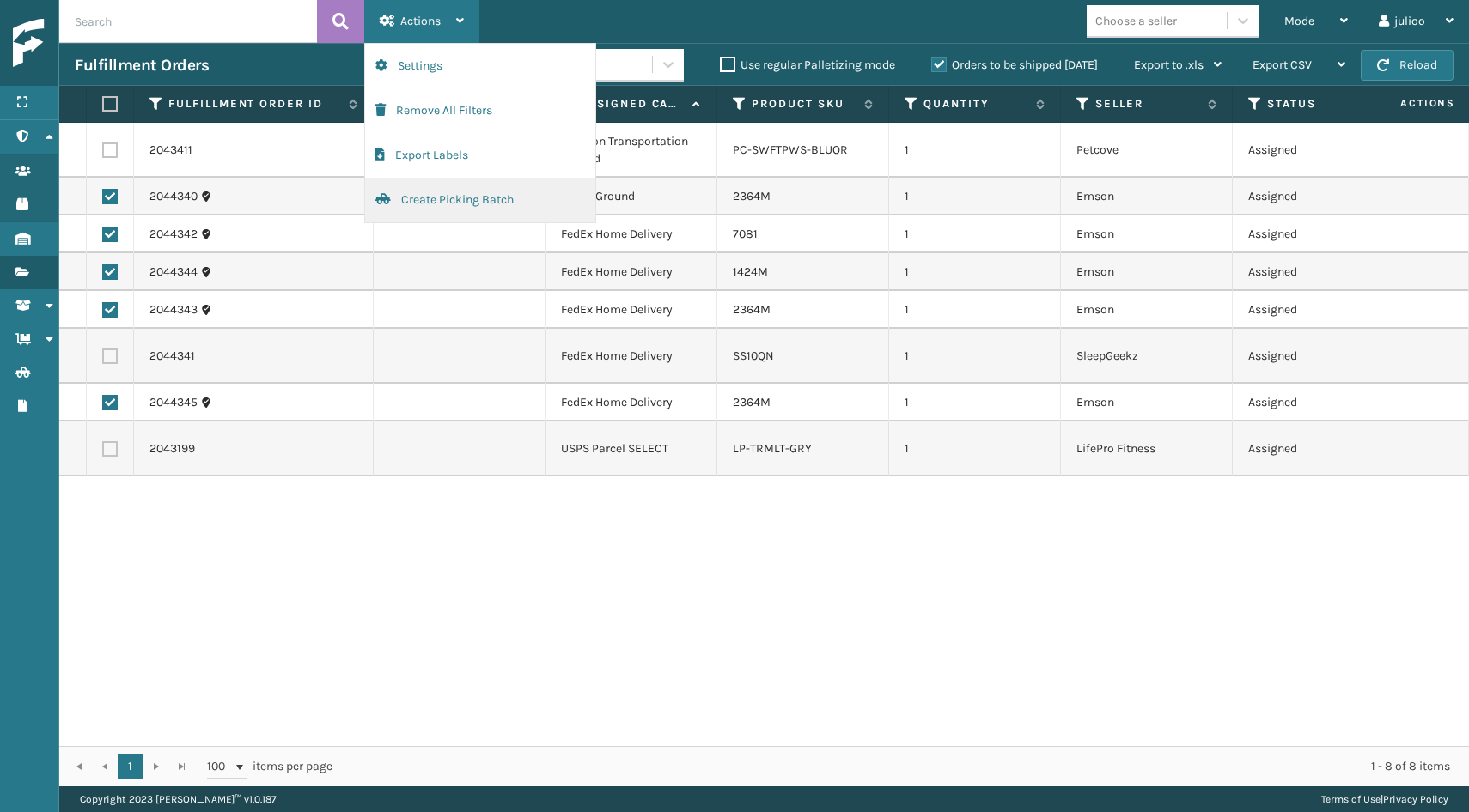
click at [425, 200] on button "Create Picking Batch" at bounding box center [480, 199] width 230 height 44
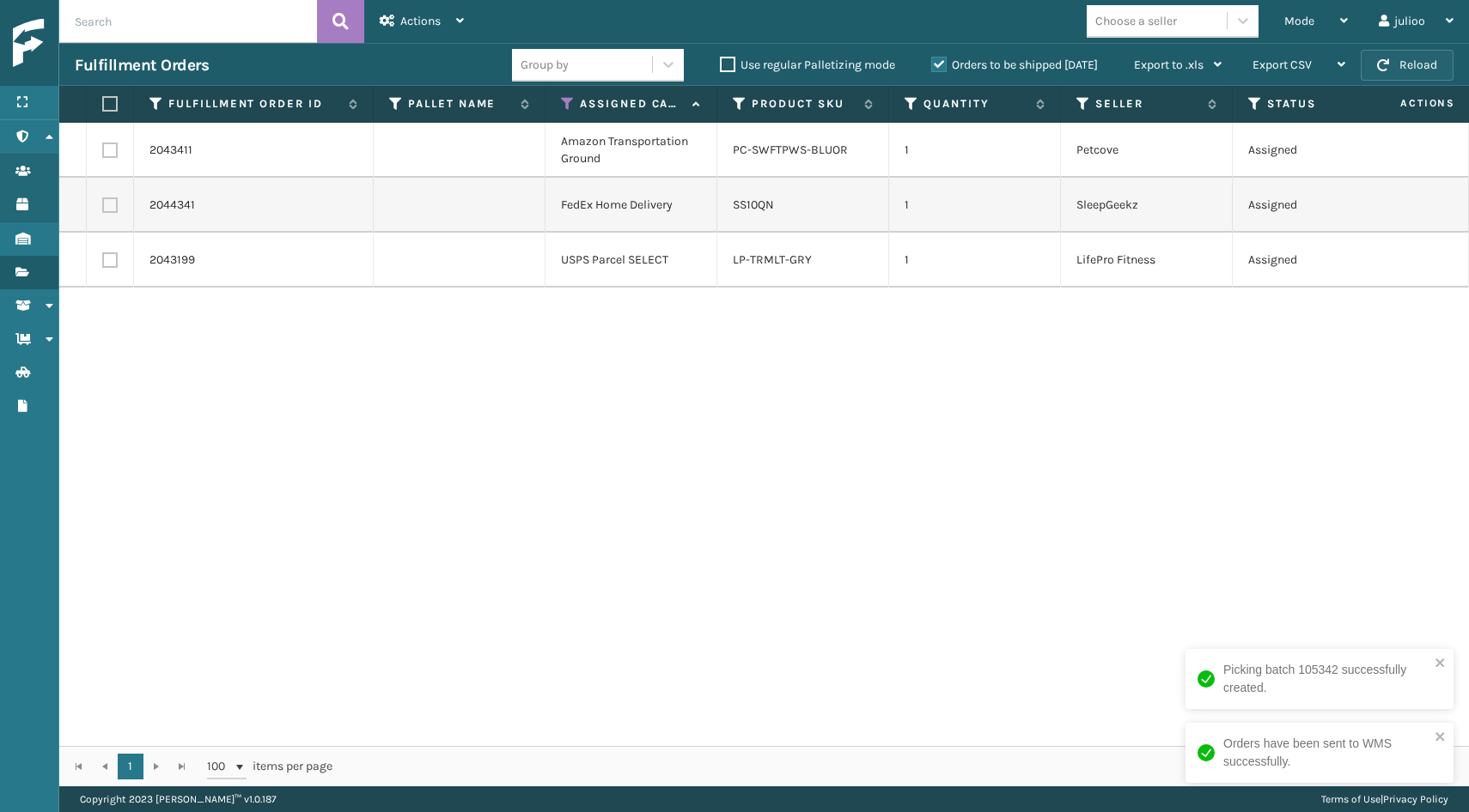
click at [1413, 71] on button "Reload" at bounding box center [1407, 65] width 92 height 31
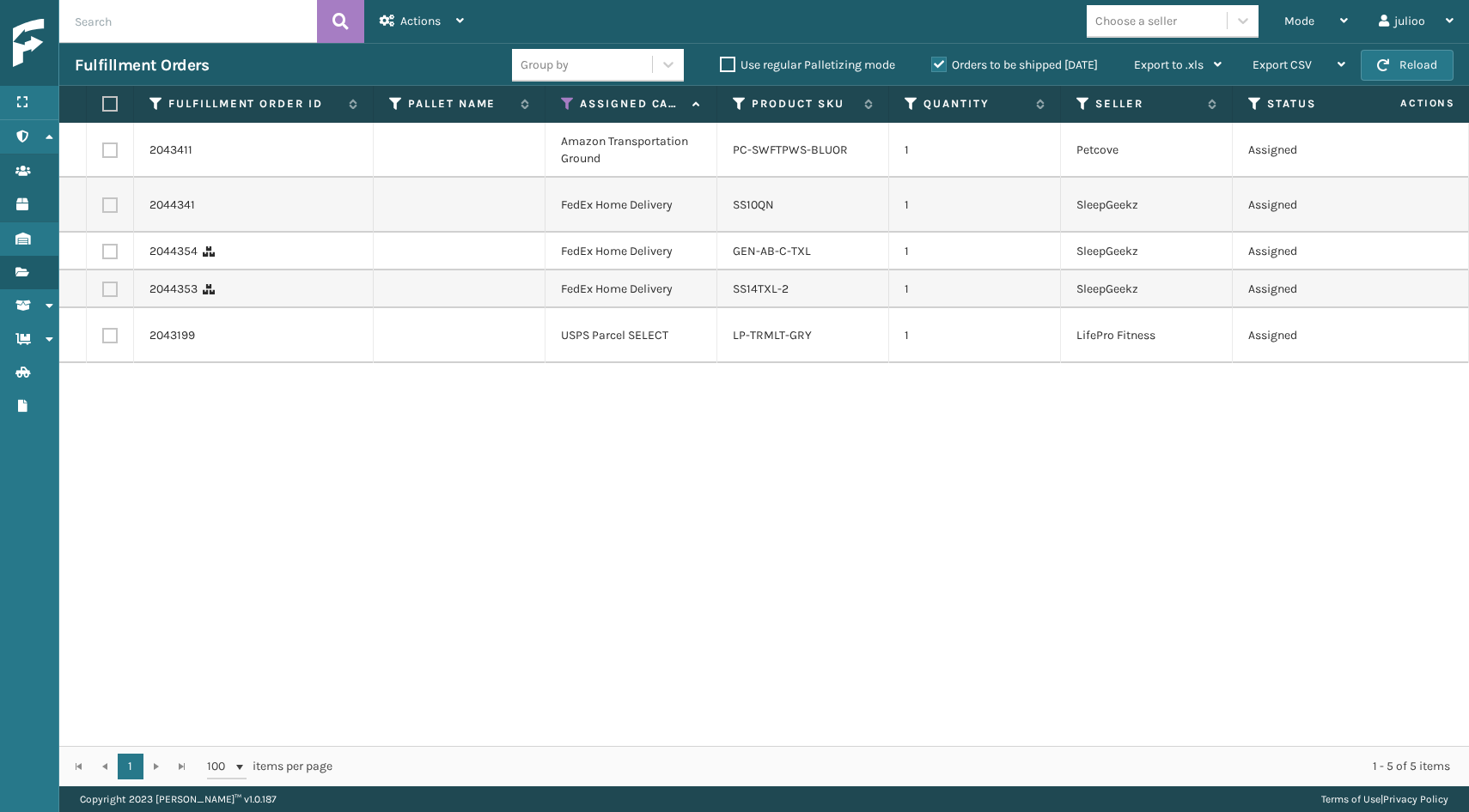
click at [107, 101] on label at bounding box center [107, 104] width 10 height 15
click at [103, 101] on input "checkbox" at bounding box center [102, 105] width 1 height 11
checkbox input "true"
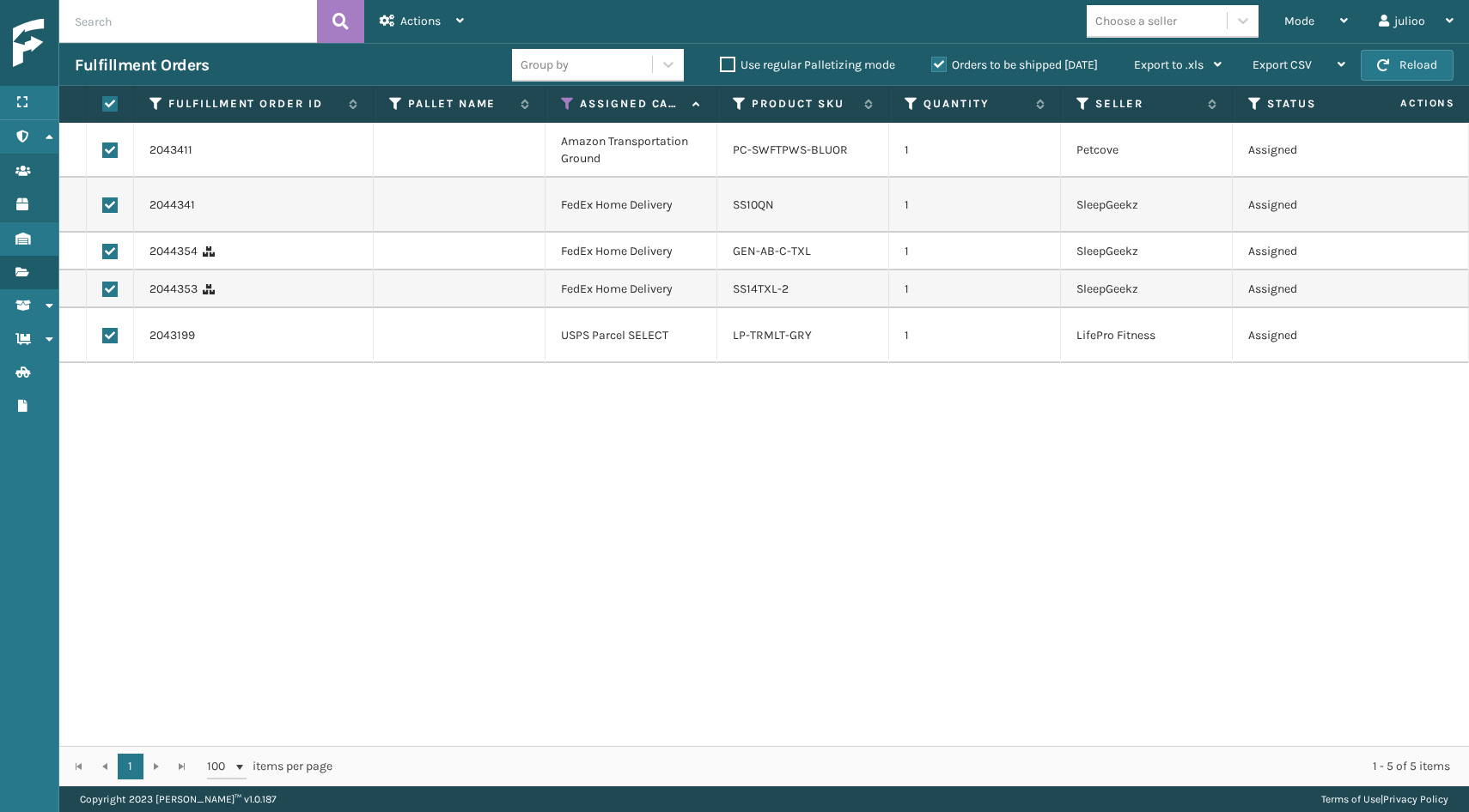
checkbox input "true"
click at [111, 149] on label at bounding box center [109, 150] width 15 height 15
click at [103, 149] on input "checkbox" at bounding box center [102, 148] width 1 height 11
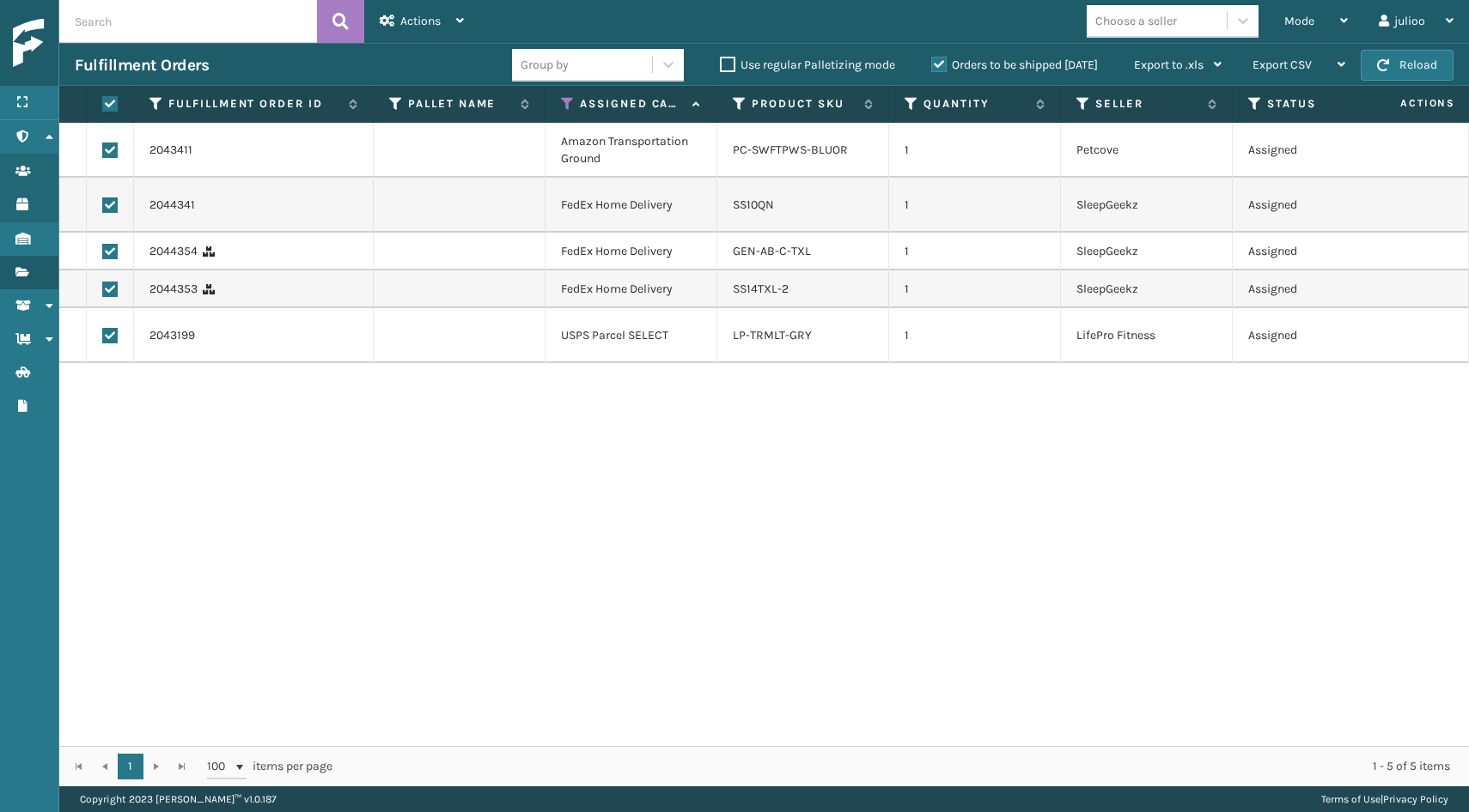
checkbox input "false"
click at [110, 336] on label at bounding box center [109, 336] width 15 height 15
click at [103, 336] on input "checkbox" at bounding box center [102, 334] width 1 height 11
checkbox input "false"
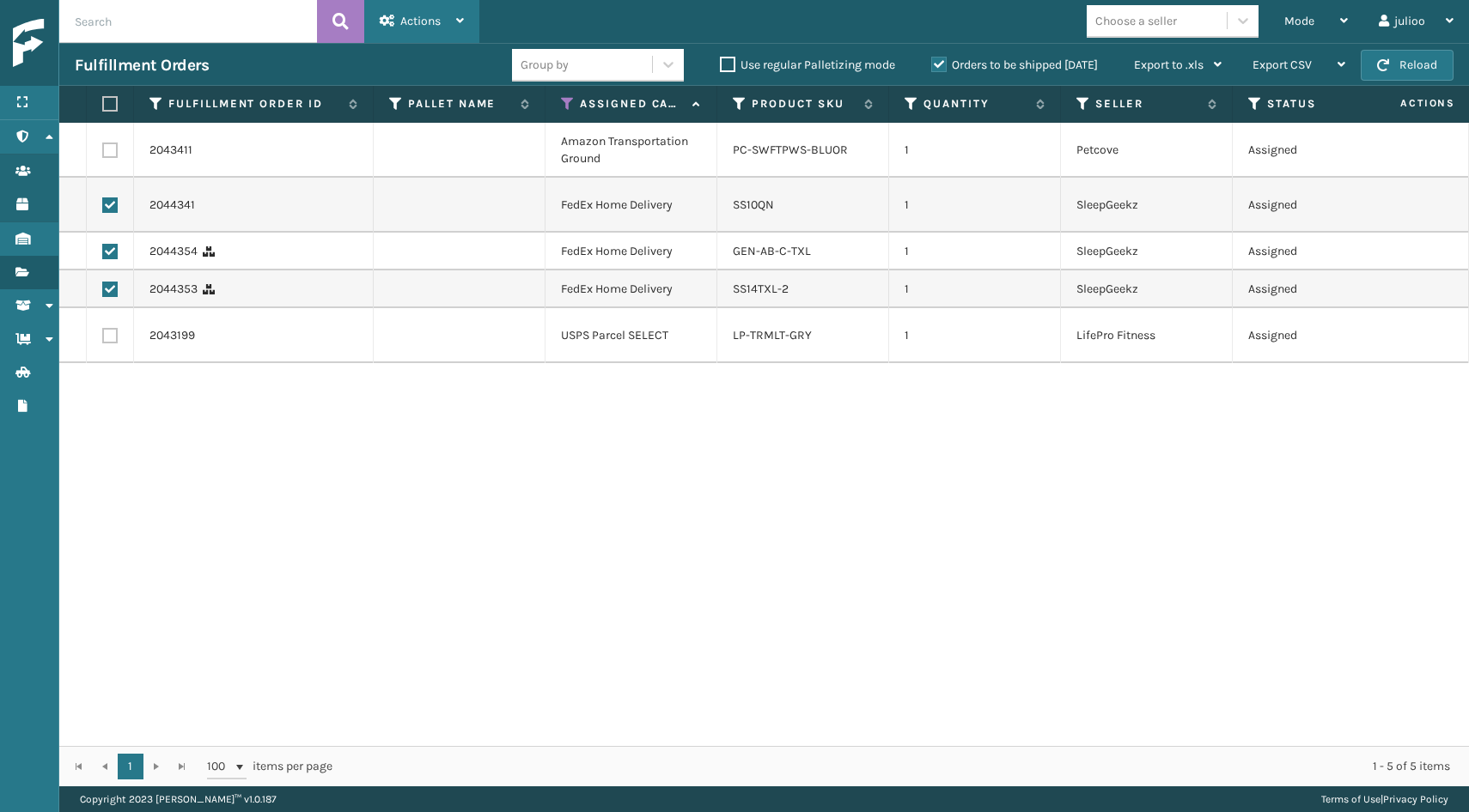
click at [421, 18] on span "Actions" at bounding box center [420, 21] width 41 height 14
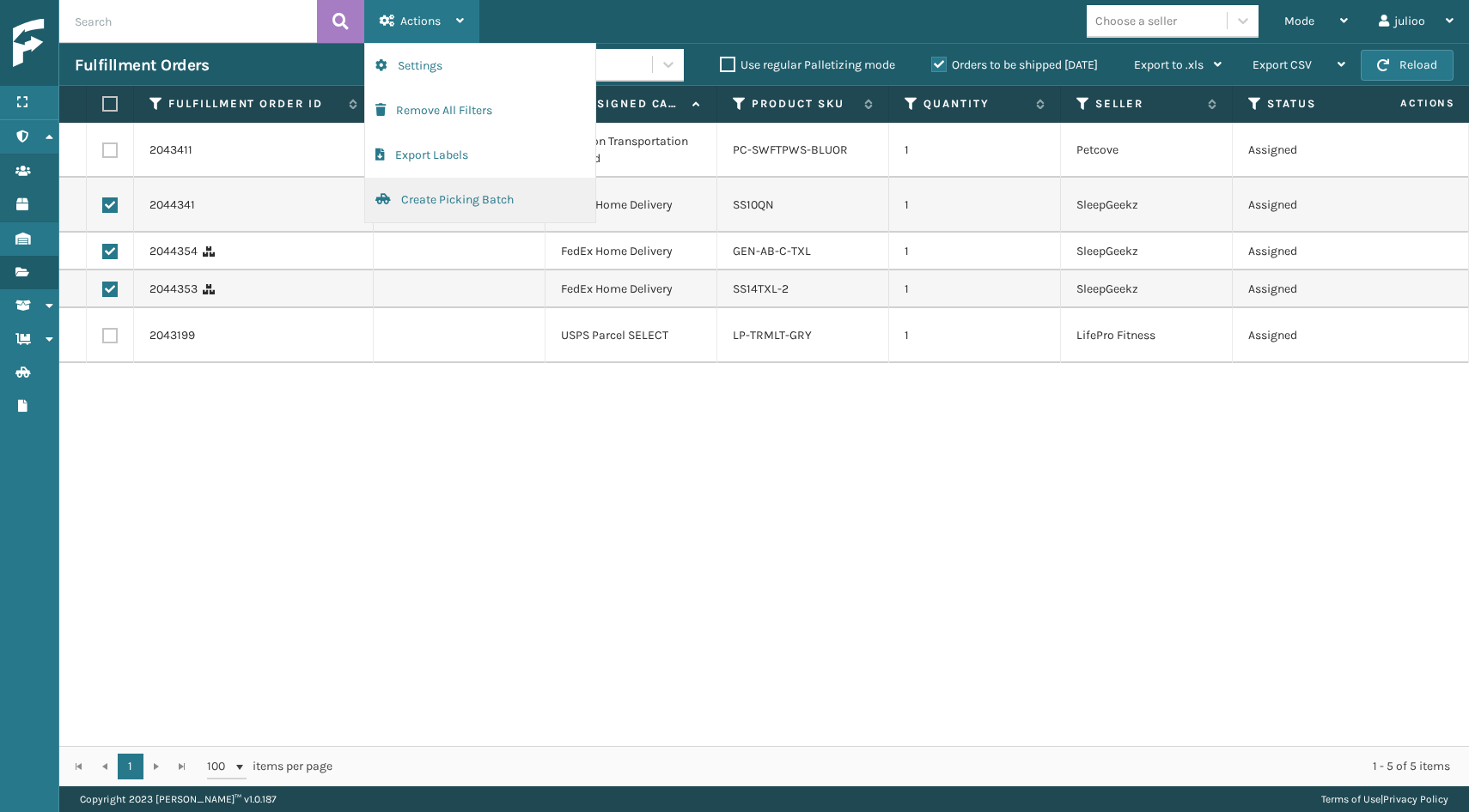
click at [426, 198] on button "Create Picking Batch" at bounding box center [480, 199] width 230 height 44
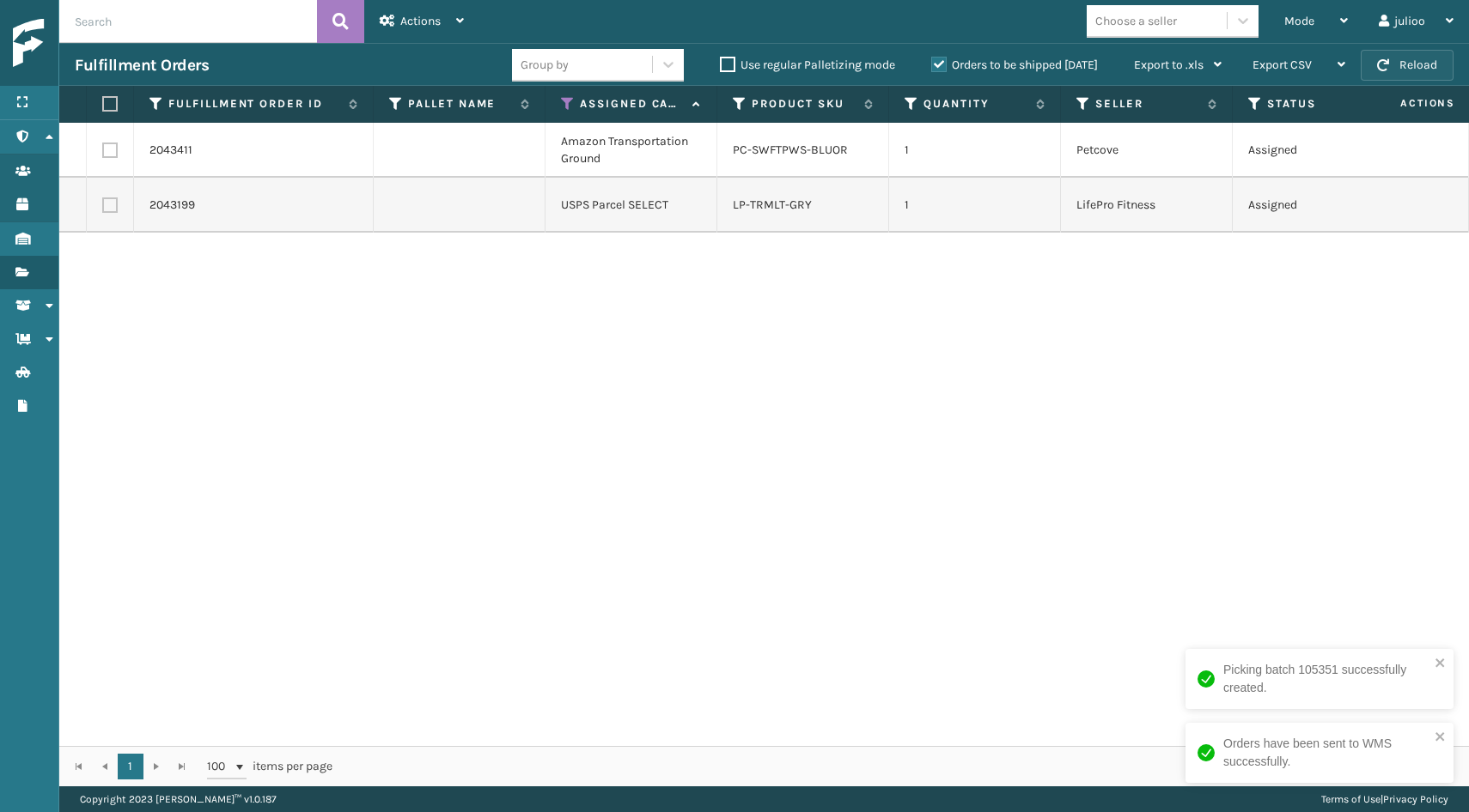
click at [1404, 71] on button "Reload" at bounding box center [1407, 65] width 92 height 31
click at [1430, 66] on button "Reload" at bounding box center [1407, 65] width 92 height 31
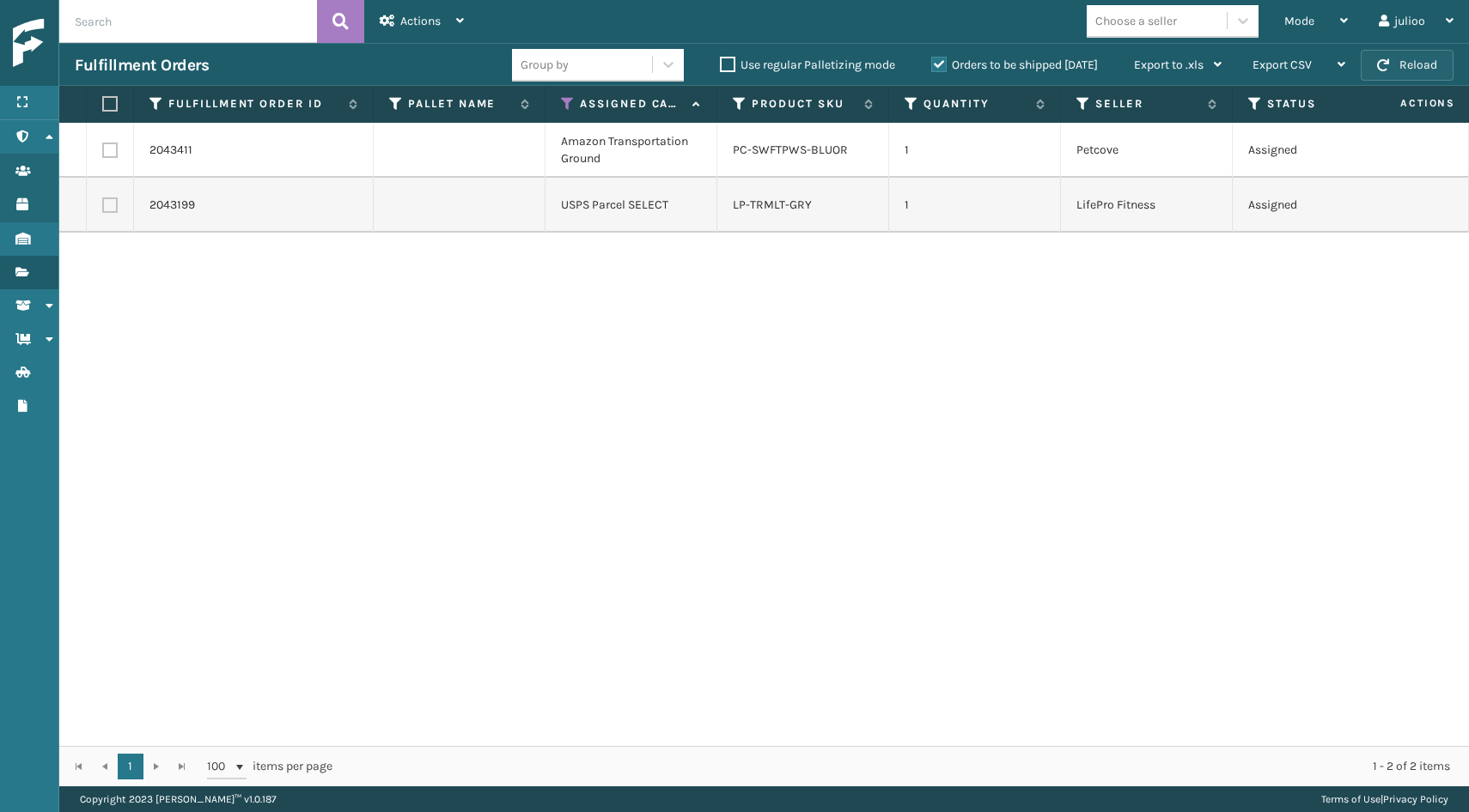
click at [1405, 71] on button "Reload" at bounding box center [1407, 65] width 92 height 31
click at [107, 107] on label at bounding box center [107, 104] width 10 height 15
click at [103, 107] on input "checkbox" at bounding box center [102, 105] width 1 height 11
checkbox input "true"
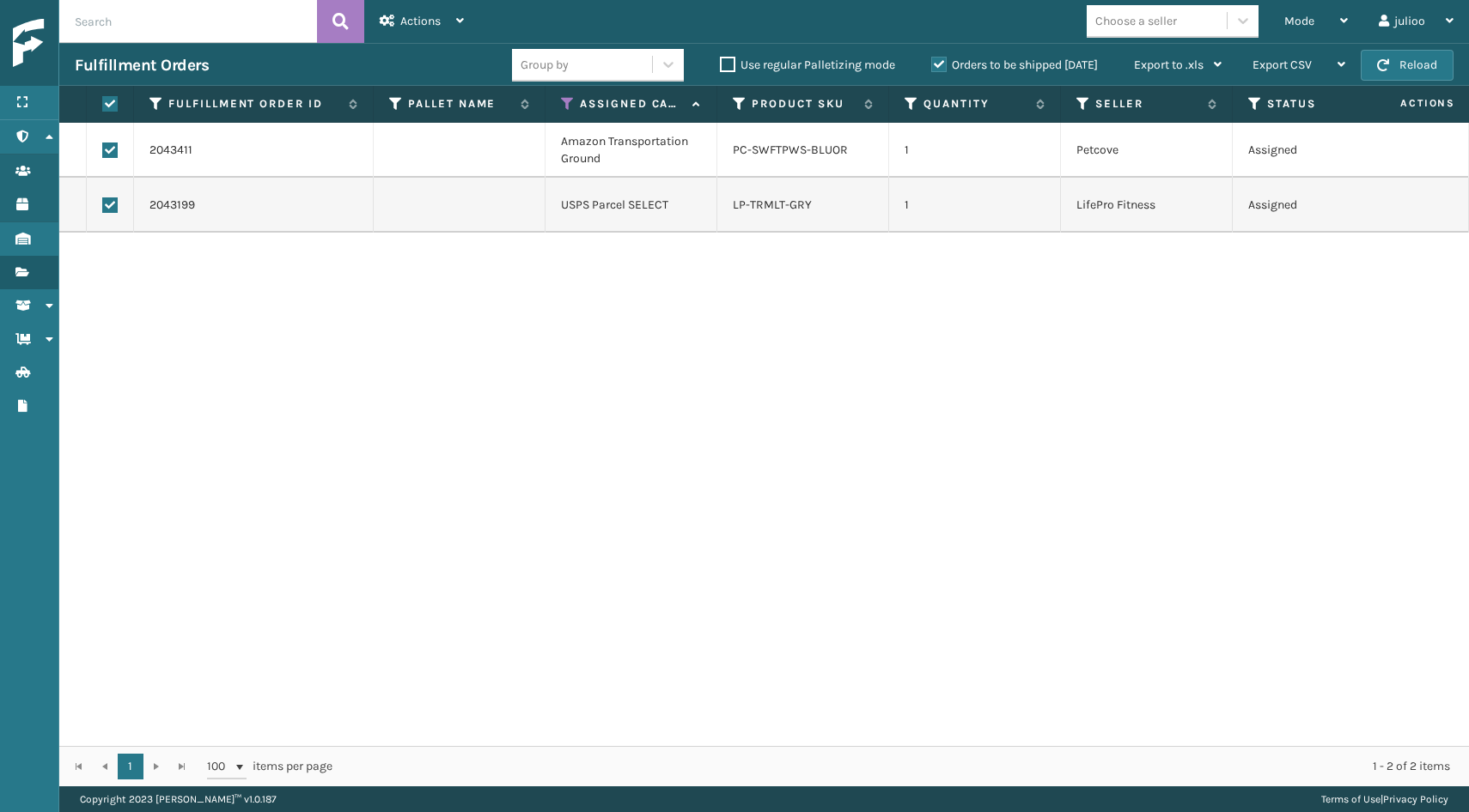
checkbox input "true"
click at [441, 23] on span "Actions" at bounding box center [420, 21] width 41 height 14
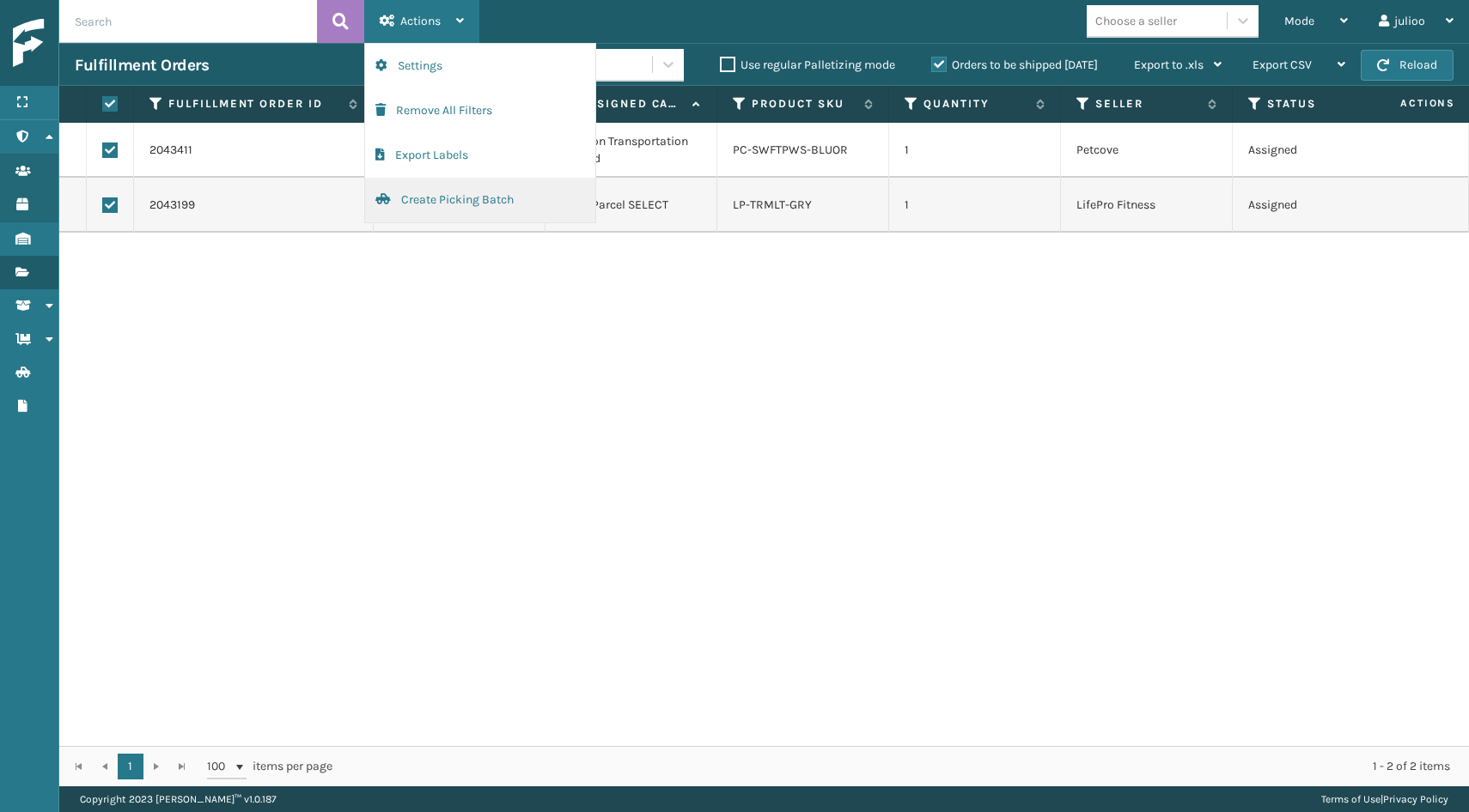
click at [419, 194] on button "Create Picking Batch" at bounding box center [480, 199] width 230 height 44
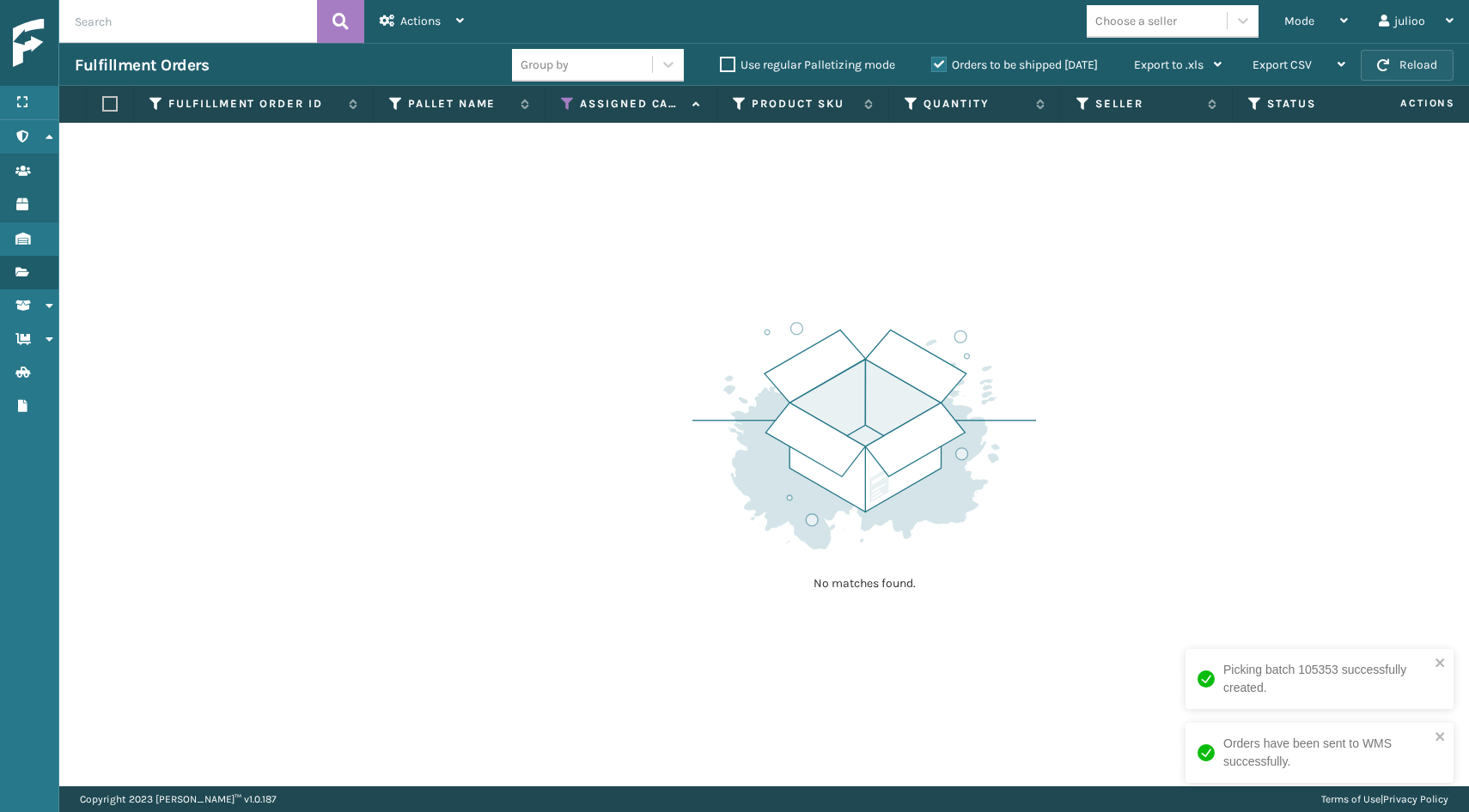
click at [1429, 56] on button "Reload" at bounding box center [1407, 65] width 92 height 31
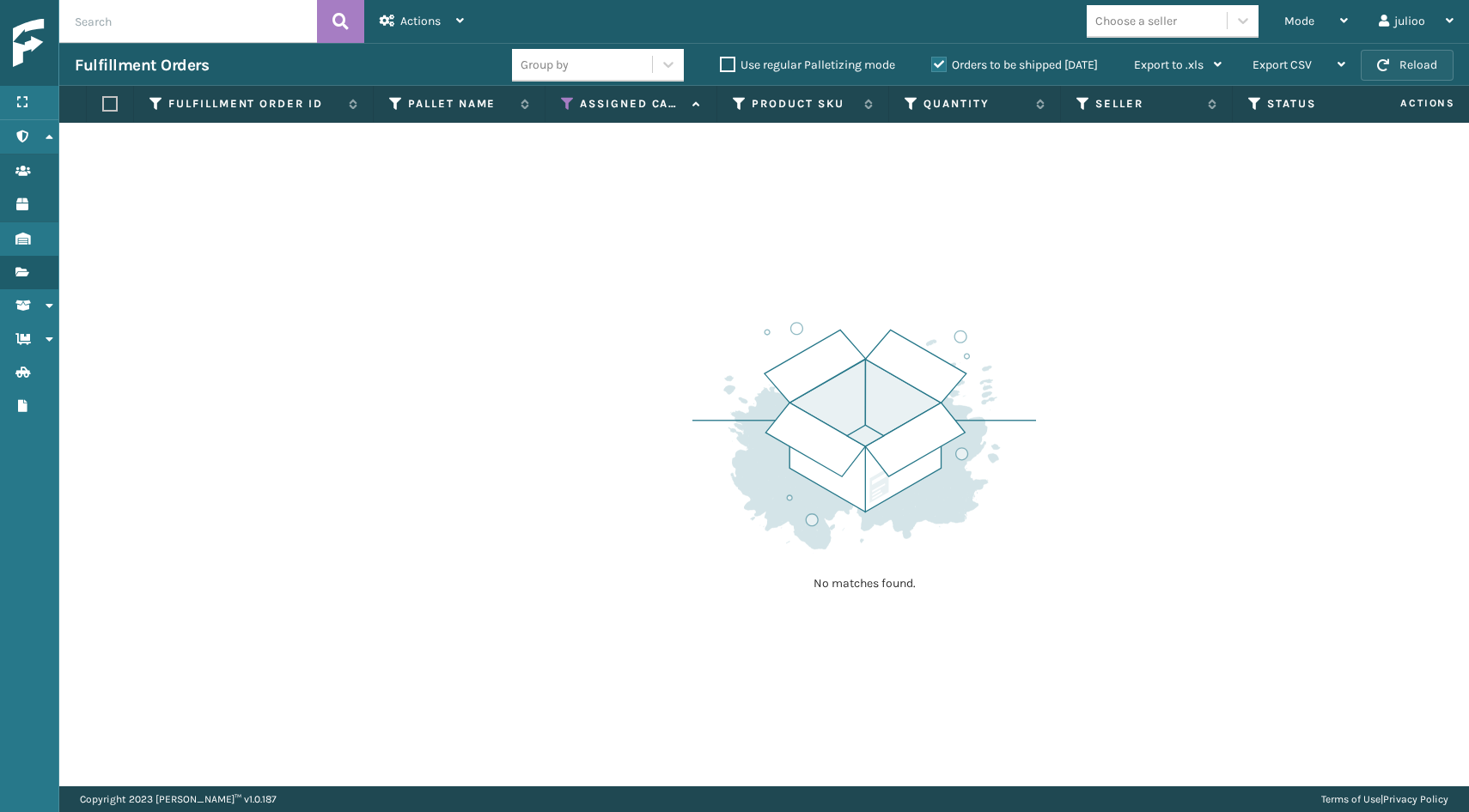
click at [1394, 64] on button "Reload" at bounding box center [1407, 65] width 92 height 31
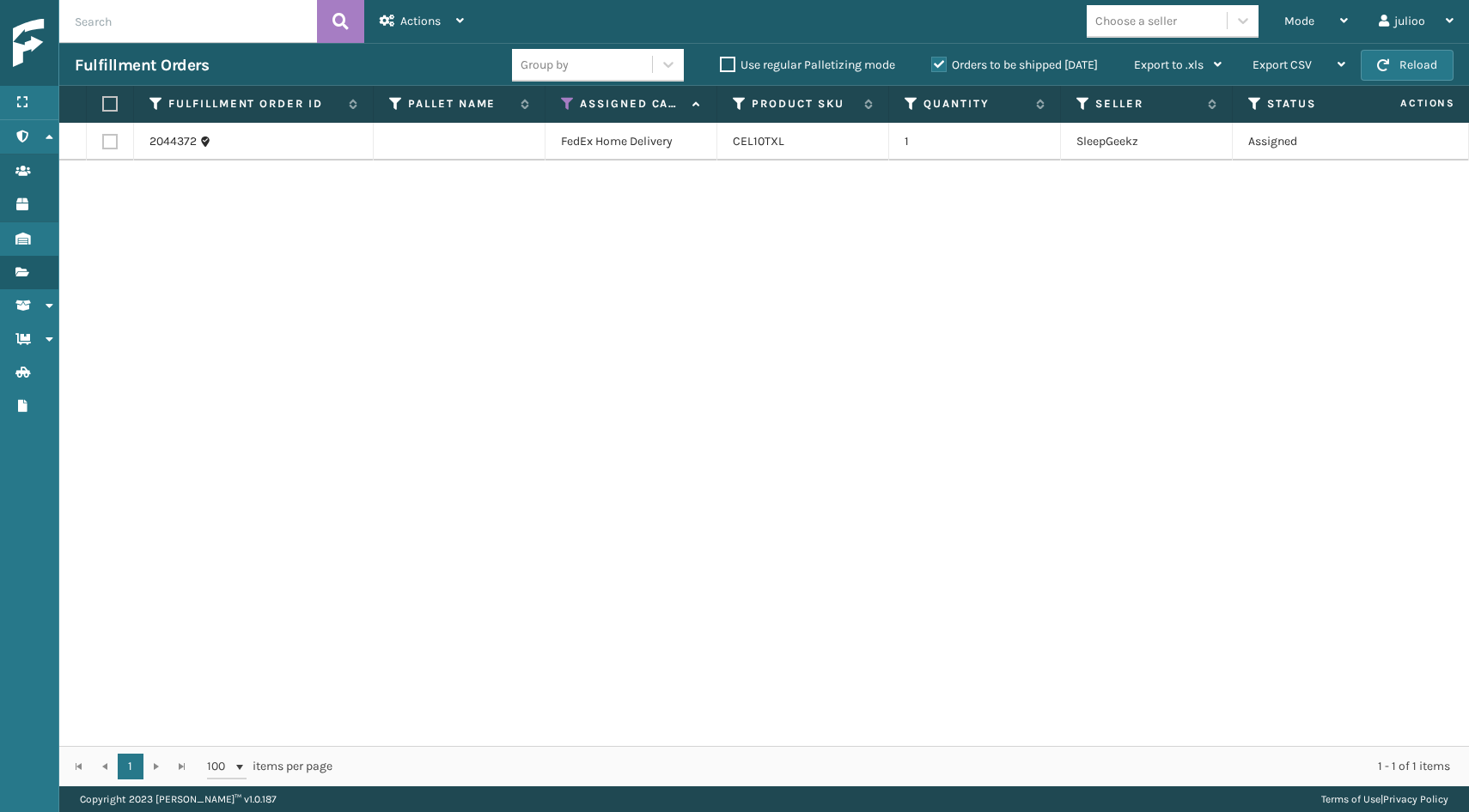
click at [110, 139] on label at bounding box center [109, 141] width 15 height 15
click at [103, 139] on input "checkbox" at bounding box center [102, 140] width 1 height 11
checkbox input "true"
click at [405, 29] on div "Actions" at bounding box center [421, 22] width 84 height 43
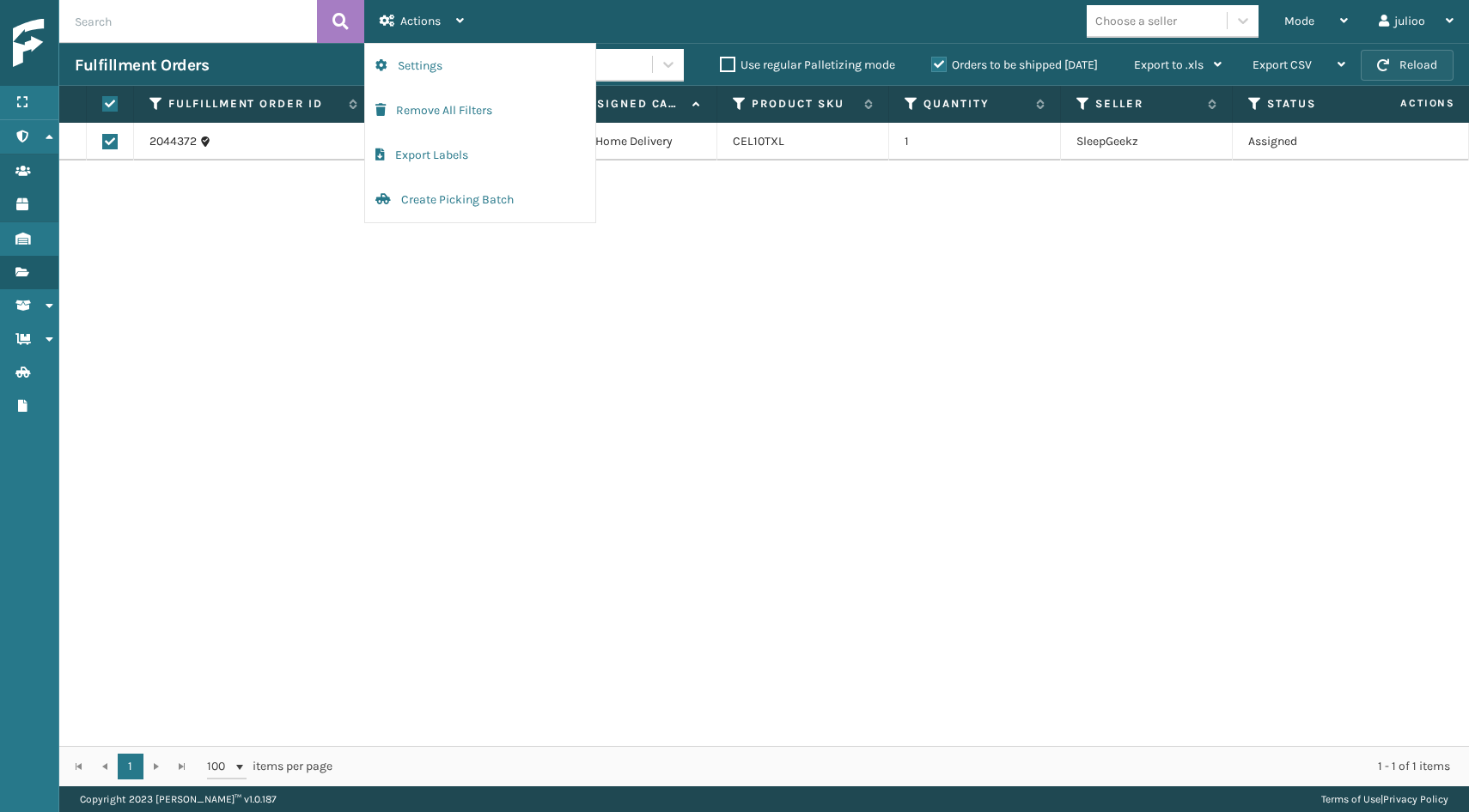
click at [1405, 70] on button "Reload" at bounding box center [1407, 65] width 92 height 31
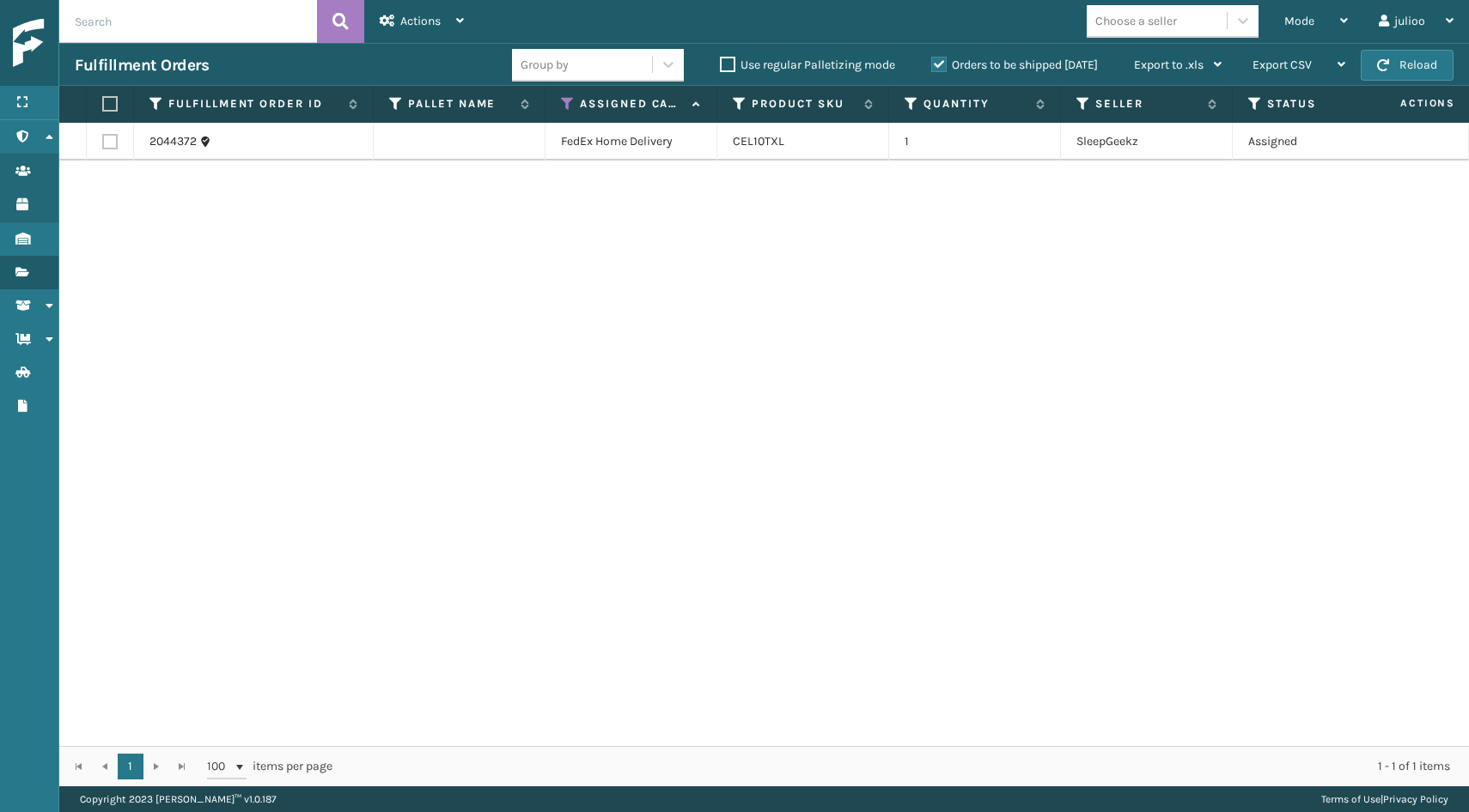
click at [1405, 70] on button "Reload" at bounding box center [1407, 65] width 92 height 31
click at [1395, 58] on button "Reload" at bounding box center [1407, 65] width 92 height 31
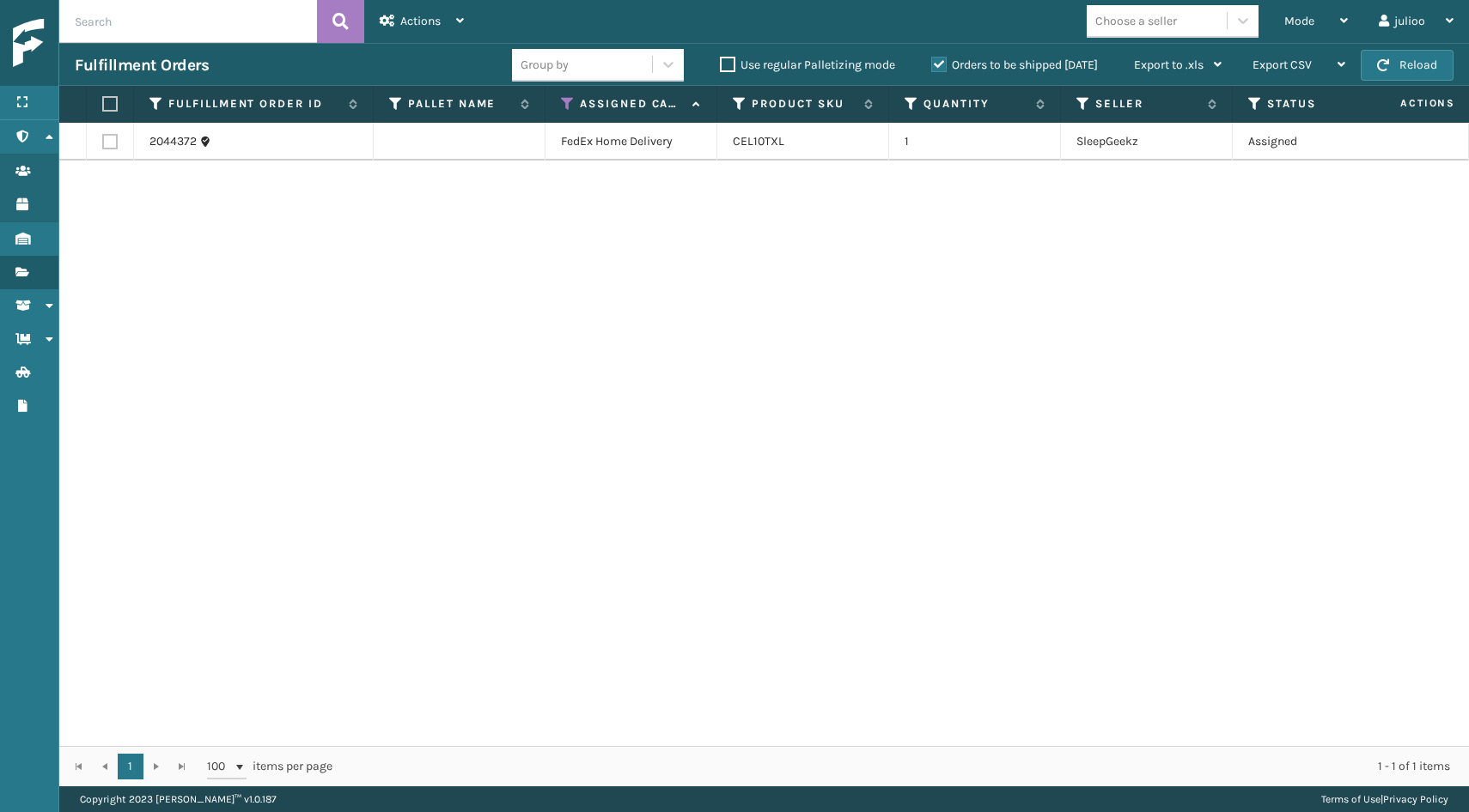
click at [1395, 58] on button "Reload" at bounding box center [1407, 65] width 92 height 31
click at [1377, 72] on button "Reload" at bounding box center [1407, 65] width 92 height 31
click at [116, 141] on label at bounding box center [109, 141] width 15 height 15
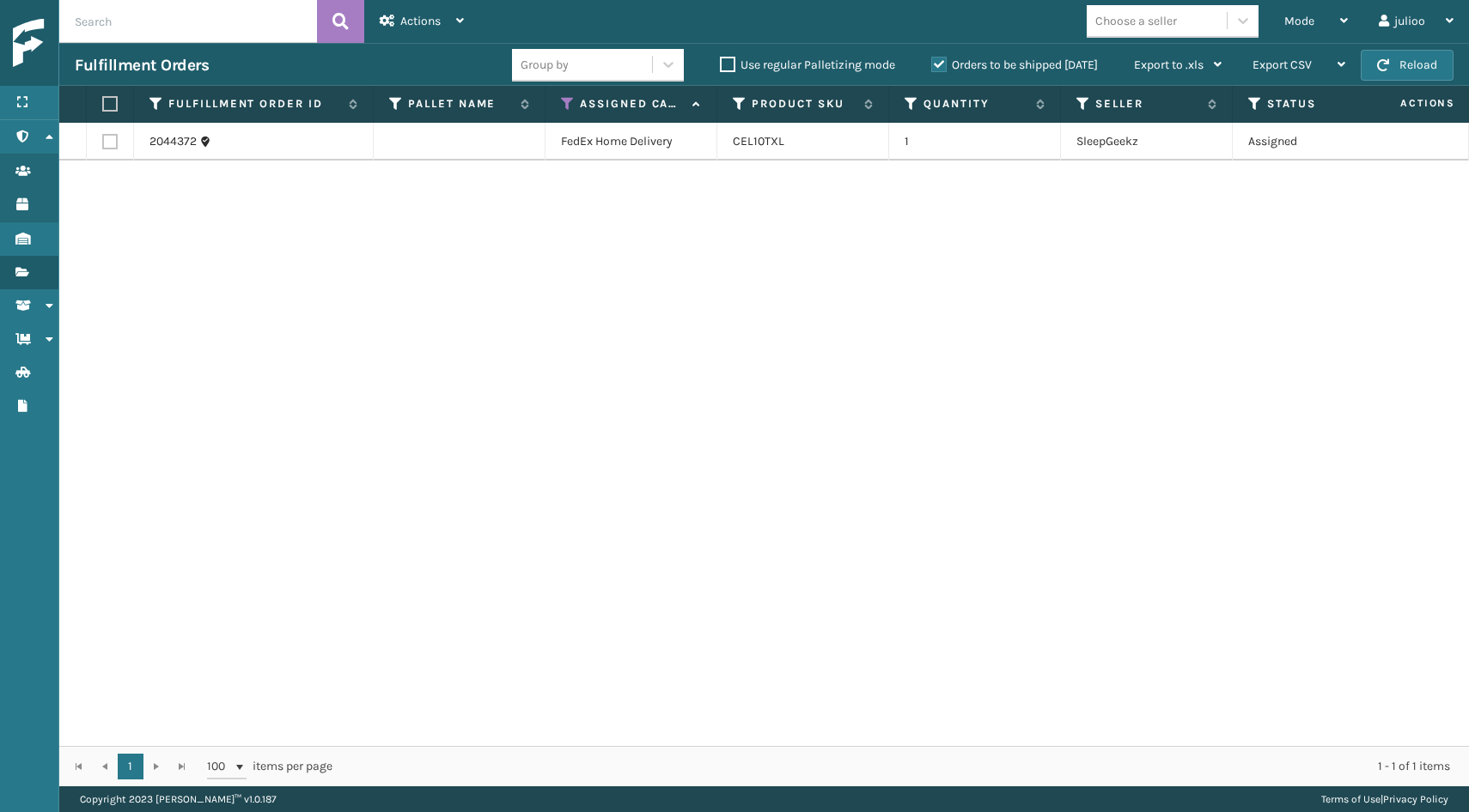
click at [103, 141] on input "checkbox" at bounding box center [102, 140] width 1 height 11
checkbox input "true"
click at [441, 26] on span "Actions" at bounding box center [420, 21] width 41 height 14
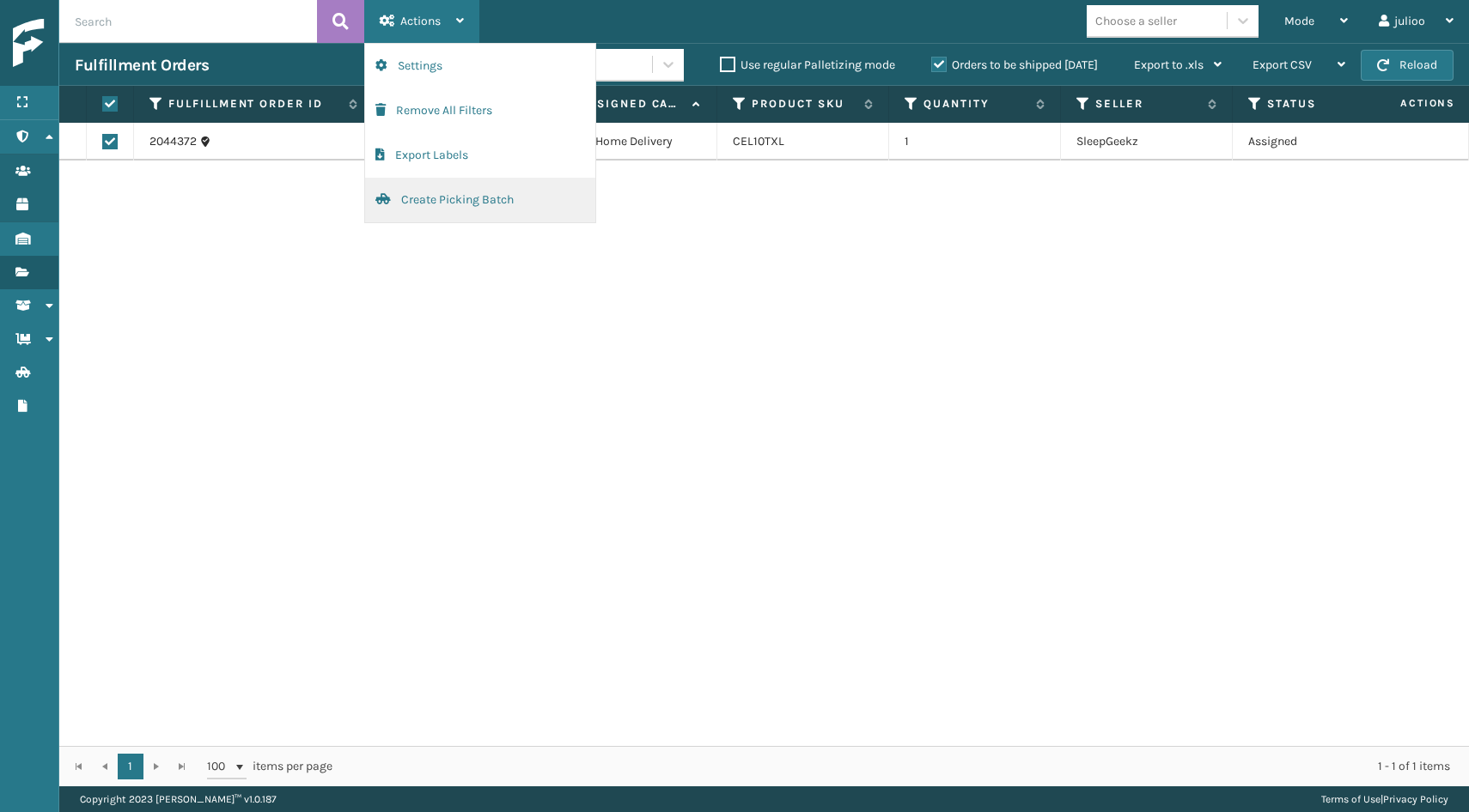
click at [428, 199] on button "Create Picking Batch" at bounding box center [480, 199] width 230 height 44
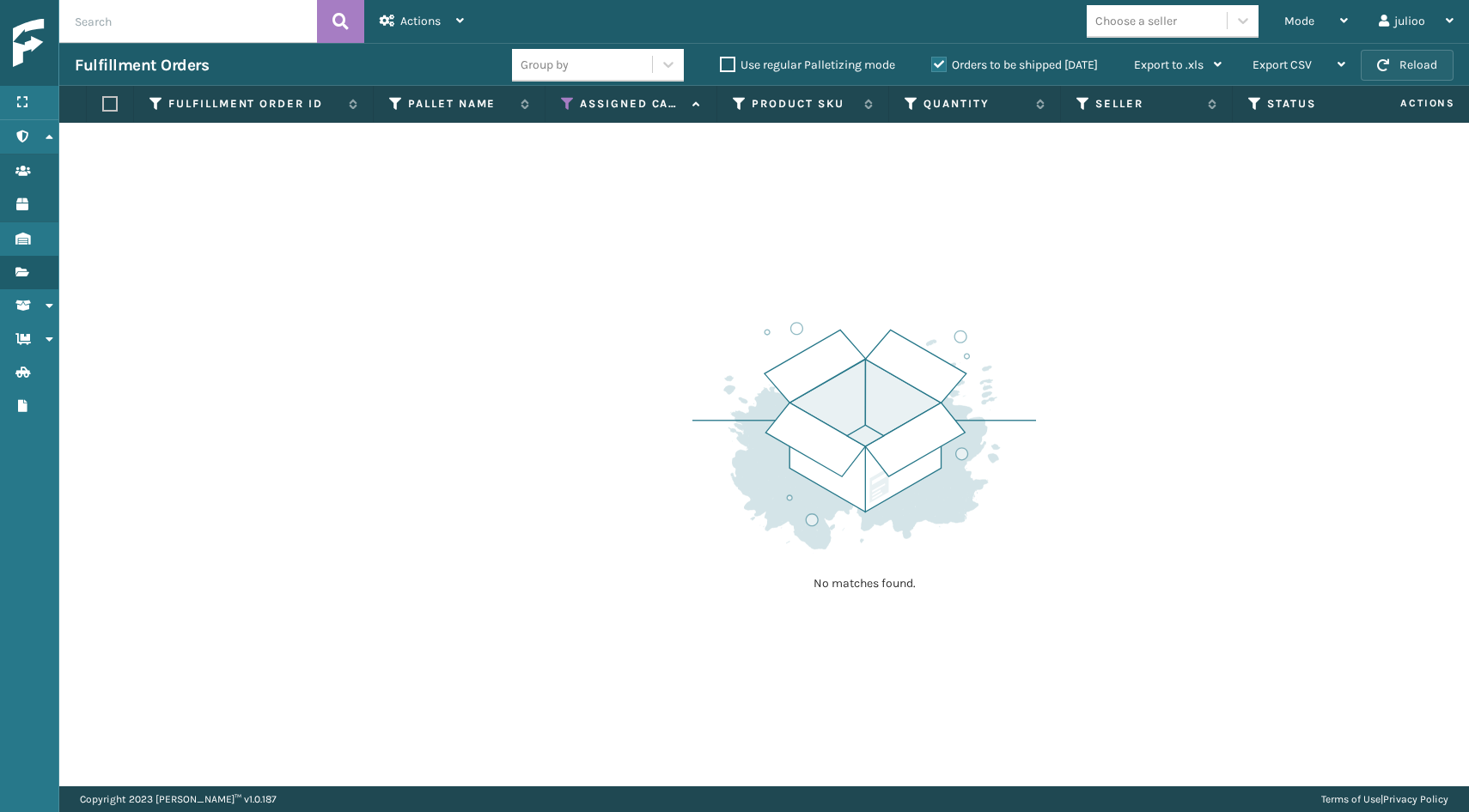
click at [1404, 74] on button "Reload" at bounding box center [1407, 65] width 92 height 31
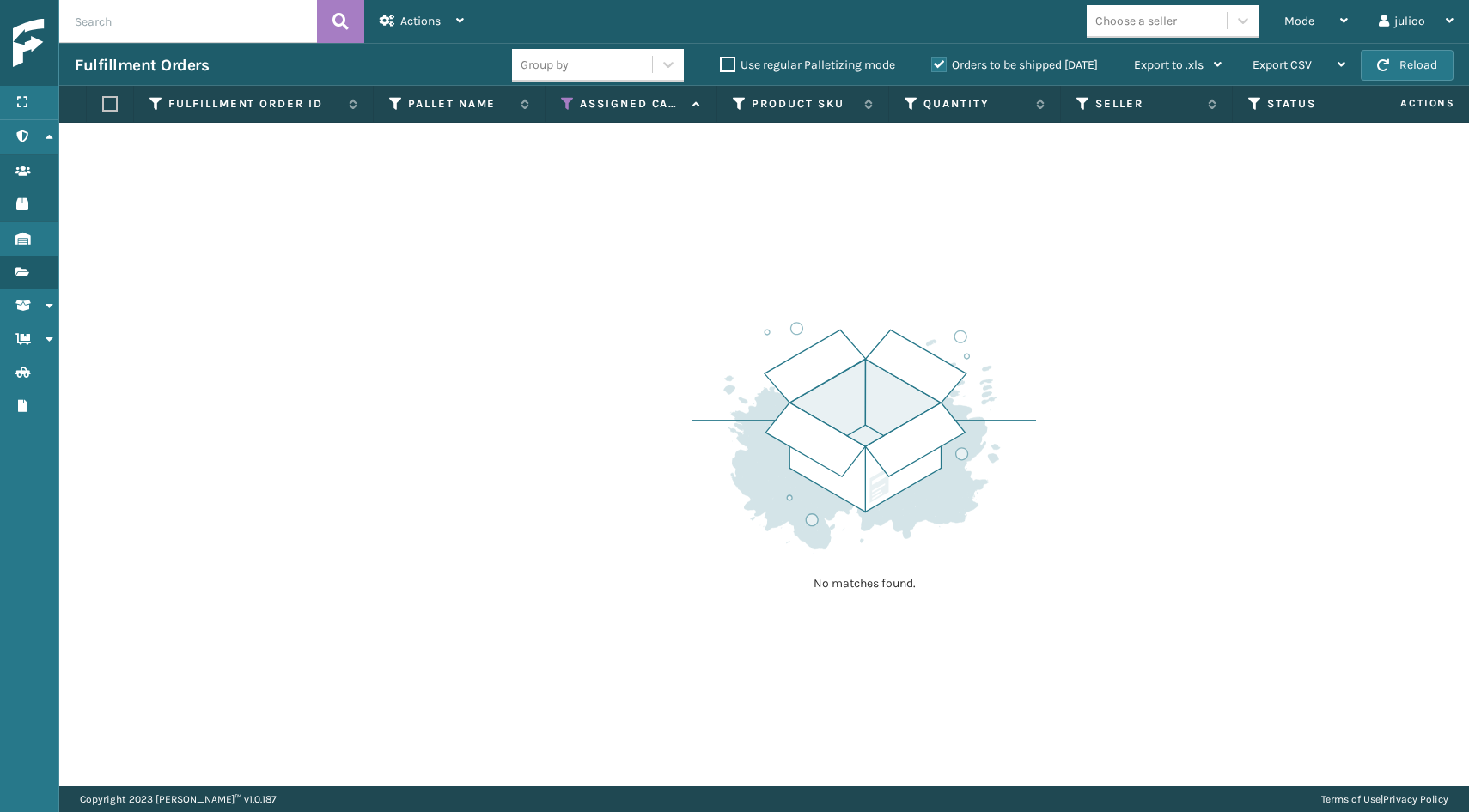
click at [1404, 74] on button "Reload" at bounding box center [1407, 65] width 92 height 31
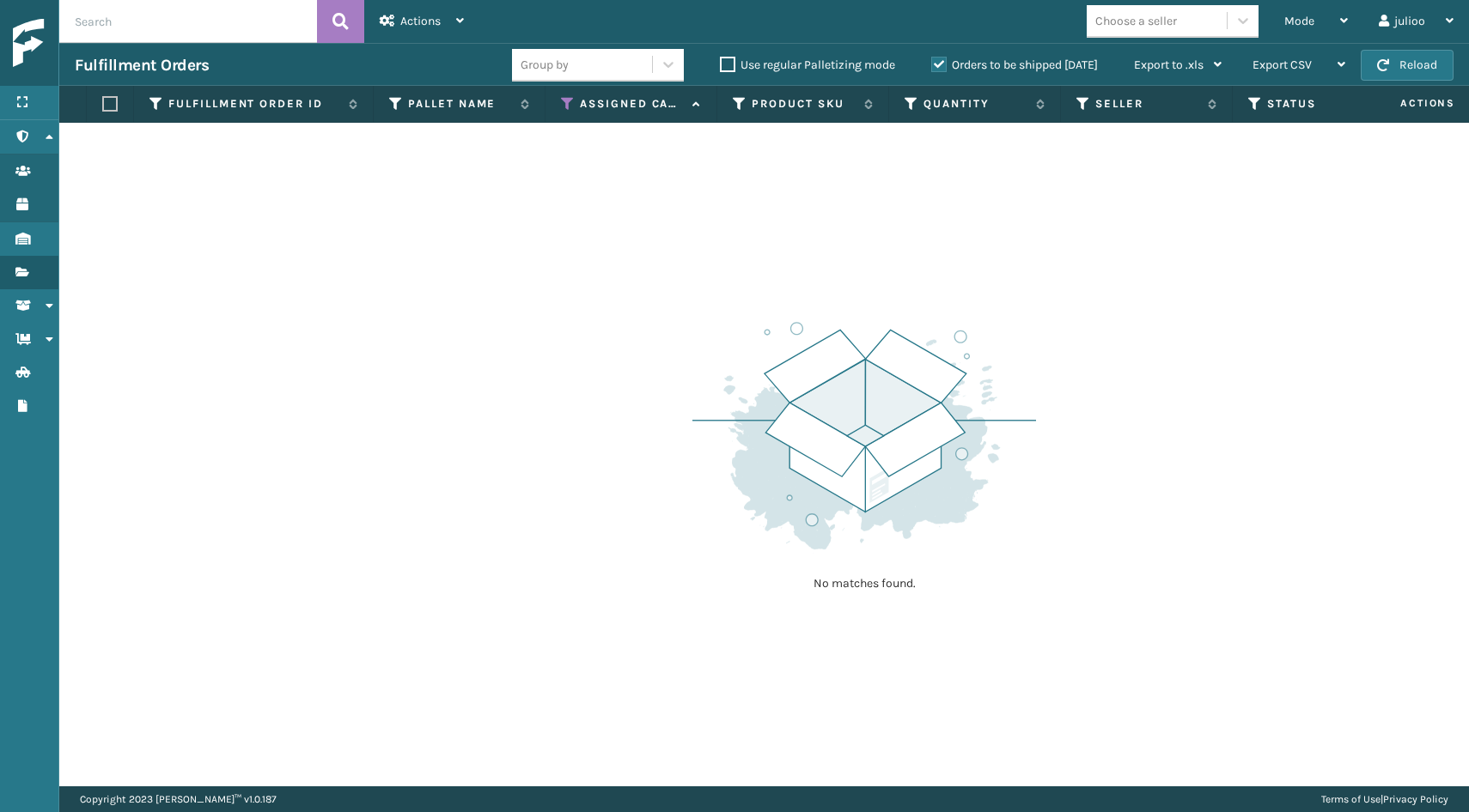
click at [1404, 74] on button "Reload" at bounding box center [1407, 65] width 92 height 31
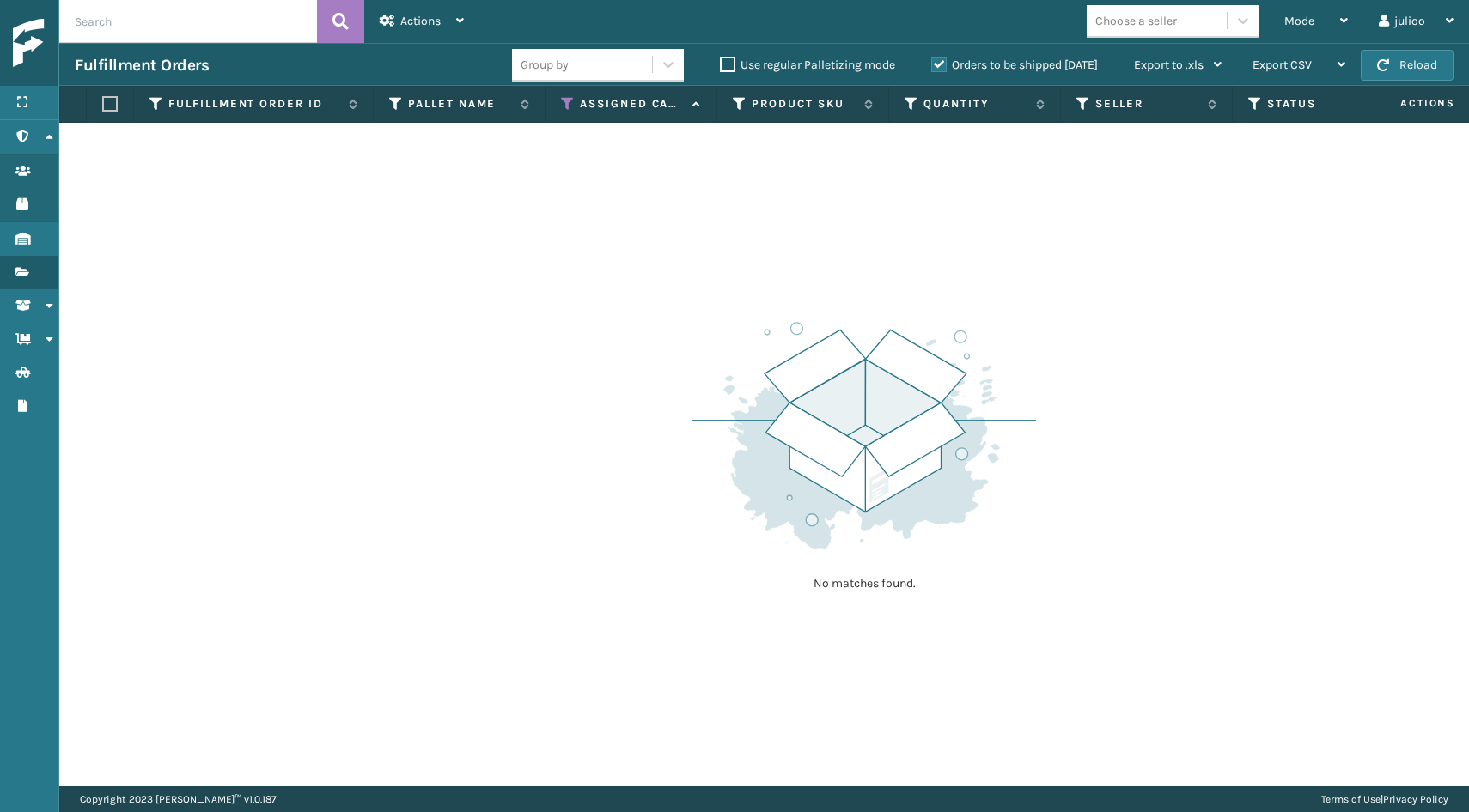
click at [1404, 74] on button "Reload" at bounding box center [1407, 65] width 92 height 31
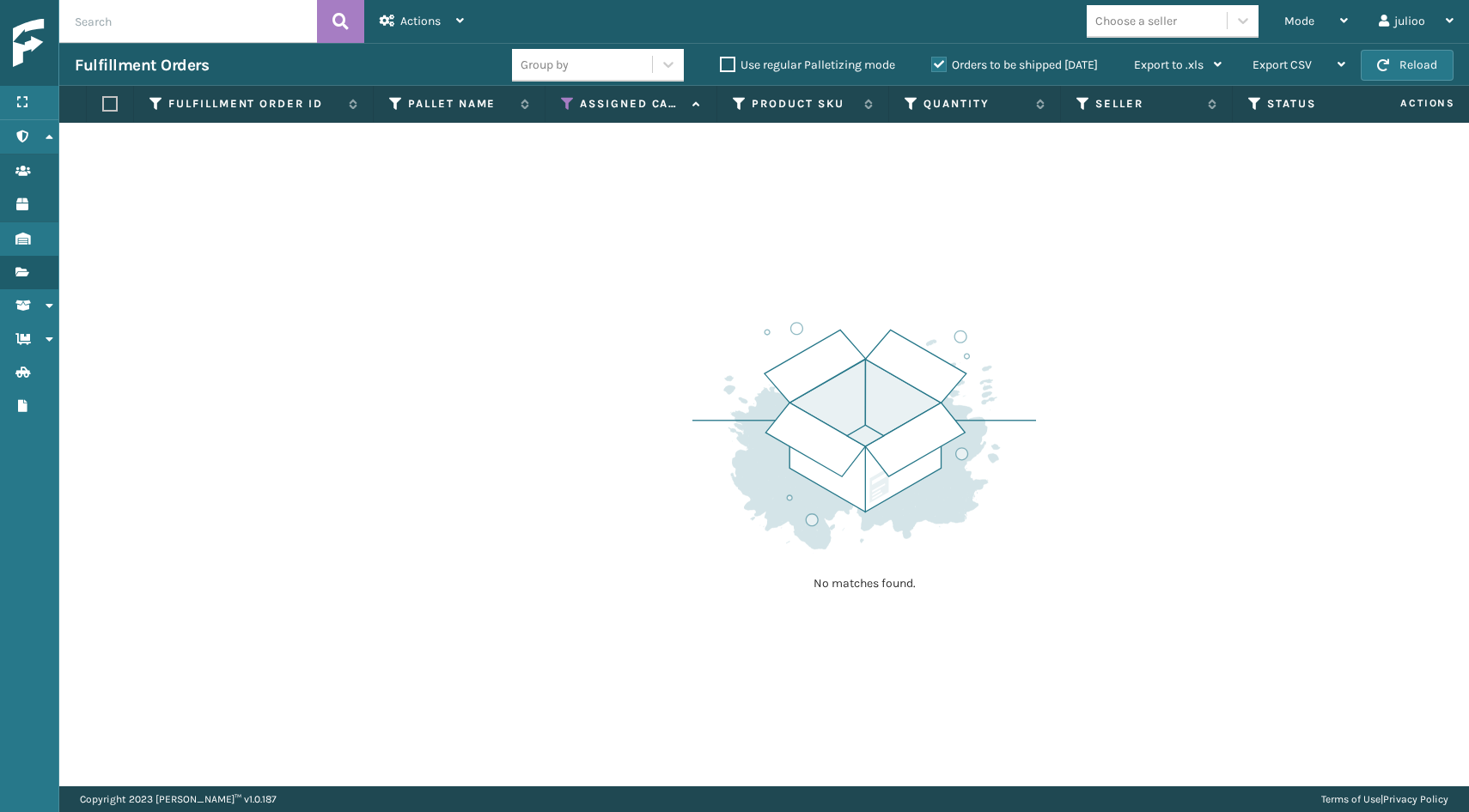
click at [1404, 74] on button "Reload" at bounding box center [1407, 65] width 92 height 31
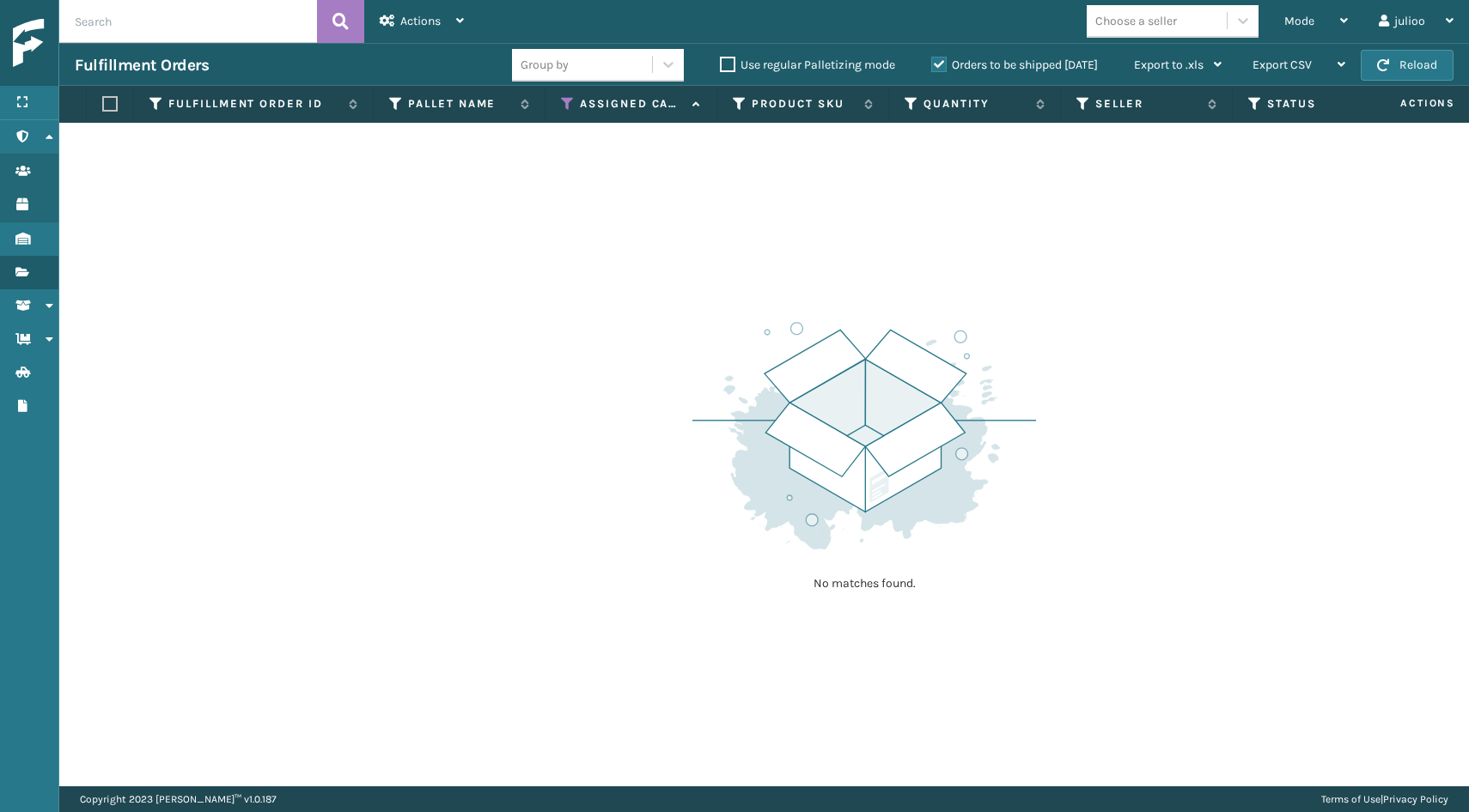
click at [1404, 74] on button "Reload" at bounding box center [1407, 65] width 92 height 31
click at [1403, 74] on button "Reload" at bounding box center [1407, 65] width 92 height 31
click at [1427, 68] on button "Reload" at bounding box center [1407, 65] width 92 height 31
